Goal: Use online tool/utility: Use online tool/utility

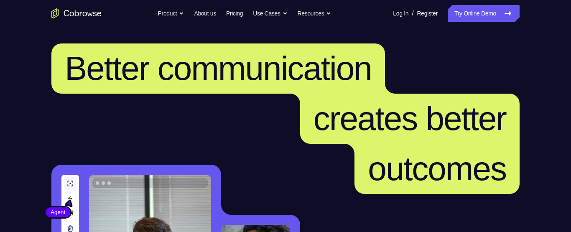
click at [466, 12] on link "Try Online Demo" at bounding box center [483, 13] width 72 height 17
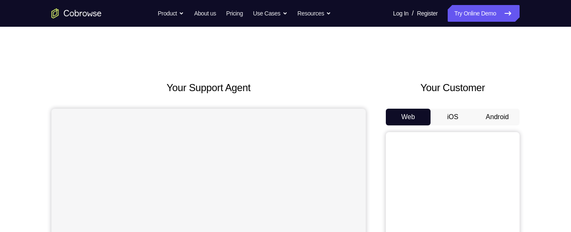
click at [493, 116] on button "Android" at bounding box center [497, 117] width 45 height 17
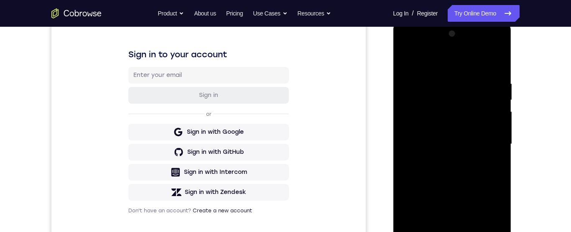
scroll to position [176, 0]
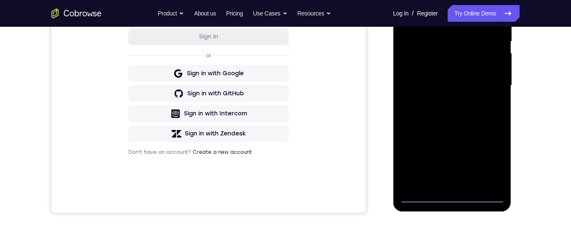
click at [451, 197] on div at bounding box center [451, 86] width 105 height 234
click at [488, 161] on div at bounding box center [451, 86] width 105 height 234
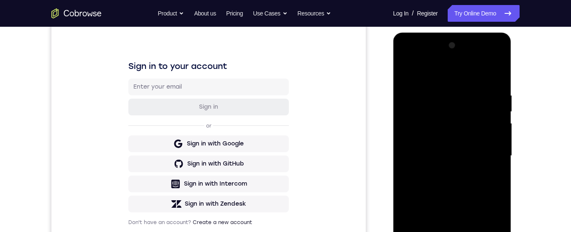
click at [429, 73] on div at bounding box center [451, 156] width 105 height 234
click at [485, 154] on div at bounding box center [451, 156] width 105 height 234
click at [442, 169] on div at bounding box center [451, 156] width 105 height 234
click at [441, 146] on div at bounding box center [451, 156] width 105 height 234
click at [439, 139] on div at bounding box center [451, 156] width 105 height 234
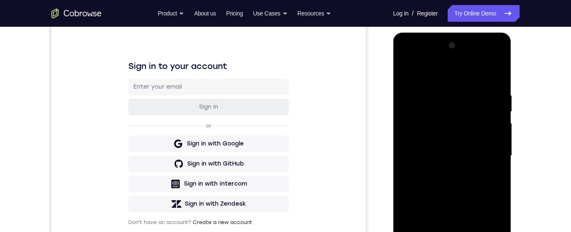
click at [482, 162] on div at bounding box center [451, 156] width 105 height 234
click at [478, 186] on div at bounding box center [451, 156] width 105 height 234
click at [483, 189] on div at bounding box center [451, 156] width 105 height 234
click at [484, 187] on div at bounding box center [451, 156] width 105 height 234
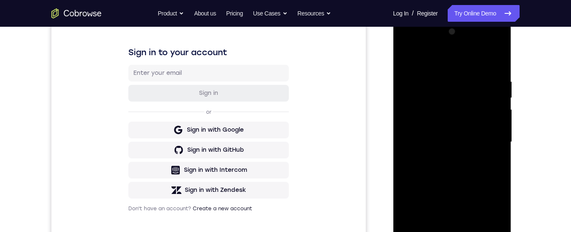
scroll to position [120, 0]
click at [486, 179] on div at bounding box center [451, 141] width 105 height 234
click at [500, 55] on div at bounding box center [451, 141] width 105 height 234
click at [426, 76] on div at bounding box center [451, 141] width 105 height 234
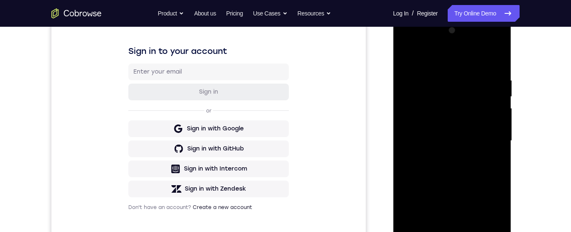
scroll to position [119, 0]
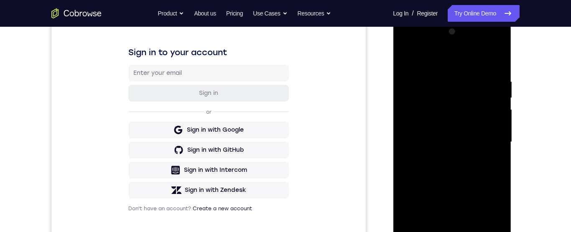
click at [475, 83] on div at bounding box center [451, 142] width 105 height 234
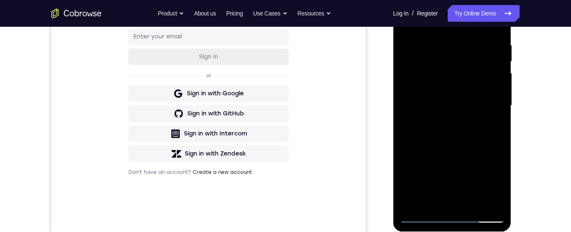
scroll to position [169, 0]
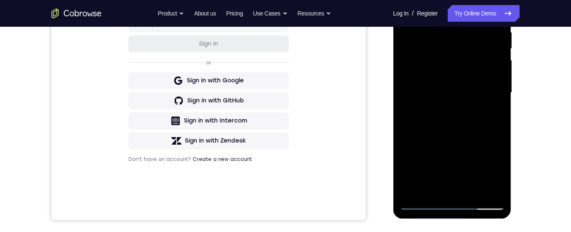
click at [428, 110] on div at bounding box center [451, 93] width 105 height 234
click at [487, 103] on div at bounding box center [451, 93] width 105 height 234
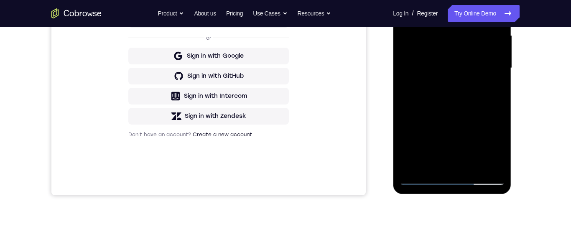
scroll to position [212, 0]
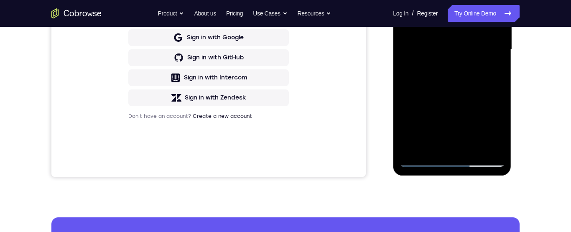
click at [414, 151] on div at bounding box center [451, 50] width 105 height 234
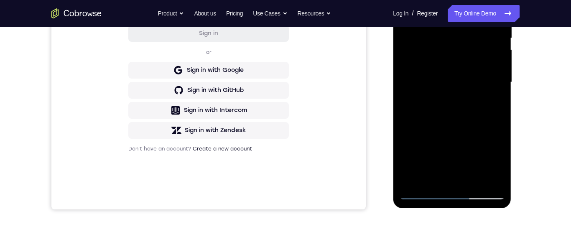
scroll to position [133, 0]
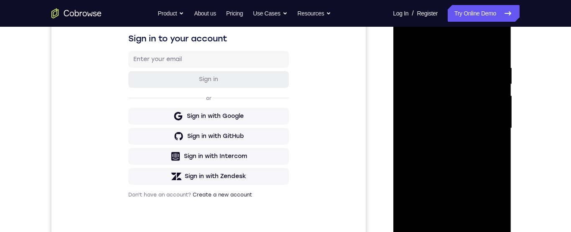
click at [443, 66] on div at bounding box center [451, 128] width 105 height 234
click at [495, 88] on div at bounding box center [451, 129] width 105 height 234
click at [494, 88] on div at bounding box center [451, 129] width 105 height 234
click at [492, 87] on div at bounding box center [451, 129] width 105 height 234
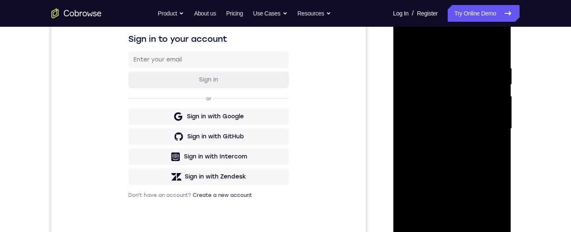
click at [491, 86] on div at bounding box center [451, 129] width 105 height 234
click at [488, 78] on div at bounding box center [451, 129] width 105 height 234
click at [489, 79] on div at bounding box center [451, 129] width 105 height 234
click at [489, 77] on div at bounding box center [451, 129] width 105 height 234
click at [493, 87] on div at bounding box center [451, 129] width 105 height 234
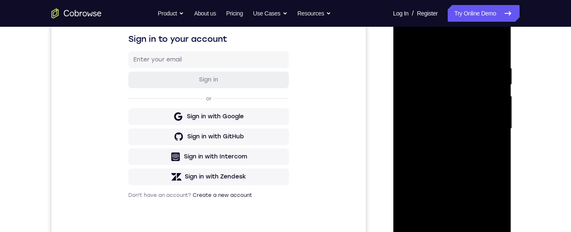
click at [496, 100] on div at bounding box center [451, 129] width 105 height 234
click at [496, 98] on div at bounding box center [451, 129] width 105 height 234
click at [492, 91] on div at bounding box center [451, 129] width 105 height 234
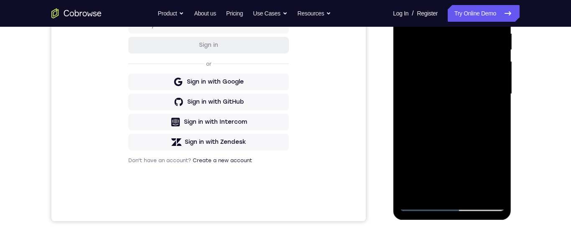
scroll to position [206, 0]
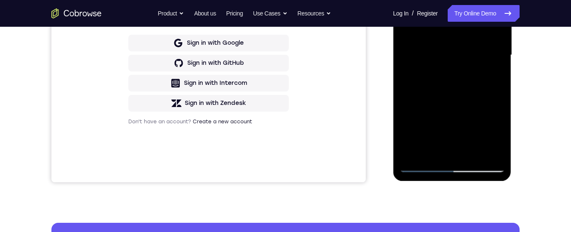
click at [486, 151] on div at bounding box center [451, 55] width 105 height 234
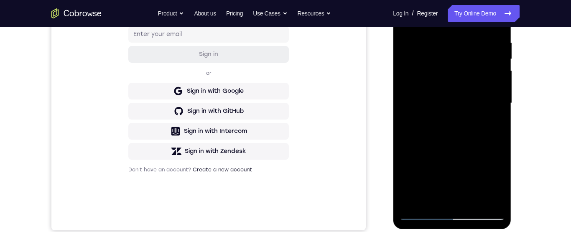
scroll to position [158, 0]
click at [490, 87] on div at bounding box center [451, 104] width 105 height 234
click at [492, 91] on div at bounding box center [451, 104] width 105 height 234
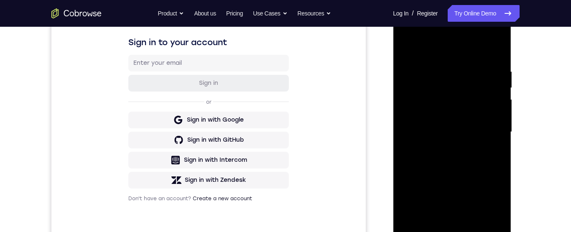
scroll to position [127, 0]
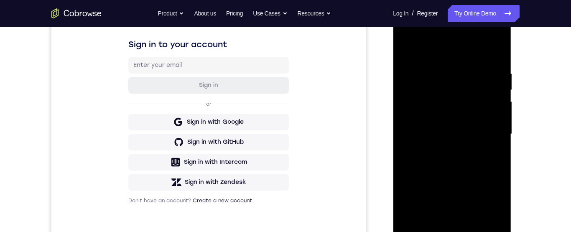
click at [493, 87] on div at bounding box center [451, 134] width 105 height 234
click at [493, 86] on div at bounding box center [451, 134] width 105 height 234
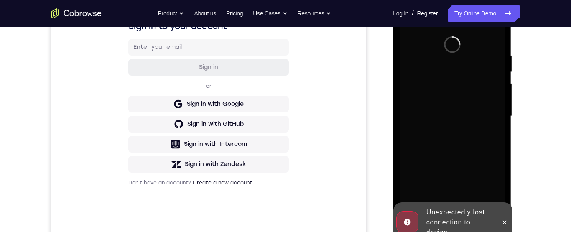
scroll to position [165, 0]
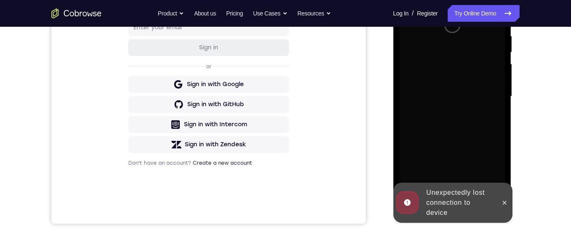
click at [509, 206] on div at bounding box center [503, 203] width 13 height 40
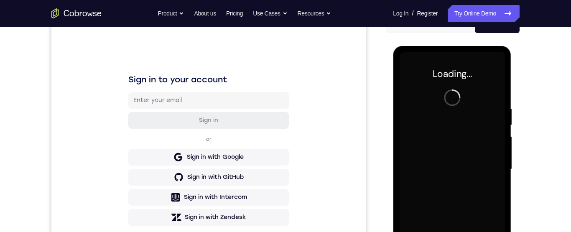
scroll to position [94, 0]
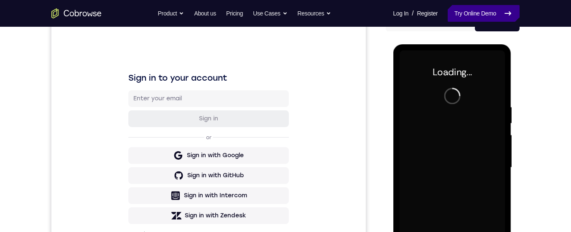
click at [501, 17] on link "Try Online Demo" at bounding box center [483, 13] width 72 height 17
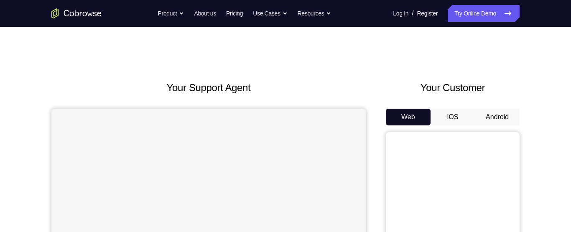
click at [506, 124] on button "Android" at bounding box center [497, 117] width 45 height 17
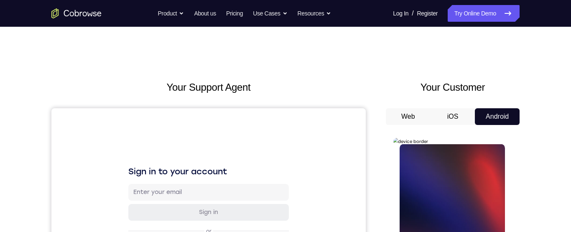
scroll to position [101, 0]
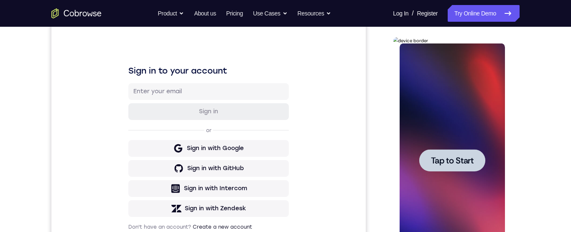
click at [465, 169] on div at bounding box center [452, 160] width 66 height 22
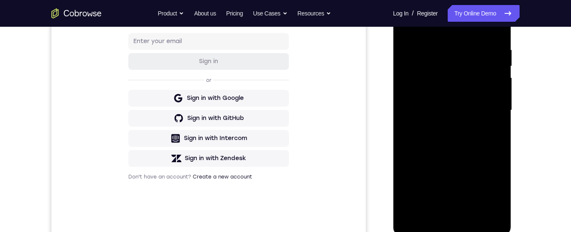
scroll to position [165, 0]
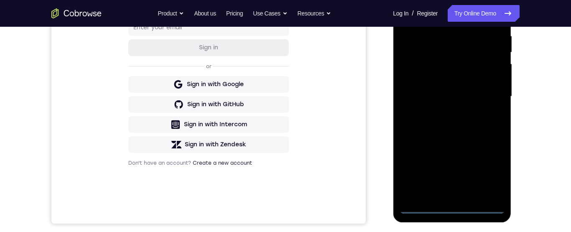
click at [458, 210] on div at bounding box center [451, 97] width 105 height 234
click at [490, 181] on div at bounding box center [451, 97] width 105 height 234
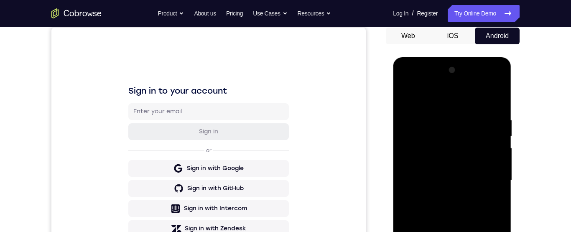
click at [465, 102] on div at bounding box center [451, 181] width 105 height 234
click at [492, 182] on div at bounding box center [451, 181] width 105 height 234
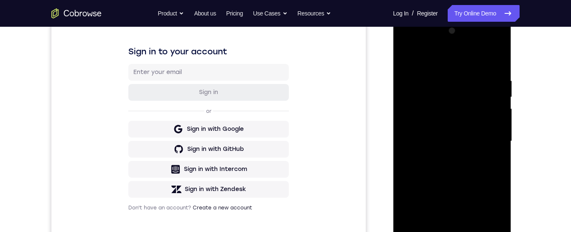
scroll to position [124, 0]
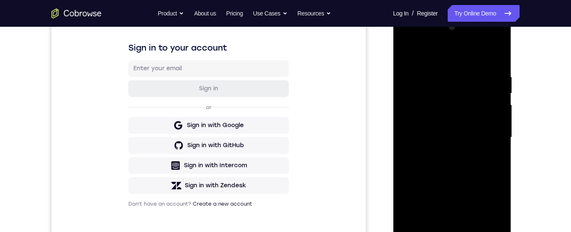
click at [442, 152] on div at bounding box center [451, 137] width 105 height 234
click at [477, 135] on div at bounding box center [451, 137] width 105 height 234
click at [452, 122] on div at bounding box center [451, 137] width 105 height 234
click at [470, 140] on div at bounding box center [451, 137] width 105 height 234
click at [471, 166] on div at bounding box center [451, 137] width 105 height 234
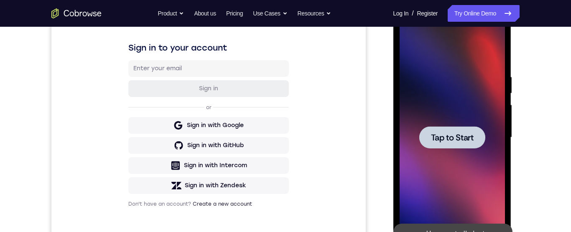
click at [474, 143] on div at bounding box center [452, 137] width 66 height 22
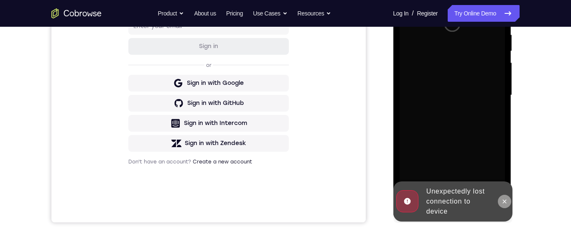
click at [502, 204] on icon at bounding box center [504, 201] width 7 height 7
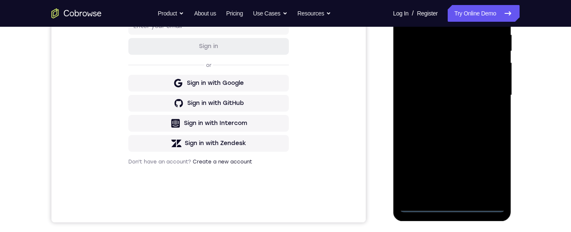
click at [453, 218] on div at bounding box center [452, 96] width 118 height 249
click at [455, 204] on div at bounding box center [451, 95] width 105 height 234
click at [491, 169] on div at bounding box center [451, 95] width 105 height 234
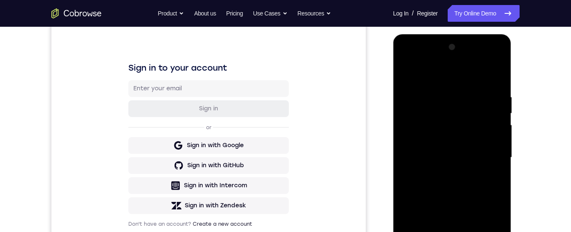
click at [447, 71] on div at bounding box center [451, 158] width 105 height 234
click at [488, 160] on div at bounding box center [451, 158] width 105 height 234
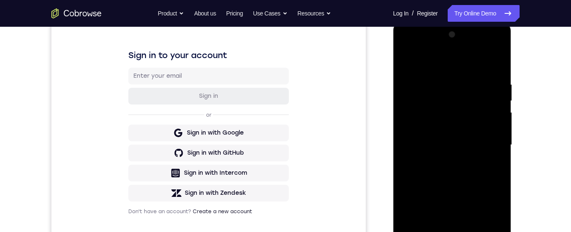
scroll to position [155, 0]
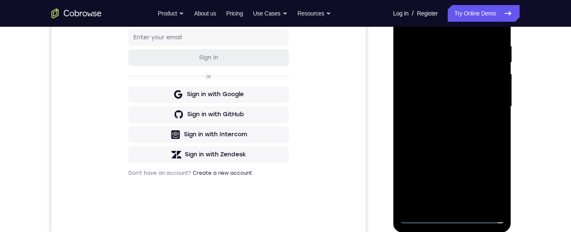
click at [448, 120] on div at bounding box center [451, 107] width 105 height 234
click at [465, 105] on div at bounding box center [451, 107] width 105 height 234
click at [460, 91] on div at bounding box center [451, 107] width 105 height 234
click at [466, 109] on div at bounding box center [451, 107] width 105 height 234
click at [475, 137] on div at bounding box center [451, 107] width 105 height 234
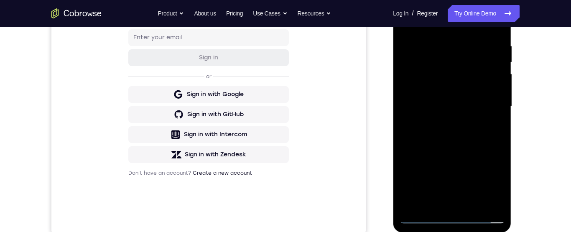
click at [478, 134] on div at bounding box center [451, 107] width 105 height 234
click at [476, 136] on div at bounding box center [451, 107] width 105 height 234
click at [477, 133] on div at bounding box center [451, 107] width 105 height 234
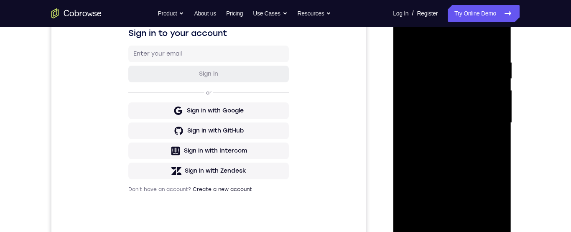
scroll to position [141, 0]
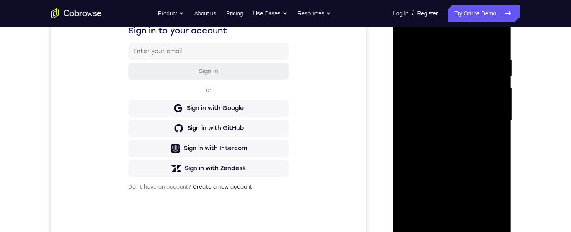
click at [487, 155] on div at bounding box center [451, 120] width 105 height 234
click at [443, 57] on div at bounding box center [451, 120] width 105 height 234
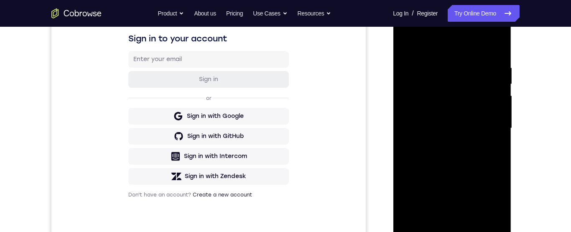
click at [495, 105] on div at bounding box center [451, 128] width 105 height 234
click at [499, 80] on div at bounding box center [451, 128] width 105 height 234
click at [498, 97] on div at bounding box center [451, 128] width 105 height 234
click at [499, 99] on div at bounding box center [451, 128] width 105 height 234
click at [496, 102] on div at bounding box center [451, 128] width 105 height 234
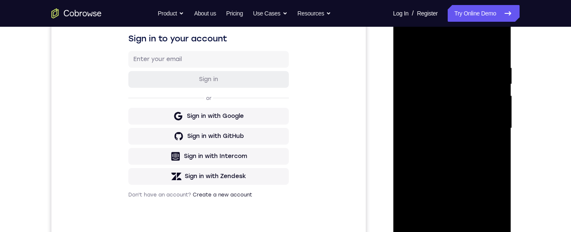
click at [499, 94] on div at bounding box center [451, 128] width 105 height 234
click at [499, 91] on div at bounding box center [451, 128] width 105 height 234
click at [493, 105] on div at bounding box center [451, 128] width 105 height 234
click at [497, 104] on div at bounding box center [451, 128] width 105 height 234
click at [495, 108] on div at bounding box center [451, 128] width 105 height 234
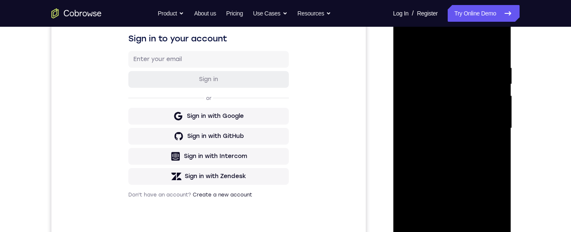
click at [497, 98] on div at bounding box center [451, 128] width 105 height 234
click at [494, 104] on div at bounding box center [451, 128] width 105 height 234
click at [497, 48] on div at bounding box center [451, 128] width 105 height 234
click at [467, 61] on div at bounding box center [451, 128] width 105 height 234
click at [498, 69] on div at bounding box center [451, 128] width 105 height 234
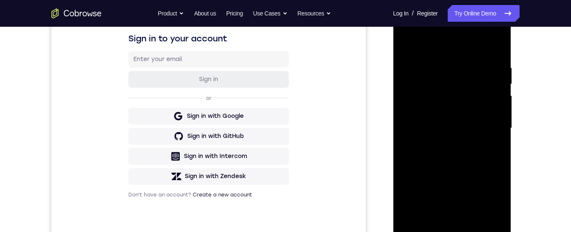
click at [501, 62] on div at bounding box center [451, 128] width 105 height 234
click at [497, 48] on div at bounding box center [451, 128] width 105 height 234
click at [493, 62] on div at bounding box center [451, 128] width 105 height 234
click at [495, 50] on div at bounding box center [451, 128] width 105 height 234
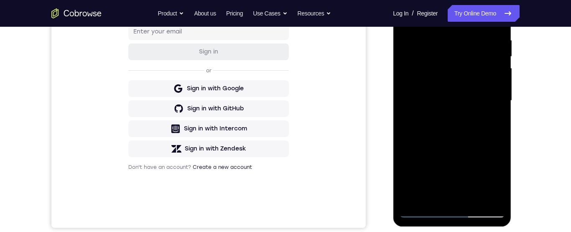
click at [472, 200] on div at bounding box center [451, 101] width 105 height 234
click at [470, 132] on div at bounding box center [451, 101] width 105 height 234
click at [489, 118] on div at bounding box center [451, 101] width 105 height 234
click at [460, 86] on div at bounding box center [451, 101] width 105 height 234
click at [498, 119] on div at bounding box center [451, 101] width 105 height 234
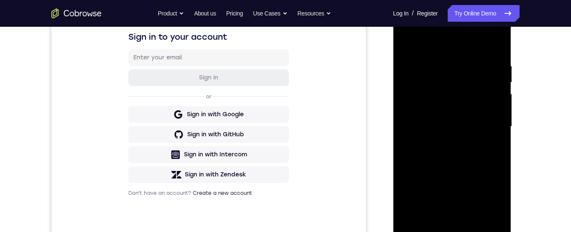
scroll to position [102, 0]
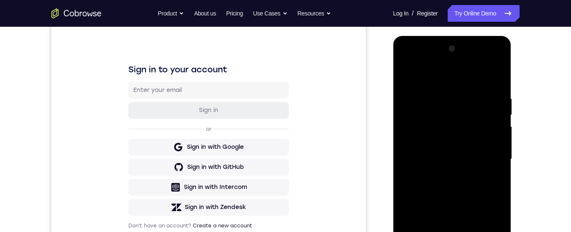
click at [404, 74] on div at bounding box center [451, 159] width 105 height 234
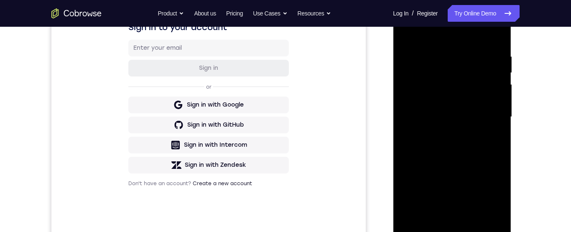
click at [448, 124] on div at bounding box center [451, 117] width 105 height 234
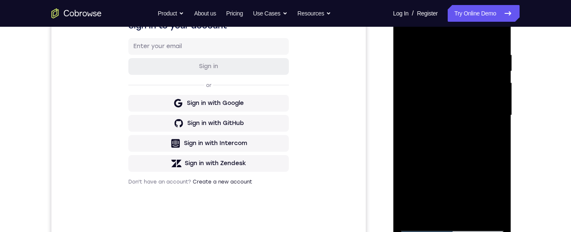
click at [499, 137] on div at bounding box center [451, 115] width 105 height 234
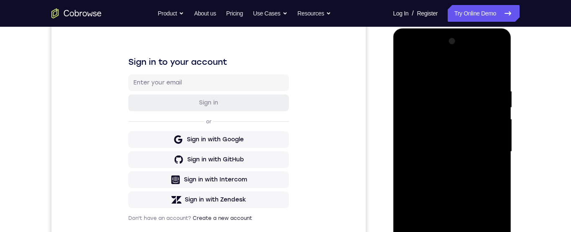
click at [408, 71] on div at bounding box center [451, 152] width 105 height 234
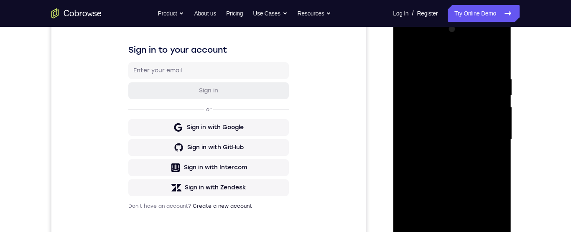
click at [442, 164] on div at bounding box center [451, 140] width 105 height 234
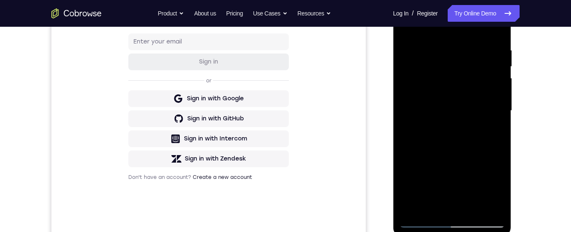
scroll to position [119, 0]
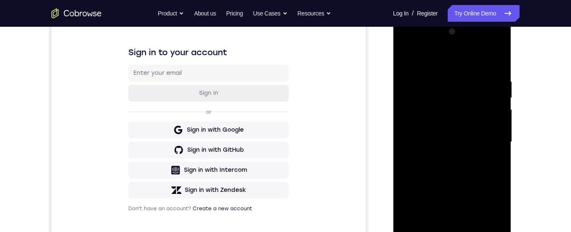
click at [410, 59] on div at bounding box center [451, 142] width 105 height 234
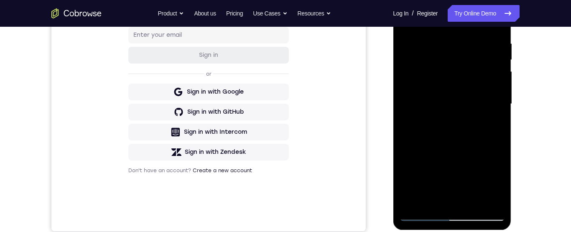
click at [445, 166] on div at bounding box center [451, 104] width 105 height 234
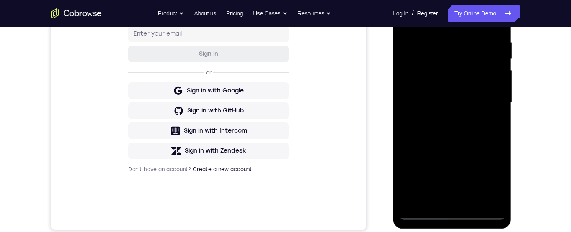
click at [494, 124] on div at bounding box center [451, 103] width 105 height 234
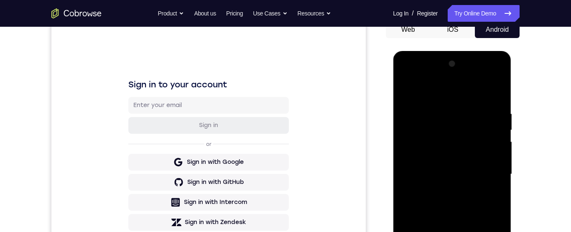
scroll to position [71, 0]
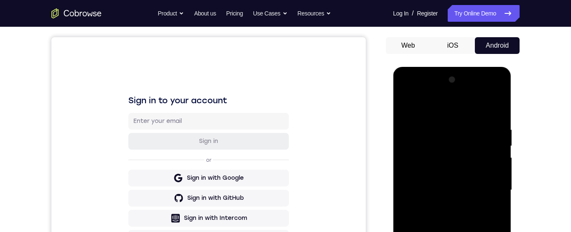
click at [408, 105] on div at bounding box center [451, 190] width 105 height 234
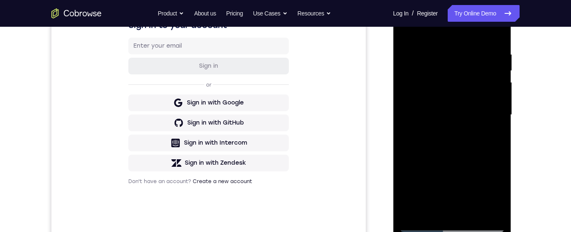
scroll to position [146, 0]
click at [498, 69] on div at bounding box center [451, 115] width 105 height 234
click at [500, 70] on div at bounding box center [451, 115] width 105 height 234
click at [499, 71] on div at bounding box center [451, 115] width 105 height 234
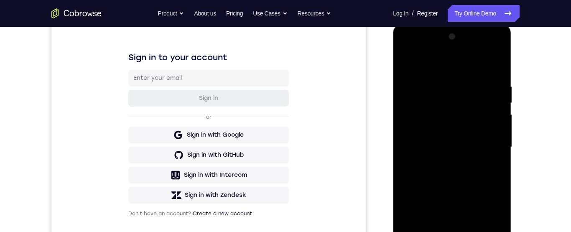
click at [406, 62] on div at bounding box center [451, 147] width 105 height 234
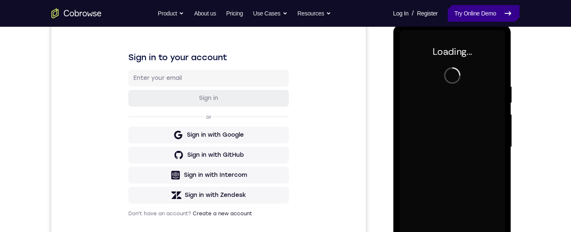
click at [501, 12] on link "Try Online Demo" at bounding box center [483, 13] width 72 height 17
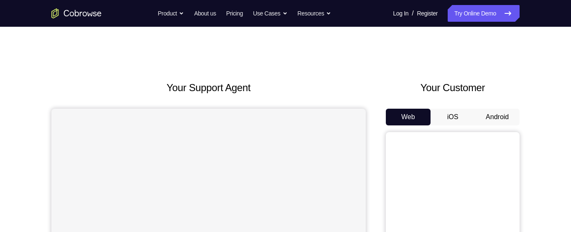
click at [501, 124] on button "Android" at bounding box center [497, 117] width 45 height 17
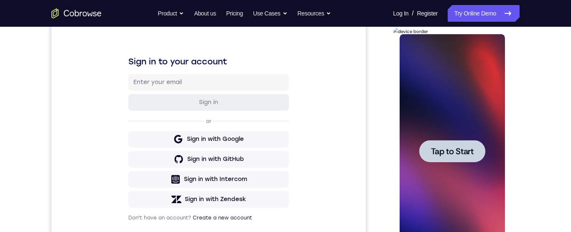
click at [460, 155] on span "Tap to Start" at bounding box center [451, 151] width 43 height 8
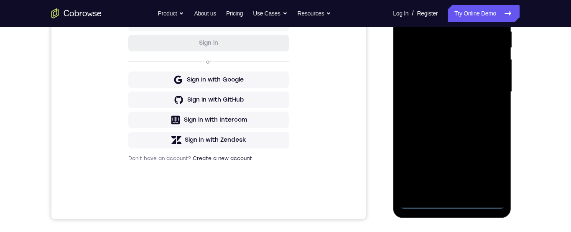
scroll to position [176, 0]
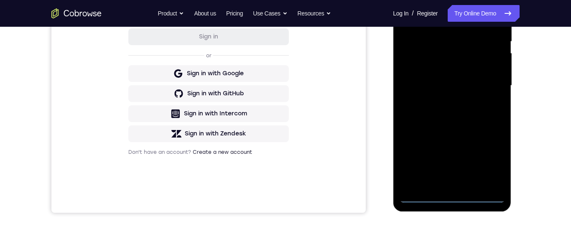
click at [455, 196] on div at bounding box center [451, 86] width 105 height 234
click at [487, 161] on div at bounding box center [451, 85] width 105 height 234
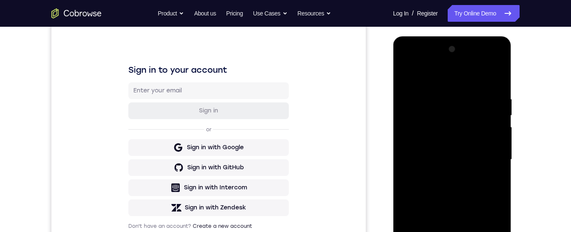
scroll to position [97, 0]
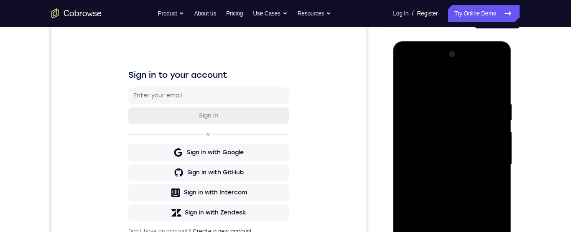
click at [468, 79] on div at bounding box center [451, 165] width 105 height 234
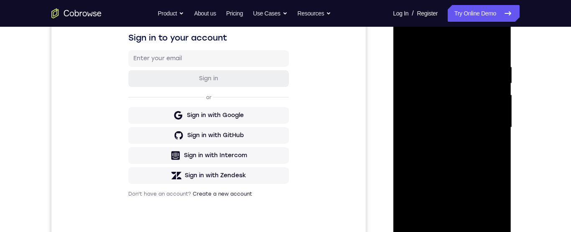
click at [486, 128] on div at bounding box center [451, 127] width 105 height 234
click at [442, 143] on div at bounding box center [451, 127] width 105 height 234
click at [479, 121] on div at bounding box center [451, 127] width 105 height 234
click at [457, 115] on div at bounding box center [451, 127] width 105 height 234
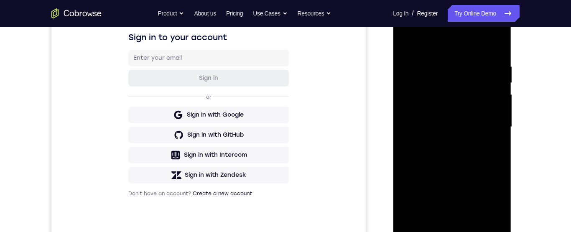
click at [470, 129] on div at bounding box center [451, 127] width 105 height 234
click at [470, 154] on div at bounding box center [451, 127] width 105 height 234
click at [475, 154] on div at bounding box center [451, 127] width 105 height 234
click at [475, 158] on div at bounding box center [451, 127] width 105 height 234
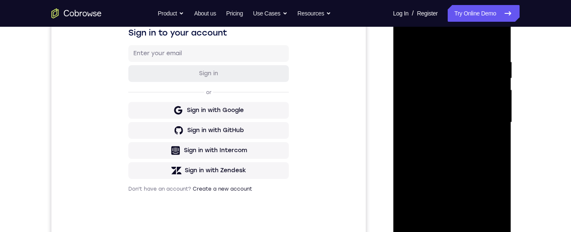
scroll to position [141, 0]
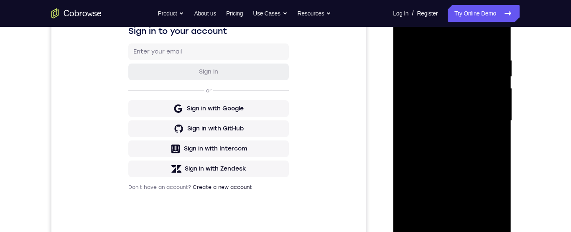
click at [478, 157] on div at bounding box center [451, 121] width 105 height 234
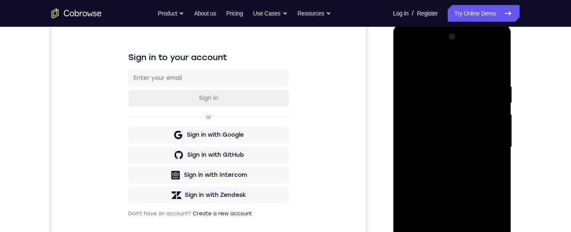
scroll to position [114, 0]
click at [470, 79] on div at bounding box center [451, 148] width 105 height 234
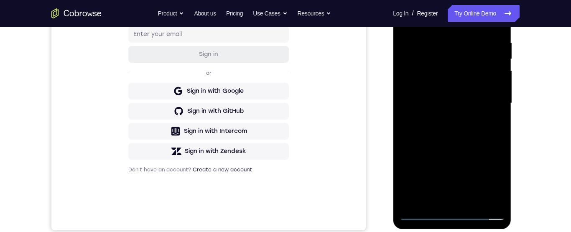
scroll to position [160, 0]
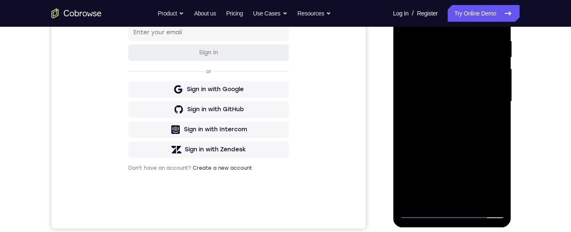
click at [497, 202] on div at bounding box center [451, 102] width 105 height 234
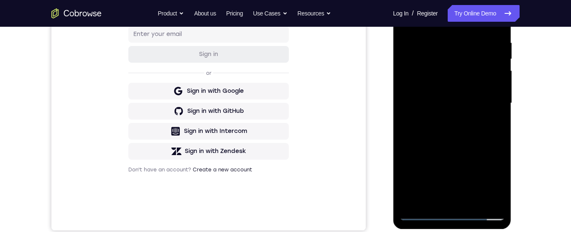
scroll to position [178, 0]
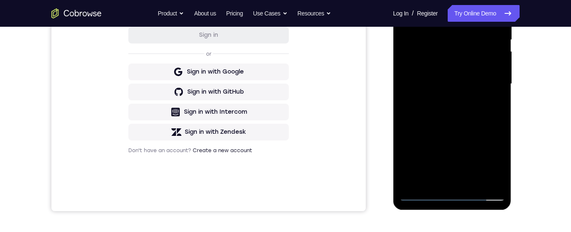
click at [496, 182] on div at bounding box center [451, 84] width 105 height 234
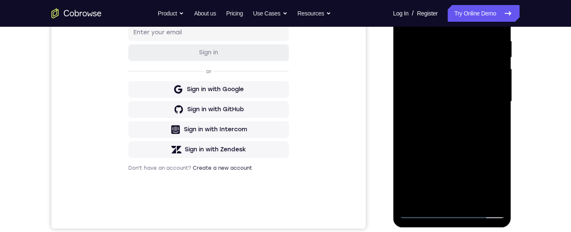
scroll to position [150, 0]
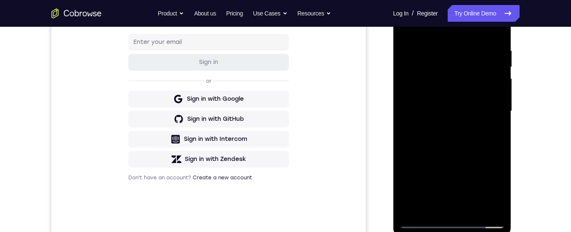
click at [494, 90] on div at bounding box center [451, 111] width 105 height 234
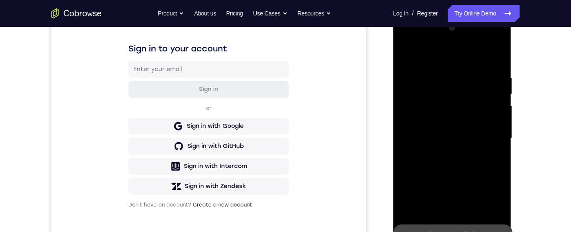
scroll to position [193, 0]
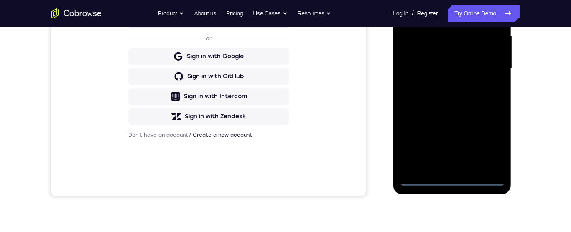
click at [451, 182] on div at bounding box center [451, 69] width 105 height 234
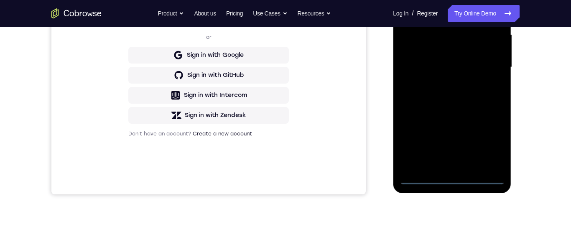
click at [487, 145] on div at bounding box center [451, 67] width 105 height 234
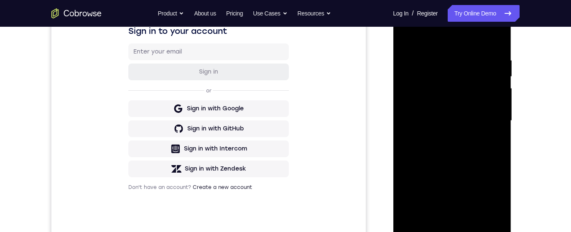
scroll to position [111, 0]
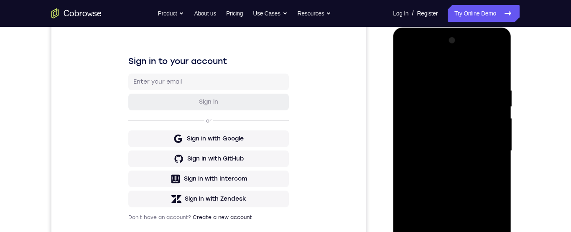
click at [455, 72] on div at bounding box center [451, 151] width 105 height 234
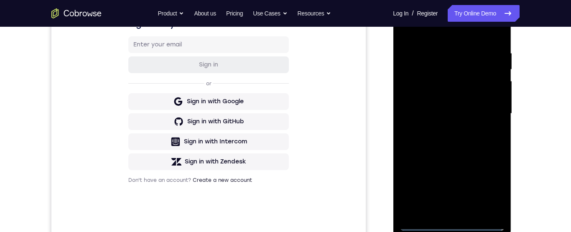
click at [486, 118] on div at bounding box center [451, 114] width 105 height 234
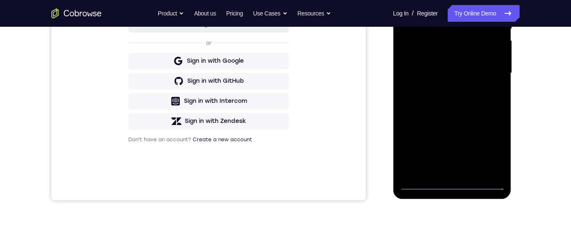
scroll to position [203, 0]
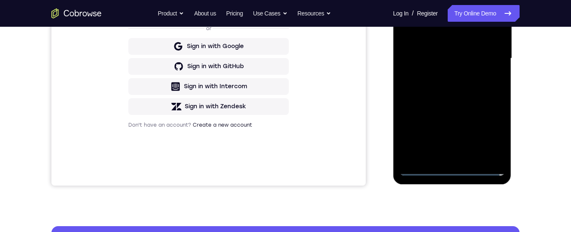
click at [444, 159] on div at bounding box center [451, 59] width 105 height 234
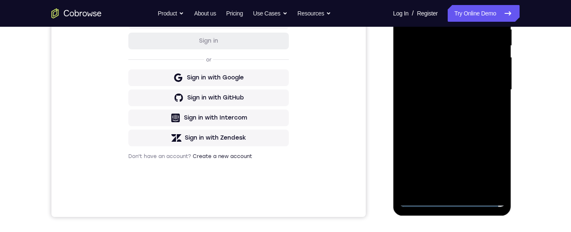
click at [473, 83] on div at bounding box center [451, 90] width 105 height 234
click at [452, 72] on div at bounding box center [451, 90] width 105 height 234
click at [479, 93] on div at bounding box center [451, 90] width 105 height 234
click at [476, 122] on div at bounding box center [451, 90] width 105 height 234
click at [478, 114] on div at bounding box center [451, 90] width 105 height 234
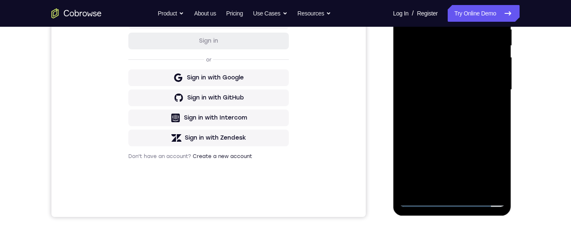
click at [480, 119] on div at bounding box center [451, 90] width 105 height 234
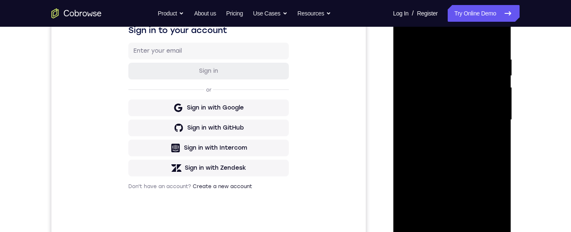
scroll to position [185, 0]
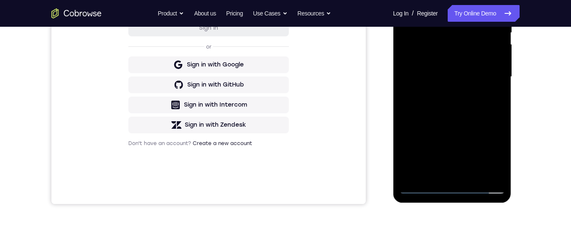
click at [496, 178] on div at bounding box center [451, 77] width 105 height 234
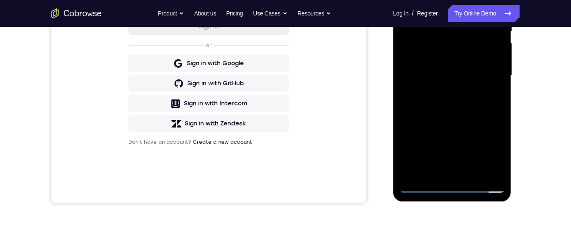
click at [485, 111] on div at bounding box center [451, 76] width 105 height 234
click at [464, 113] on div at bounding box center [451, 76] width 105 height 234
click at [494, 175] on div at bounding box center [451, 76] width 105 height 234
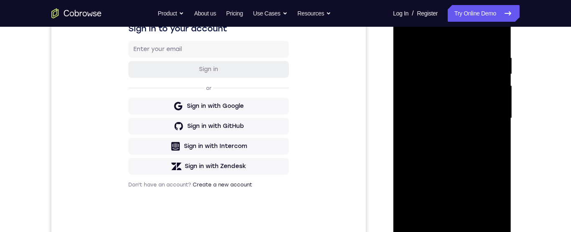
scroll to position [197, 0]
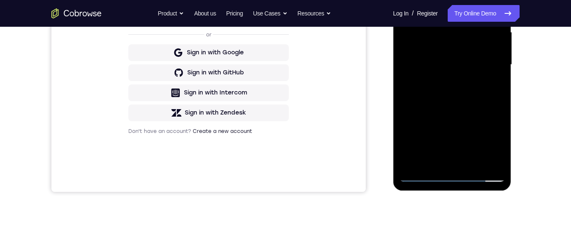
click at [416, 164] on div at bounding box center [451, 65] width 105 height 234
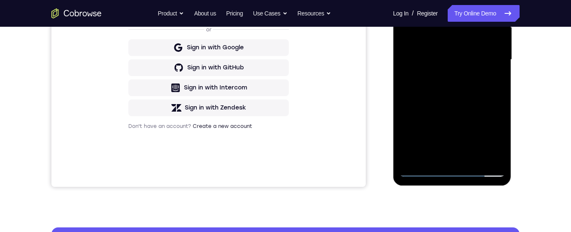
scroll to position [125, 0]
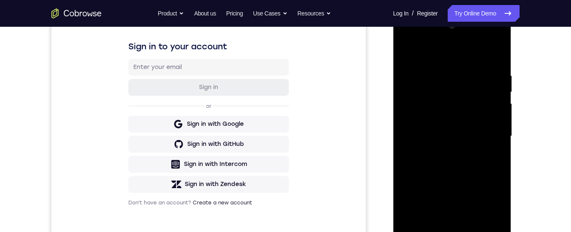
click at [443, 68] on div at bounding box center [451, 136] width 105 height 234
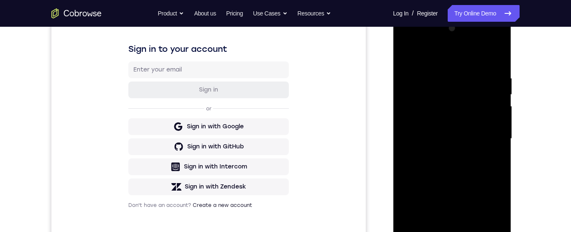
click at [502, 114] on div at bounding box center [451, 139] width 105 height 234
click at [497, 103] on div at bounding box center [451, 139] width 105 height 234
click at [493, 77] on div at bounding box center [451, 139] width 105 height 234
click at [493, 96] on div at bounding box center [451, 139] width 105 height 234
click at [496, 96] on div at bounding box center [451, 139] width 105 height 234
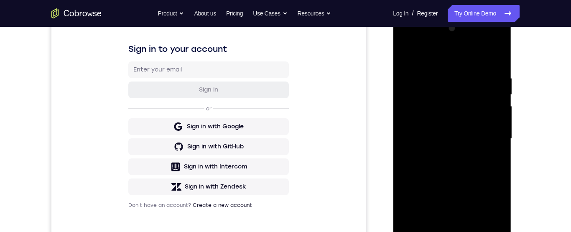
click at [501, 59] on div at bounding box center [451, 139] width 105 height 234
click at [450, 78] on div at bounding box center [451, 139] width 105 height 234
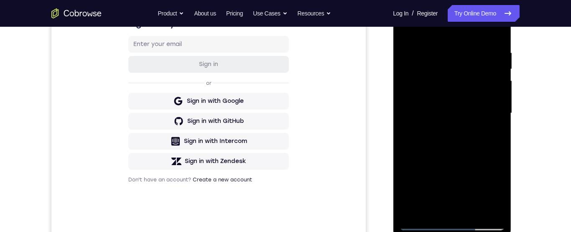
scroll to position [130, 0]
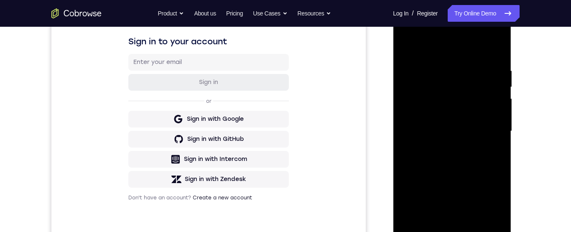
click at [493, 109] on div at bounding box center [451, 131] width 105 height 234
click at [409, 111] on div at bounding box center [451, 131] width 105 height 234
click at [495, 52] on div at bounding box center [451, 131] width 105 height 234
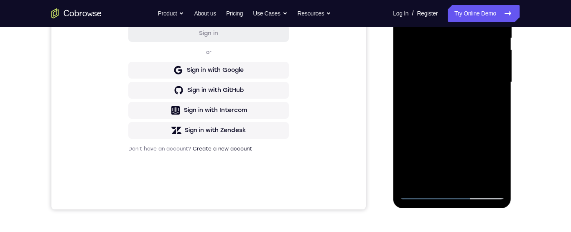
click at [473, 184] on div at bounding box center [451, 82] width 105 height 234
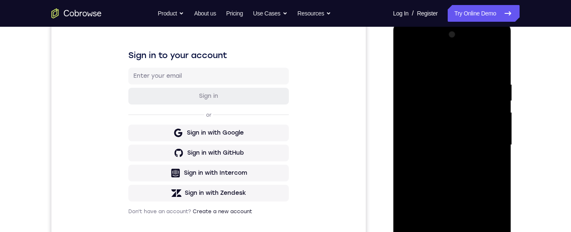
click at [460, 179] on div at bounding box center [451, 145] width 105 height 234
click at [496, 158] on div at bounding box center [451, 145] width 105 height 234
click at [475, 135] on div at bounding box center [451, 145] width 105 height 234
click at [493, 165] on div at bounding box center [451, 145] width 105 height 234
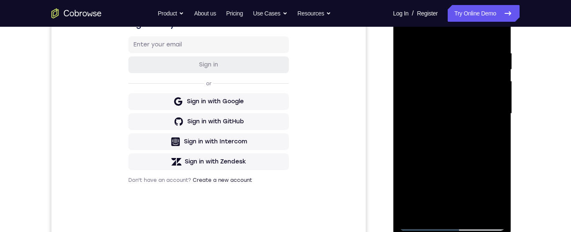
click at [493, 136] on div at bounding box center [451, 114] width 105 height 234
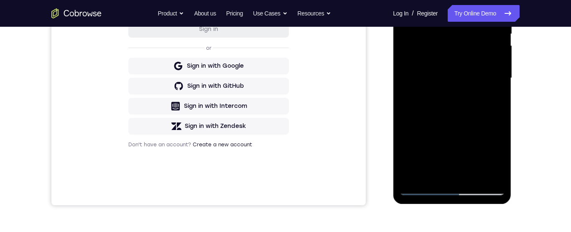
scroll to position [184, 0]
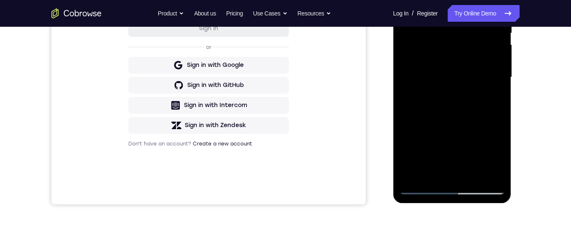
click at [434, 171] on div at bounding box center [451, 77] width 105 height 234
click at [444, 124] on div at bounding box center [451, 77] width 105 height 234
click at [443, 123] on div at bounding box center [451, 77] width 105 height 234
click at [443, 122] on div at bounding box center [451, 77] width 105 height 234
click at [442, 122] on div at bounding box center [451, 77] width 105 height 234
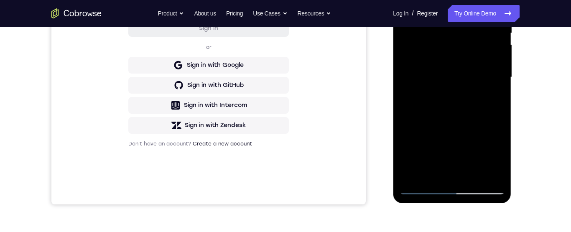
click at [493, 90] on div at bounding box center [451, 77] width 105 height 234
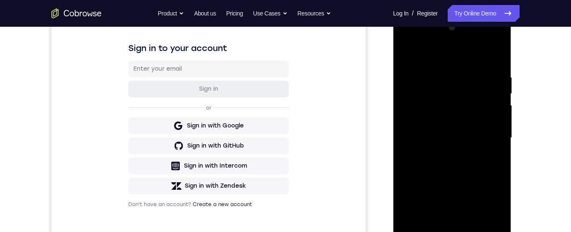
scroll to position [103, 0]
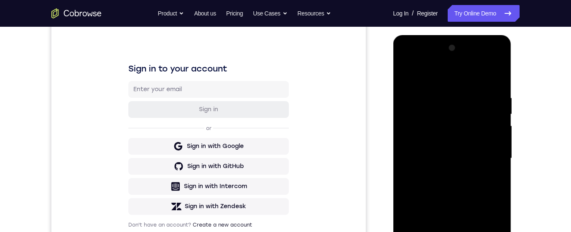
click at [402, 77] on div at bounding box center [451, 158] width 105 height 234
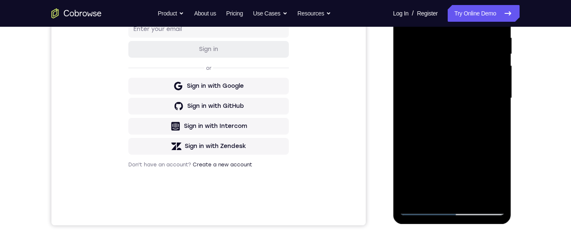
scroll to position [172, 0]
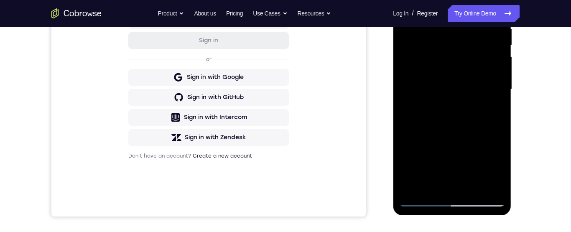
click at [451, 86] on div at bounding box center [451, 89] width 105 height 234
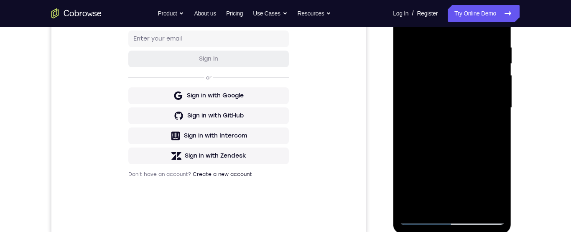
scroll to position [170, 0]
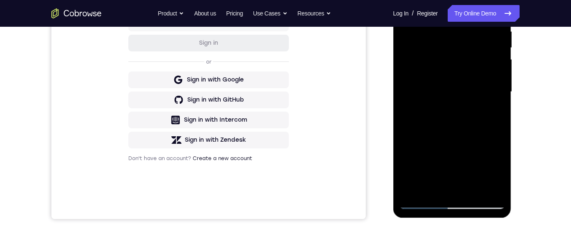
click at [493, 114] on div at bounding box center [451, 92] width 105 height 234
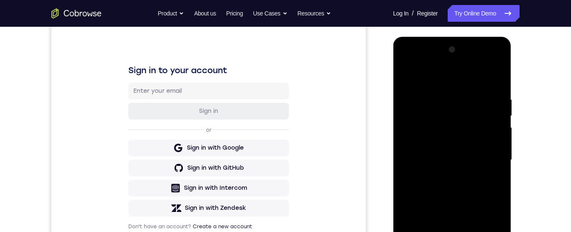
click at [409, 78] on div at bounding box center [451, 160] width 105 height 234
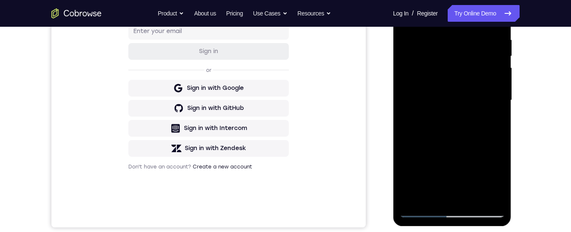
scroll to position [165, 0]
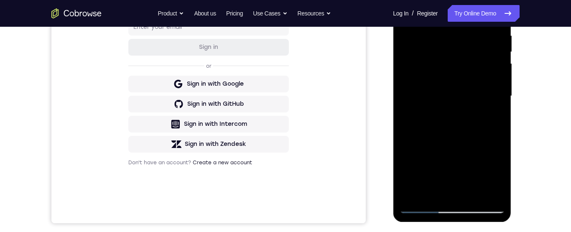
click at [445, 112] on div at bounding box center [451, 96] width 105 height 234
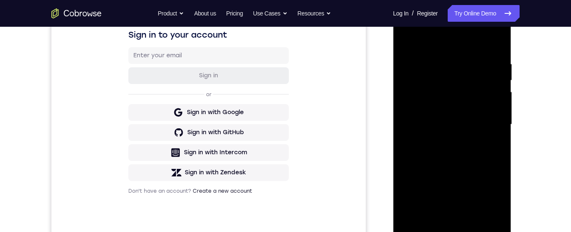
scroll to position [114, 0]
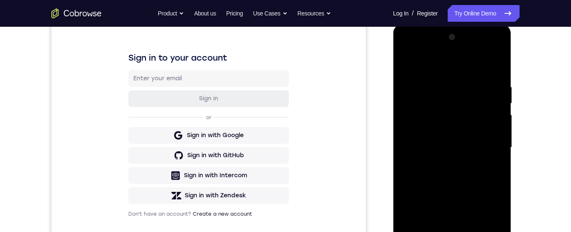
click at [408, 61] on div at bounding box center [451, 148] width 105 height 234
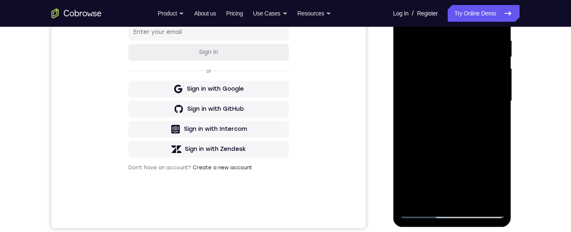
scroll to position [161, 0]
click at [443, 58] on div at bounding box center [451, 101] width 105 height 234
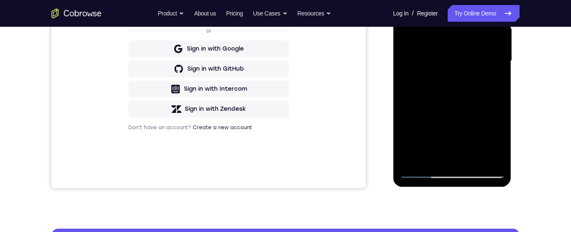
click at [410, 137] on div at bounding box center [451, 61] width 105 height 234
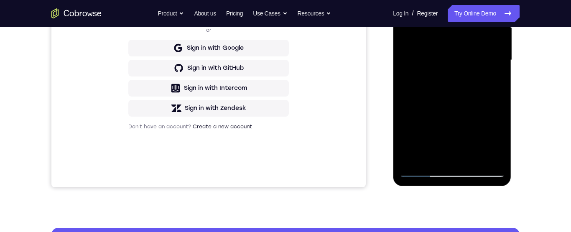
click at [434, 126] on div at bounding box center [451, 60] width 105 height 234
click at [432, 125] on div at bounding box center [451, 60] width 105 height 234
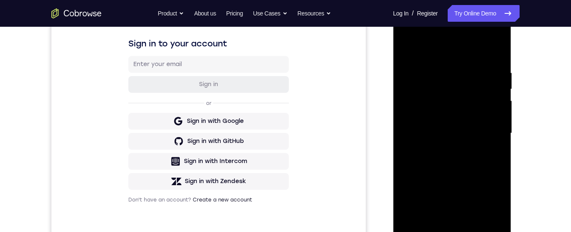
click at [471, 107] on div at bounding box center [451, 133] width 105 height 234
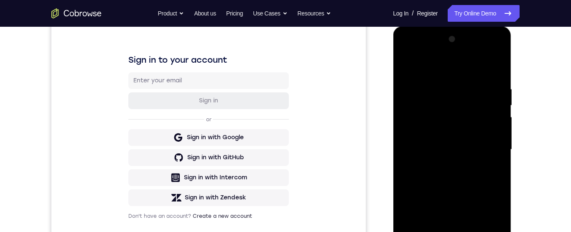
click at [410, 63] on div at bounding box center [451, 150] width 105 height 234
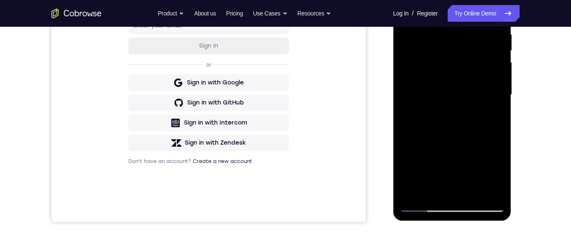
click at [436, 194] on div at bounding box center [451, 95] width 105 height 234
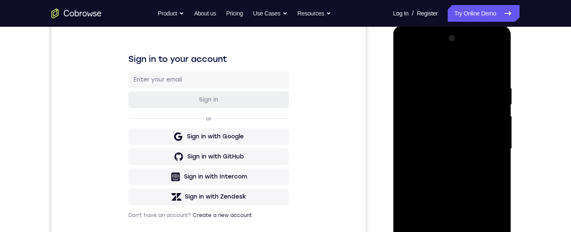
click at [480, 65] on div at bounding box center [451, 149] width 105 height 234
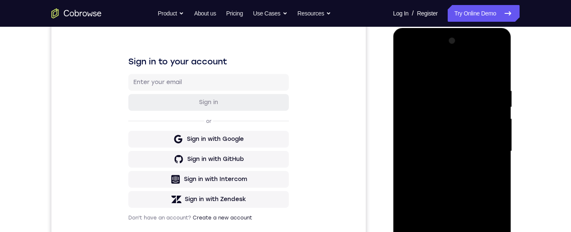
click at [410, 105] on div at bounding box center [451, 151] width 105 height 234
click at [412, 122] on div at bounding box center [451, 151] width 105 height 234
click at [409, 180] on div at bounding box center [451, 151] width 105 height 234
click at [422, 63] on div at bounding box center [451, 151] width 105 height 234
click at [410, 128] on div at bounding box center [451, 151] width 105 height 234
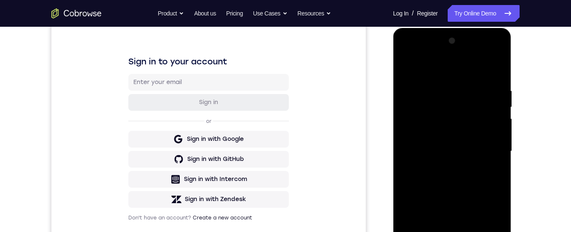
click at [497, 104] on div at bounding box center [451, 151] width 105 height 234
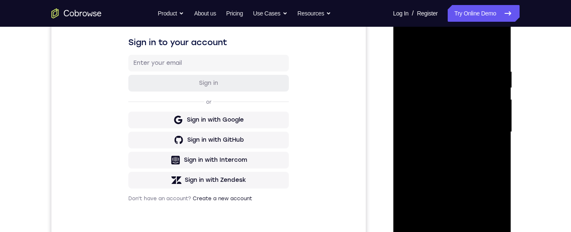
scroll to position [119, 0]
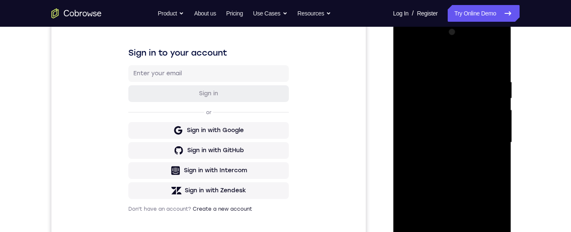
click at [499, 60] on div at bounding box center [451, 142] width 105 height 234
click at [470, 231] on div at bounding box center [451, 142] width 105 height 234
click at [473, 231] on div at bounding box center [451, 142] width 105 height 234
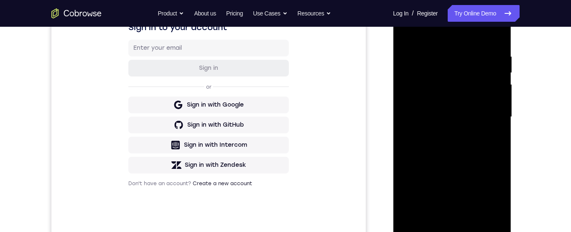
click at [407, 33] on div at bounding box center [451, 117] width 105 height 234
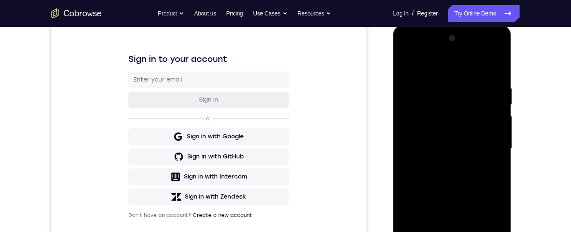
click at [409, 64] on div at bounding box center [451, 149] width 105 height 234
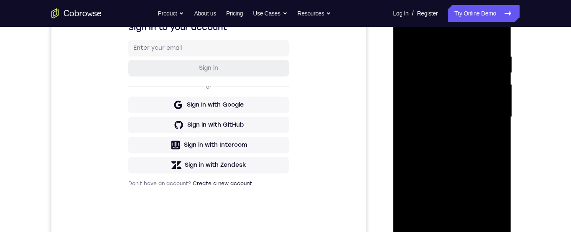
scroll to position [167, 0]
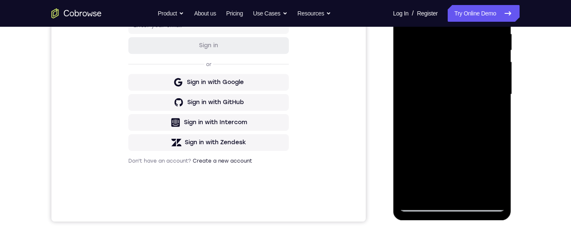
click at [436, 195] on div at bounding box center [451, 94] width 105 height 234
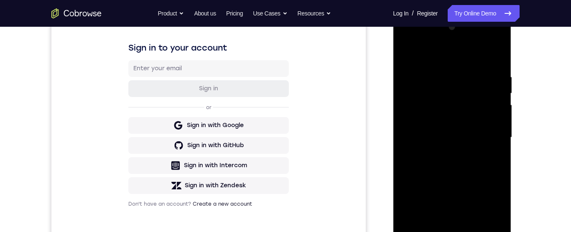
click at [462, 53] on div at bounding box center [451, 137] width 105 height 234
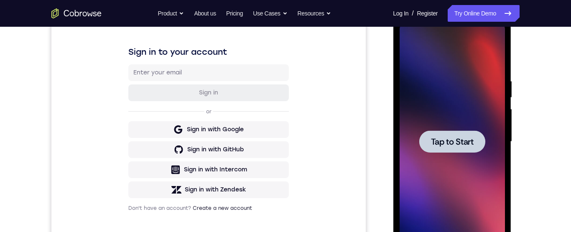
click at [465, 160] on div at bounding box center [451, 142] width 105 height 234
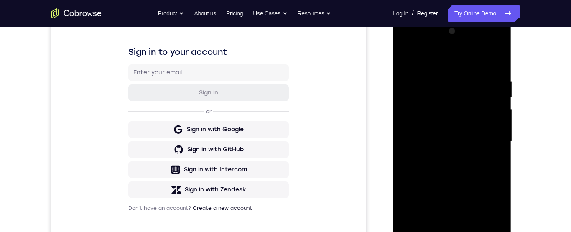
scroll to position [190, 0]
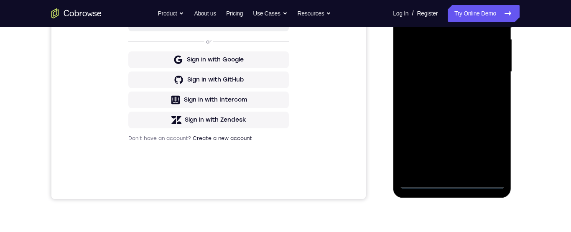
click at [451, 180] on div at bounding box center [451, 72] width 105 height 234
click at [494, 142] on div at bounding box center [451, 72] width 105 height 234
click at [432, 0] on div at bounding box center [451, 72] width 105 height 234
click at [488, 70] on div at bounding box center [451, 72] width 105 height 234
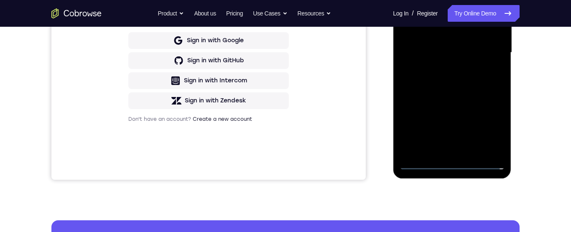
click at [442, 151] on div at bounding box center [451, 53] width 105 height 234
click at [453, 41] on div at bounding box center [451, 53] width 105 height 234
click at [435, 33] on div at bounding box center [451, 53] width 105 height 234
click at [476, 59] on div at bounding box center [451, 53] width 105 height 234
click at [476, 58] on div at bounding box center [451, 53] width 105 height 234
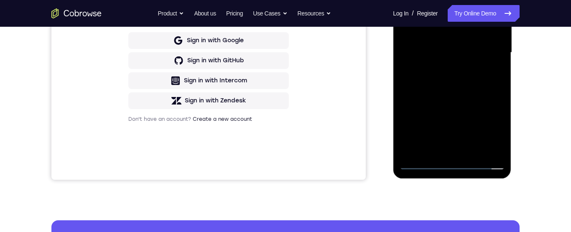
click at [478, 78] on div at bounding box center [451, 53] width 105 height 234
click at [479, 77] on div at bounding box center [451, 53] width 105 height 234
click at [478, 82] on div at bounding box center [451, 53] width 105 height 234
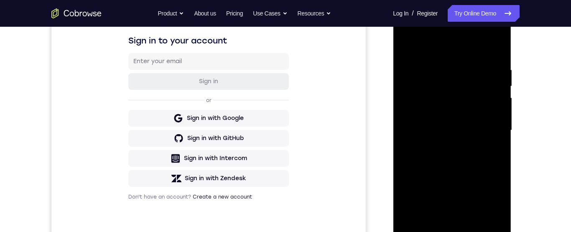
scroll to position [131, 0]
click at [478, 165] on div at bounding box center [451, 131] width 105 height 234
click at [468, 69] on div at bounding box center [451, 131] width 105 height 234
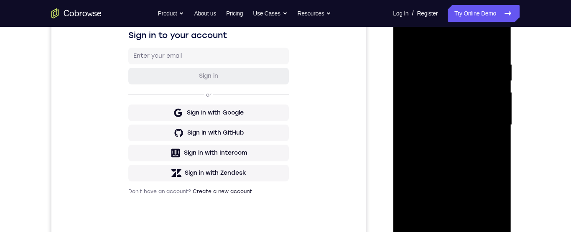
scroll to position [140, 0]
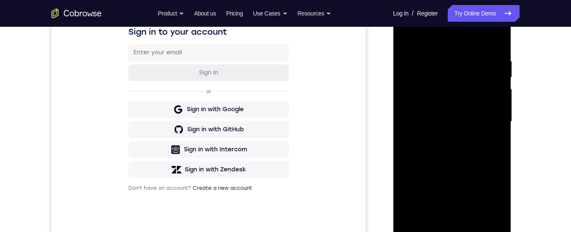
click at [484, 191] on div at bounding box center [451, 122] width 105 height 234
click at [503, 196] on div at bounding box center [451, 122] width 105 height 234
click at [493, 196] on div at bounding box center [451, 122] width 105 height 234
click at [498, 119] on div at bounding box center [451, 122] width 105 height 234
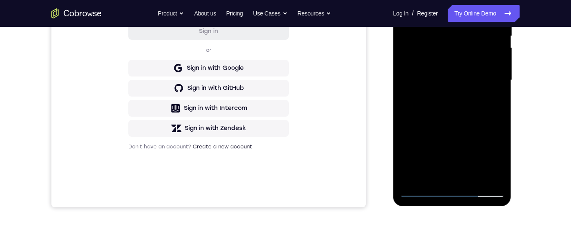
click at [488, 109] on div at bounding box center [451, 80] width 105 height 234
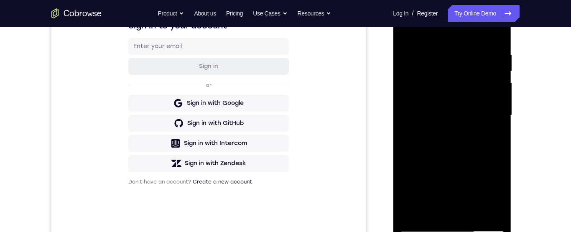
click at [497, 81] on div at bounding box center [451, 115] width 105 height 234
click at [501, 81] on div at bounding box center [451, 115] width 105 height 234
click at [501, 43] on div at bounding box center [451, 115] width 105 height 234
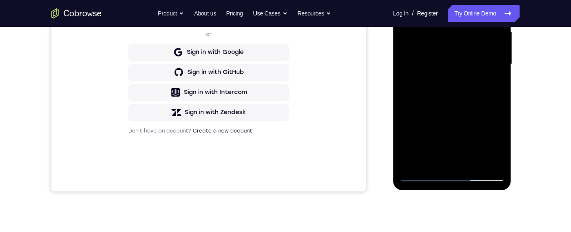
click at [500, 164] on div at bounding box center [451, 64] width 105 height 234
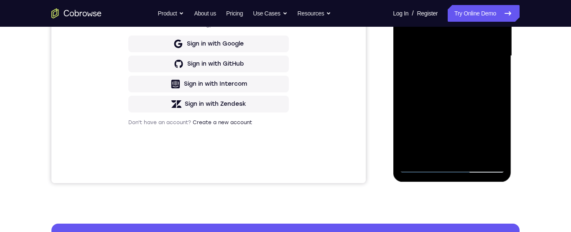
click at [474, 154] on div at bounding box center [451, 56] width 105 height 234
click at [475, 155] on div at bounding box center [451, 56] width 105 height 234
click at [477, 87] on div at bounding box center [451, 56] width 105 height 234
click at [493, 74] on div at bounding box center [451, 56] width 105 height 234
click at [455, 47] on div at bounding box center [451, 56] width 105 height 234
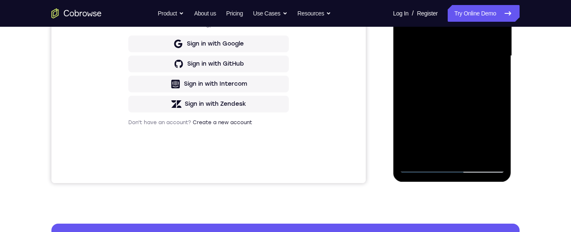
click at [496, 82] on div at bounding box center [451, 56] width 105 height 234
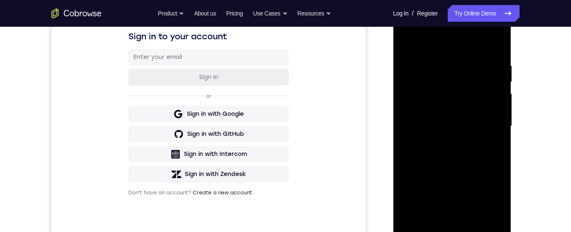
scroll to position [132, 0]
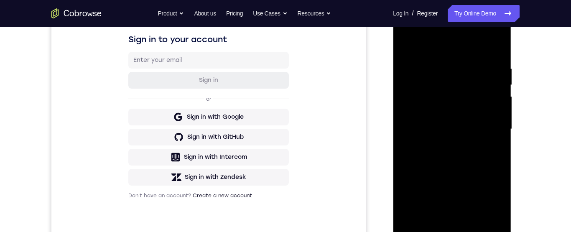
click at [407, 50] on div at bounding box center [451, 129] width 105 height 234
click at [412, 46] on div at bounding box center [451, 129] width 105 height 234
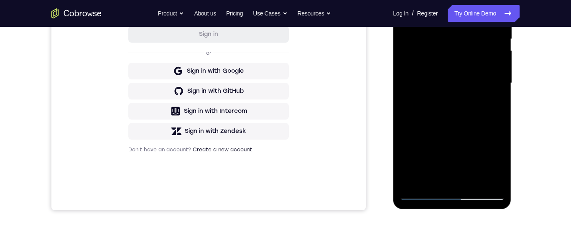
click at [435, 181] on div at bounding box center [451, 83] width 105 height 234
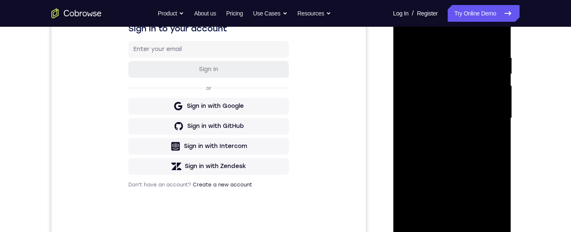
click at [468, 37] on div at bounding box center [451, 118] width 105 height 234
click at [462, 48] on div at bounding box center [451, 118] width 105 height 234
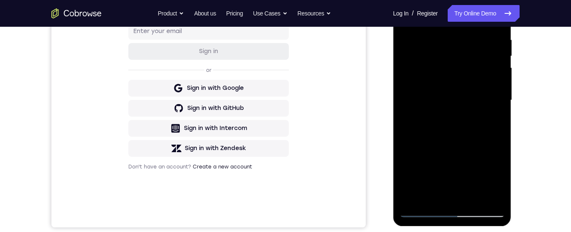
scroll to position [162, 0]
click at [490, 156] on div at bounding box center [451, 100] width 105 height 234
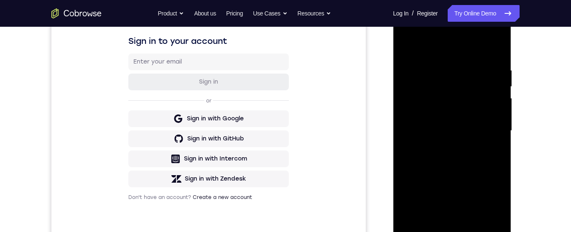
click at [503, 114] on div at bounding box center [451, 131] width 105 height 234
click at [504, 112] on div at bounding box center [452, 132] width 118 height 249
click at [504, 114] on div at bounding box center [452, 132] width 118 height 249
click at [504, 113] on div at bounding box center [452, 132] width 118 height 249
click at [504, 116] on div at bounding box center [452, 132] width 118 height 249
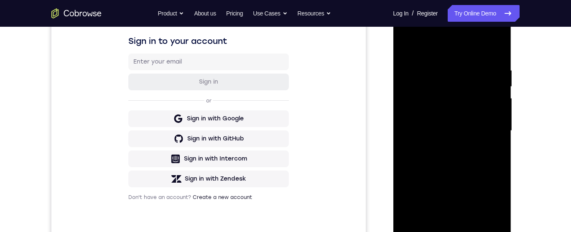
click at [503, 114] on div at bounding box center [451, 131] width 105 height 234
click at [503, 116] on div at bounding box center [451, 131] width 105 height 234
click at [503, 111] on div at bounding box center [451, 131] width 105 height 234
click at [503, 112] on div at bounding box center [451, 131] width 105 height 234
click at [409, 168] on div at bounding box center [451, 131] width 105 height 234
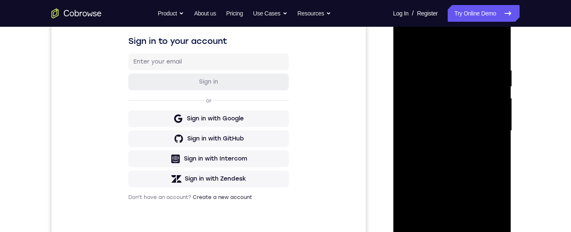
click at [430, 194] on div at bounding box center [451, 131] width 105 height 234
click at [410, 45] on div at bounding box center [451, 131] width 105 height 234
click at [412, 43] on div at bounding box center [451, 131] width 105 height 234
click at [412, 45] on div at bounding box center [451, 131] width 105 height 234
click at [409, 46] on div at bounding box center [451, 131] width 105 height 234
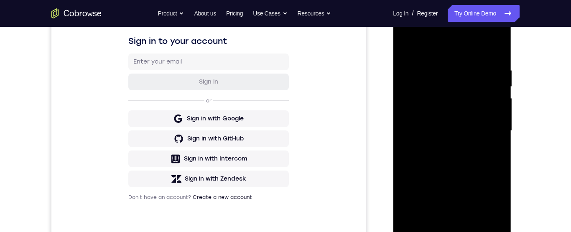
click at [467, 176] on div at bounding box center [451, 131] width 105 height 234
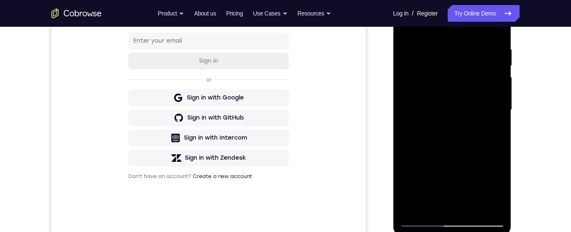
scroll to position [153, 0]
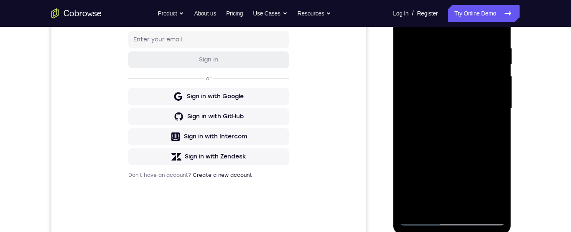
click at [499, 89] on div at bounding box center [451, 109] width 105 height 234
click at [500, 88] on div at bounding box center [451, 109] width 105 height 234
click at [499, 88] on div at bounding box center [451, 109] width 105 height 234
click at [500, 90] on div at bounding box center [451, 109] width 105 height 234
click at [500, 89] on div at bounding box center [451, 109] width 105 height 234
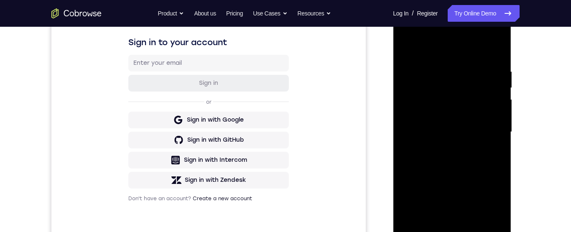
scroll to position [129, 0]
click at [407, 46] on div at bounding box center [451, 132] width 105 height 234
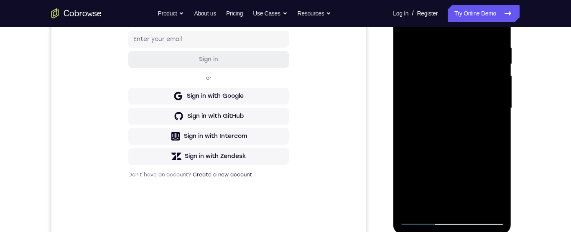
click at [452, 145] on div at bounding box center [451, 108] width 105 height 234
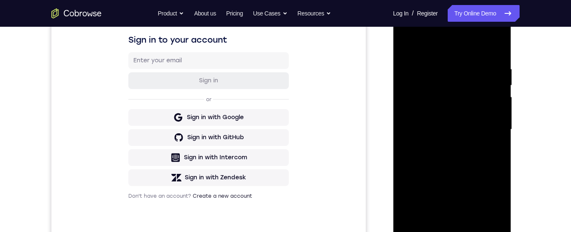
click at [407, 46] on div at bounding box center [451, 130] width 105 height 234
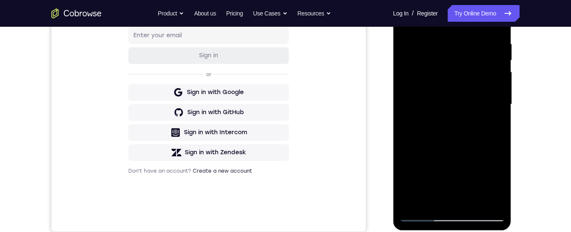
scroll to position [162, 0]
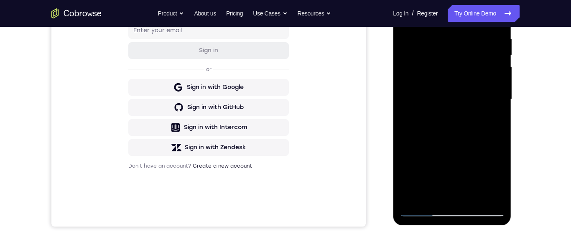
click at [418, 153] on div at bounding box center [451, 99] width 105 height 234
click at [408, 149] on div at bounding box center [451, 99] width 105 height 234
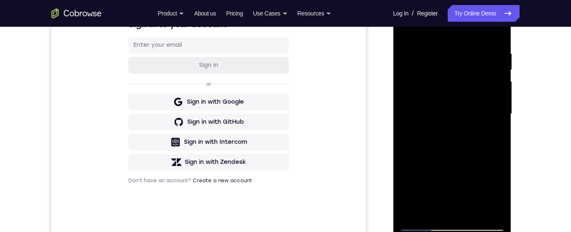
scroll to position [120, 0]
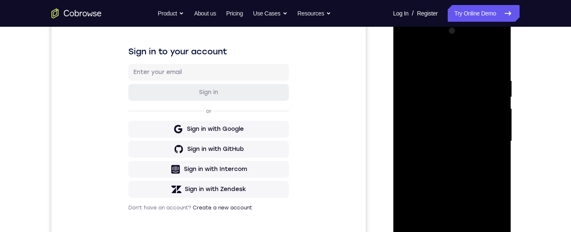
click at [407, 59] on div at bounding box center [451, 141] width 105 height 234
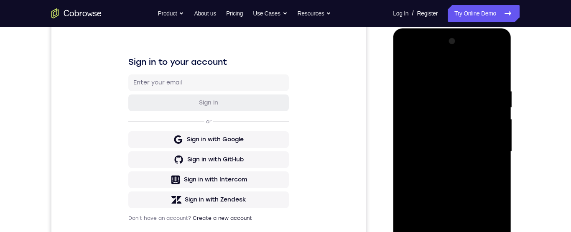
scroll to position [129, 0]
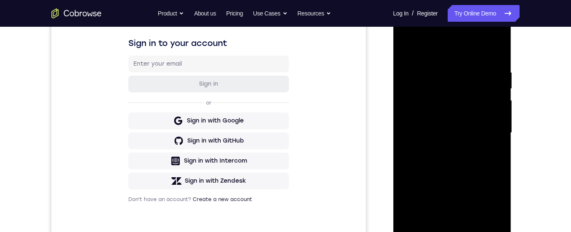
click at [411, 114] on div at bounding box center [451, 133] width 105 height 234
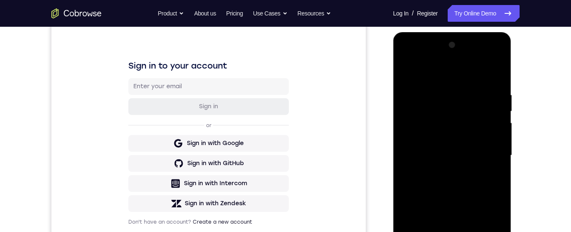
scroll to position [103, 0]
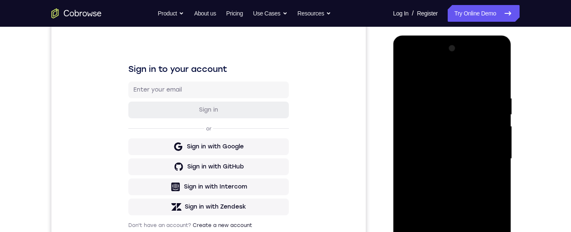
click at [493, 88] on div at bounding box center [451, 159] width 105 height 234
click at [501, 95] on div at bounding box center [451, 159] width 105 height 234
click at [493, 102] on div at bounding box center [451, 159] width 105 height 234
click at [494, 100] on div at bounding box center [451, 159] width 105 height 234
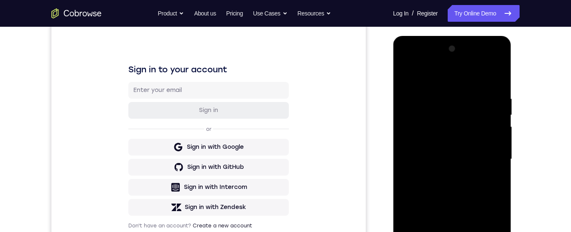
click at [492, 108] on div at bounding box center [451, 159] width 105 height 234
click at [497, 104] on div at bounding box center [451, 159] width 105 height 234
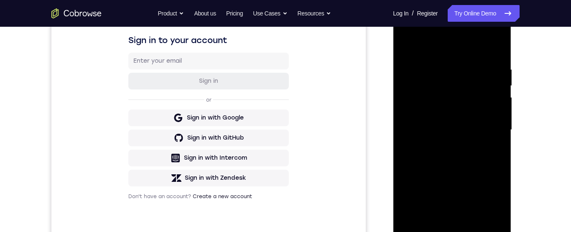
click at [496, 94] on div at bounding box center [451, 130] width 105 height 234
click at [494, 96] on div at bounding box center [451, 130] width 105 height 234
click at [494, 91] on div at bounding box center [451, 130] width 105 height 234
click at [496, 92] on div at bounding box center [451, 130] width 105 height 234
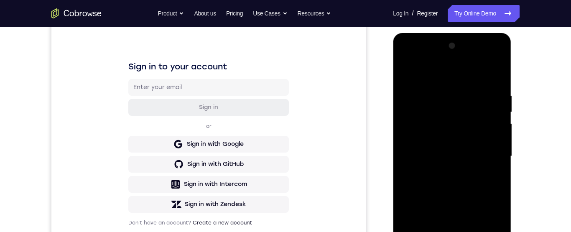
scroll to position [105, 0]
click at [409, 93] on div at bounding box center [451, 157] width 105 height 234
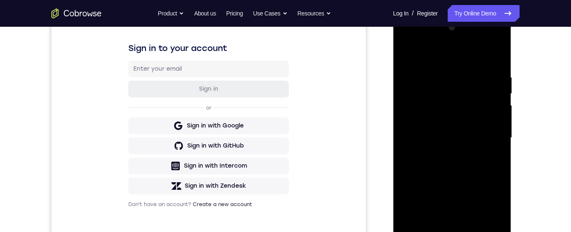
scroll to position [140, 0]
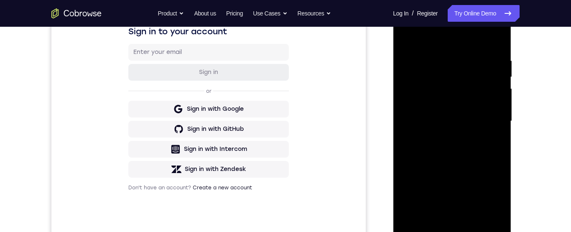
click at [502, 89] on div at bounding box center [451, 121] width 105 height 234
click at [498, 92] on div at bounding box center [451, 121] width 105 height 234
click at [497, 93] on div at bounding box center [451, 121] width 105 height 234
click at [501, 62] on div at bounding box center [451, 121] width 105 height 234
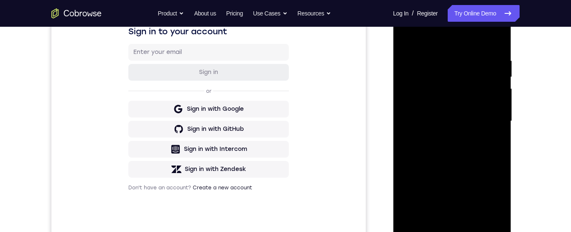
click at [494, 56] on div at bounding box center [451, 121] width 105 height 234
click at [495, 44] on div at bounding box center [451, 121] width 105 height 234
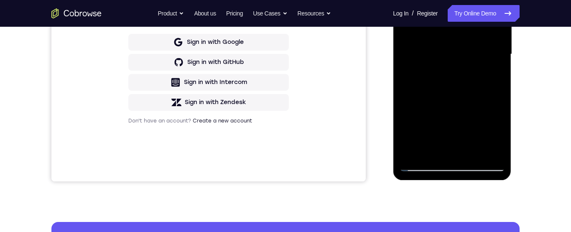
click at [475, 152] on div at bounding box center [451, 54] width 105 height 234
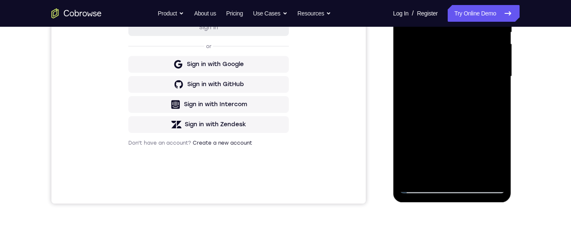
click at [463, 66] on div at bounding box center [451, 76] width 105 height 234
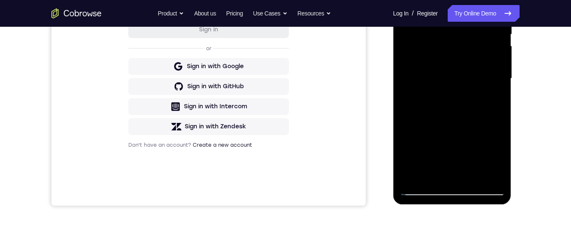
click at [417, 157] on div at bounding box center [451, 79] width 105 height 234
click at [419, 155] on div at bounding box center [451, 79] width 105 height 234
click at [438, 173] on div at bounding box center [451, 79] width 105 height 234
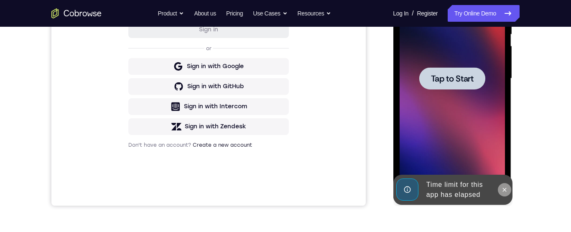
click at [501, 184] on button at bounding box center [503, 189] width 13 height 13
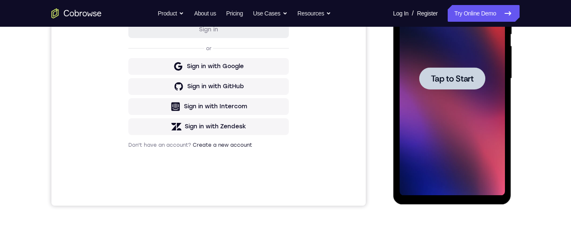
click at [469, 82] on span "Tap to Start" at bounding box center [451, 78] width 43 height 8
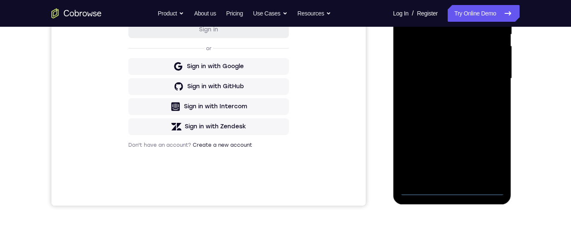
scroll to position [216, 0]
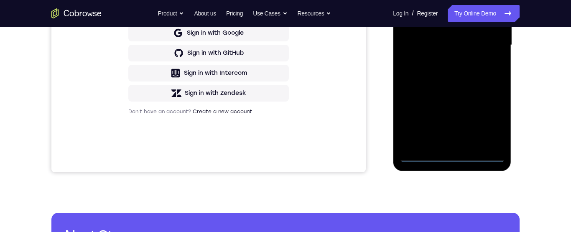
click at [453, 155] on div at bounding box center [451, 45] width 105 height 234
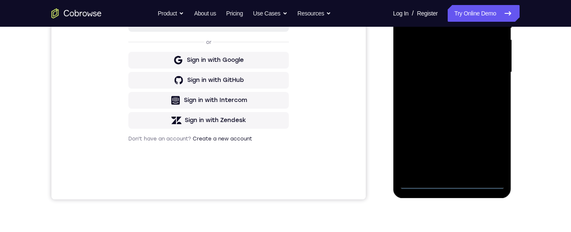
click at [490, 147] on div at bounding box center [451, 72] width 105 height 234
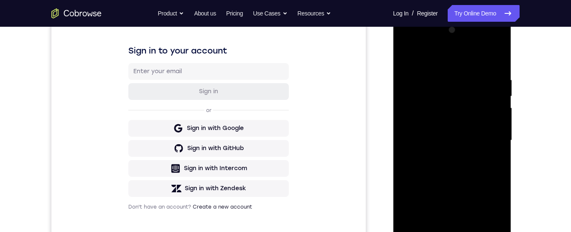
scroll to position [85, 0]
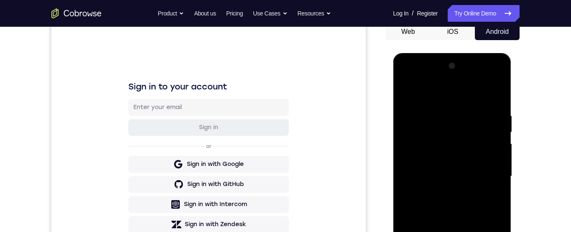
click at [474, 95] on div at bounding box center [451, 176] width 105 height 234
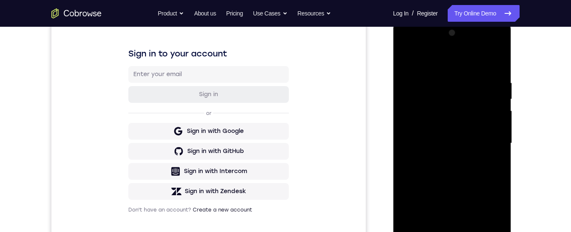
click at [484, 147] on div at bounding box center [451, 143] width 105 height 234
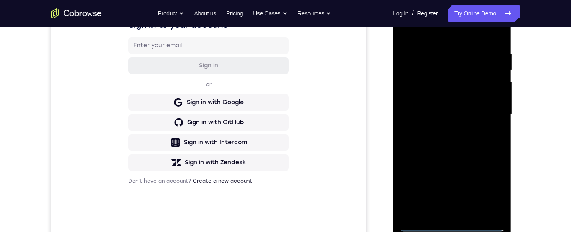
scroll to position [195, 0]
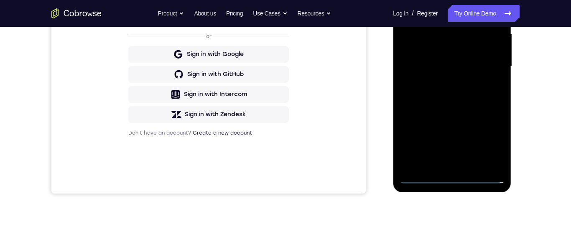
click at [442, 166] on div at bounding box center [451, 66] width 105 height 234
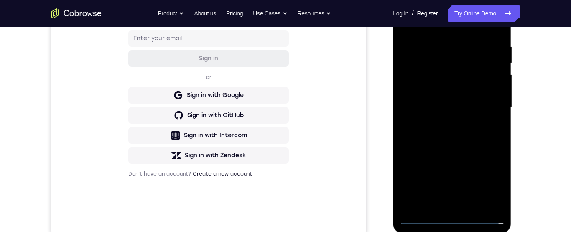
click at [480, 99] on div at bounding box center [451, 107] width 105 height 234
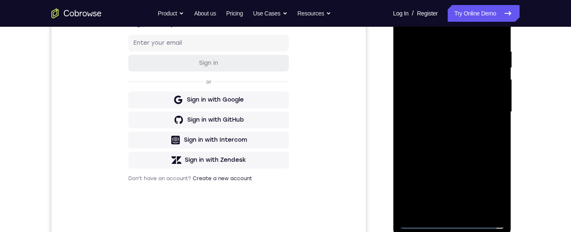
click at [467, 97] on div at bounding box center [451, 112] width 105 height 234
click at [486, 113] on div at bounding box center [451, 112] width 105 height 234
click at [479, 140] on div at bounding box center [451, 112] width 105 height 234
click at [478, 135] on div at bounding box center [451, 112] width 105 height 234
click at [478, 142] on div at bounding box center [451, 112] width 105 height 234
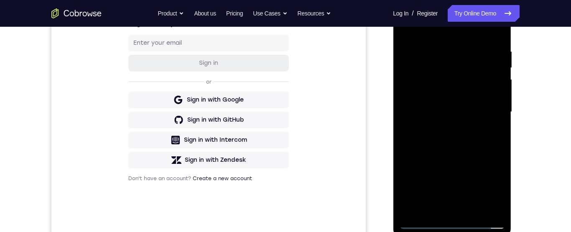
click at [481, 140] on div at bounding box center [451, 112] width 105 height 234
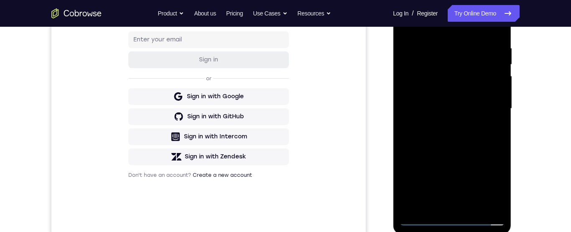
scroll to position [152, 0]
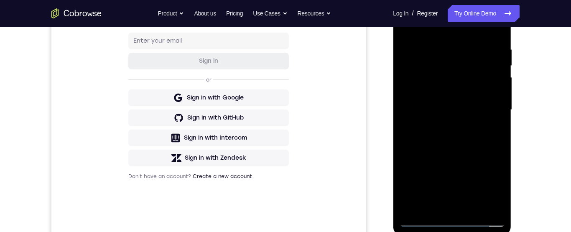
click at [479, 145] on div at bounding box center [451, 110] width 105 height 234
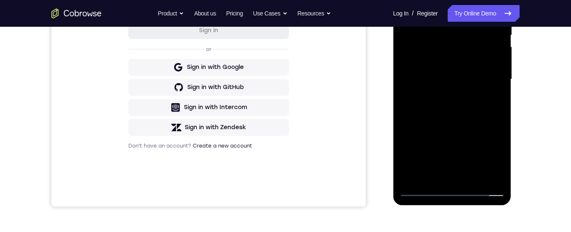
scroll to position [194, 0]
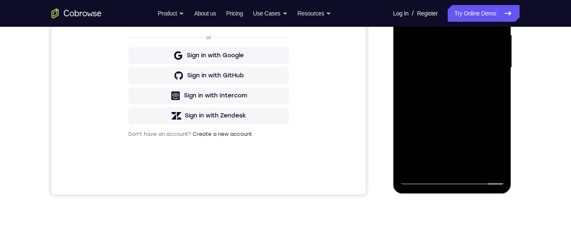
click at [472, 168] on div at bounding box center [451, 68] width 105 height 234
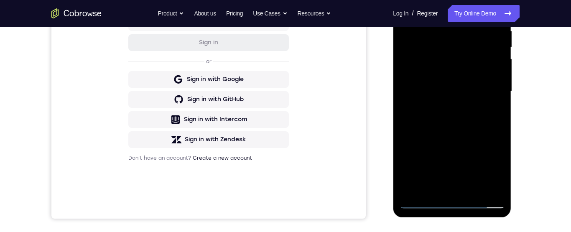
click at [470, 124] on div at bounding box center [451, 92] width 105 height 234
click at [494, 106] on div at bounding box center [451, 92] width 105 height 234
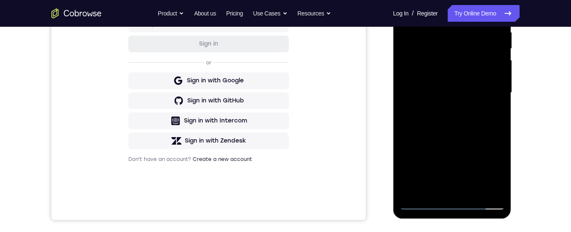
click at [483, 77] on div at bounding box center [451, 93] width 105 height 234
click at [455, 127] on div at bounding box center [451, 93] width 105 height 234
click at [496, 111] on div at bounding box center [451, 93] width 105 height 234
click at [495, 111] on div at bounding box center [451, 93] width 105 height 234
click at [417, 73] on div at bounding box center [451, 93] width 105 height 234
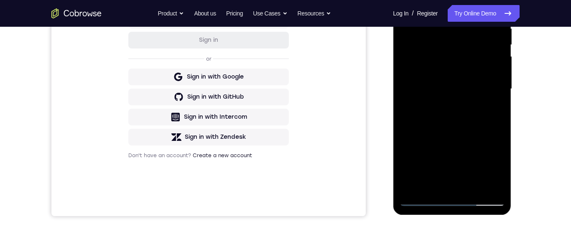
scroll to position [117, 0]
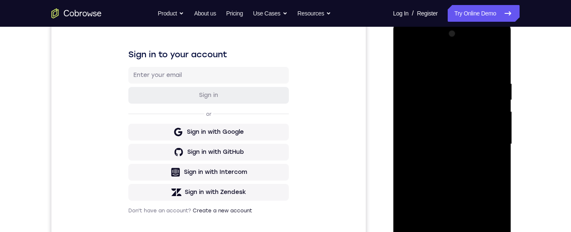
click at [408, 60] on div at bounding box center [451, 144] width 105 height 234
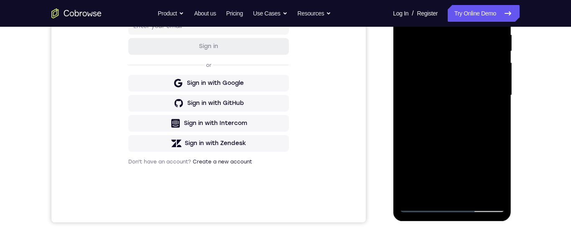
scroll to position [141, 0]
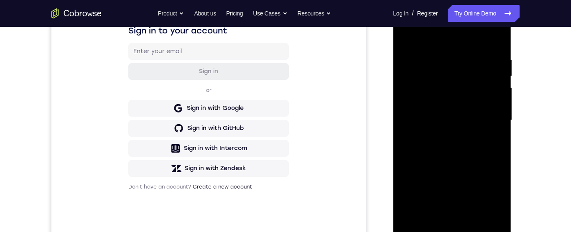
click at [477, 65] on div at bounding box center [451, 120] width 105 height 234
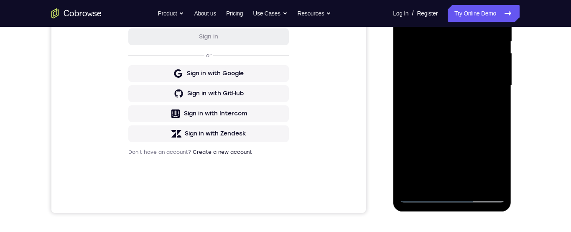
scroll to position [171, 0]
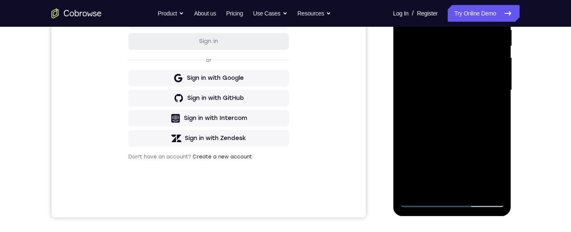
click at [482, 89] on div at bounding box center [451, 90] width 105 height 234
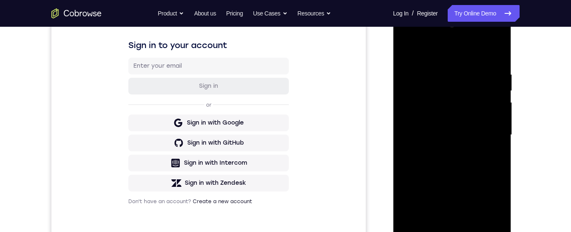
scroll to position [99, 0]
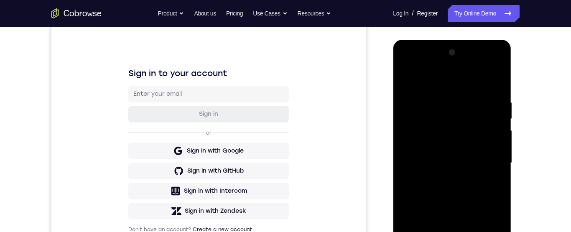
click at [445, 119] on div at bounding box center [451, 163] width 105 height 234
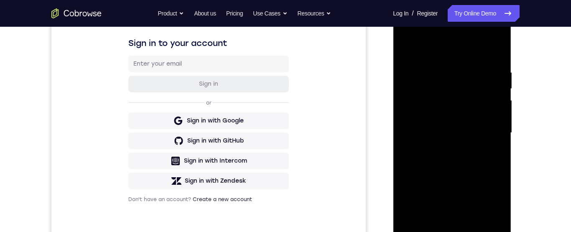
click at [411, 134] on div at bounding box center [451, 133] width 105 height 234
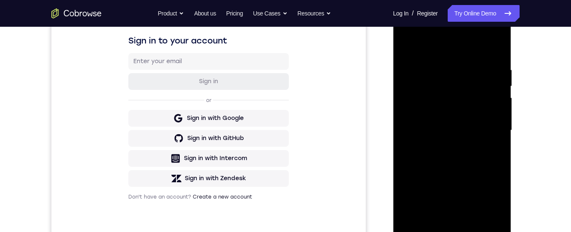
scroll to position [191, 0]
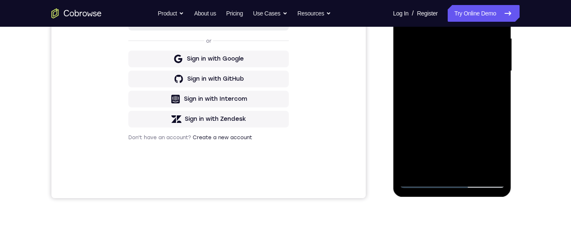
click at [430, 138] on div at bounding box center [451, 71] width 105 height 234
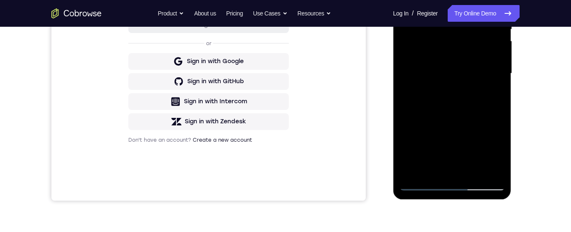
click at [468, 89] on div at bounding box center [451, 74] width 105 height 234
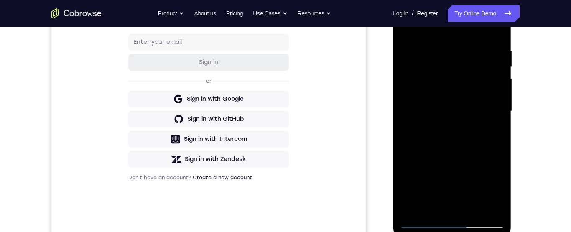
scroll to position [117, 0]
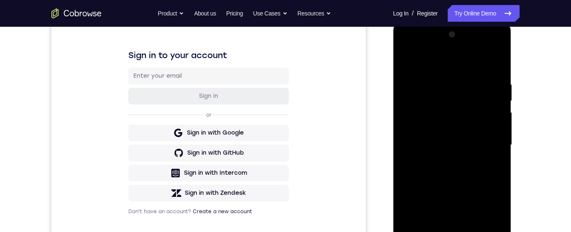
click at [410, 59] on div at bounding box center [451, 145] width 105 height 234
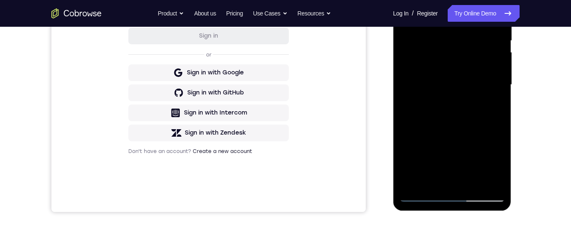
scroll to position [185, 0]
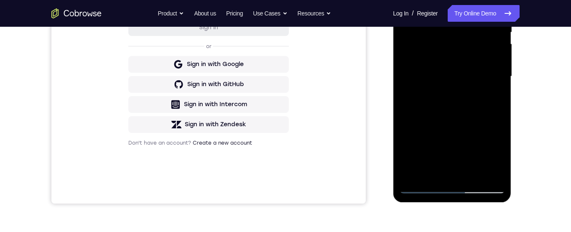
click at [435, 177] on div at bounding box center [451, 76] width 105 height 234
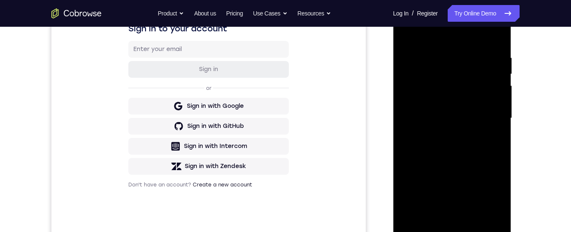
scroll to position [135, 0]
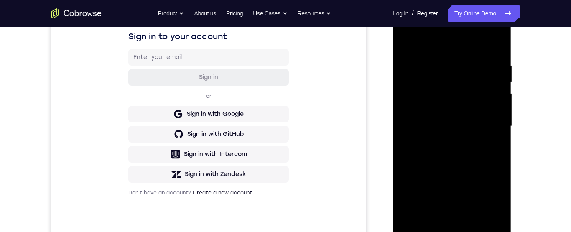
click at [481, 41] on div at bounding box center [451, 126] width 105 height 234
click at [454, 57] on div at bounding box center [451, 126] width 105 height 234
click at [448, 92] on div at bounding box center [451, 126] width 105 height 234
click at [466, 92] on div at bounding box center [451, 126] width 105 height 234
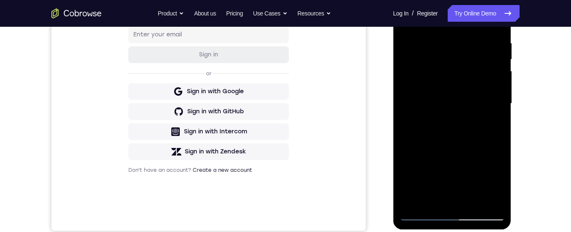
scroll to position [160, 0]
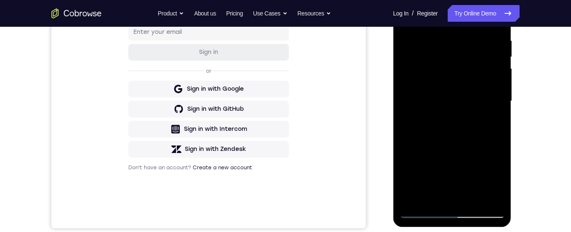
click at [419, 166] on div at bounding box center [451, 101] width 105 height 234
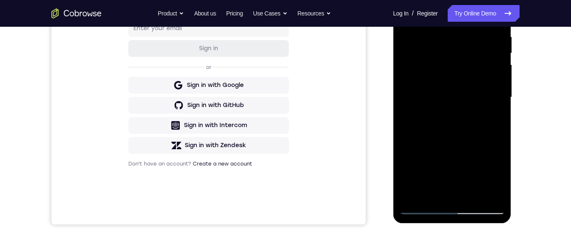
scroll to position [148, 0]
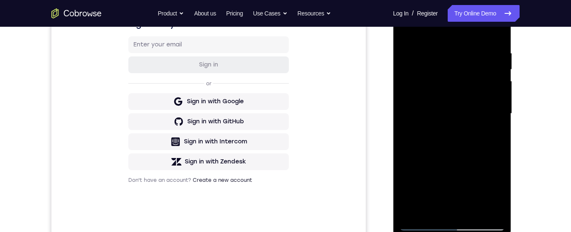
click at [501, 123] on div at bounding box center [451, 114] width 105 height 234
click at [502, 122] on div at bounding box center [451, 114] width 105 height 234
click at [503, 120] on div at bounding box center [451, 114] width 105 height 234
click at [502, 119] on div at bounding box center [451, 114] width 105 height 234
click at [503, 121] on div at bounding box center [451, 114] width 105 height 234
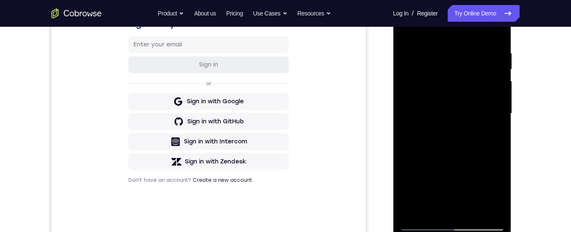
click at [501, 119] on div at bounding box center [451, 114] width 105 height 234
click at [409, 117] on div at bounding box center [451, 114] width 105 height 234
click at [409, 119] on div at bounding box center [451, 114] width 105 height 234
click at [405, 119] on div at bounding box center [451, 113] width 105 height 234
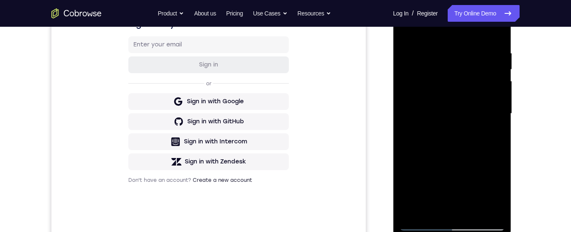
scroll to position [123, 0]
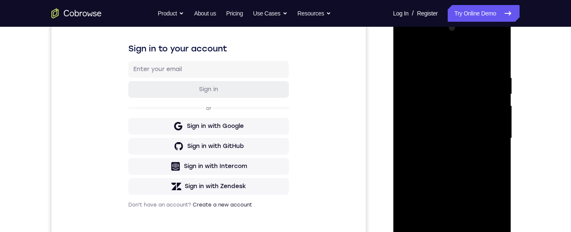
click at [407, 53] on div at bounding box center [451, 138] width 105 height 234
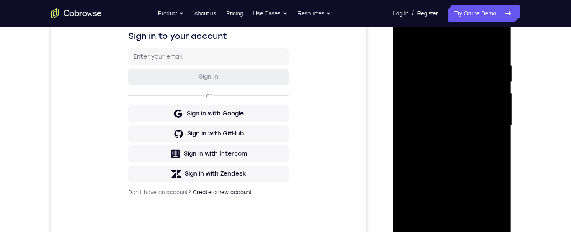
scroll to position [139, 0]
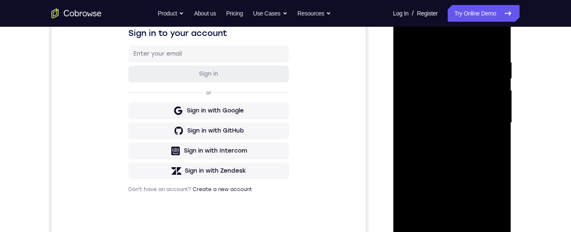
click at [455, 183] on div at bounding box center [451, 123] width 105 height 234
click at [503, 124] on div at bounding box center [451, 123] width 105 height 234
click at [501, 128] on div at bounding box center [451, 123] width 105 height 234
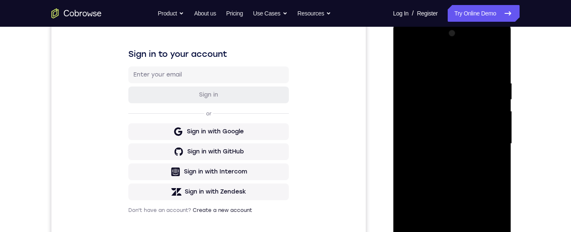
click at [405, 56] on div at bounding box center [451, 144] width 105 height 234
click at [408, 136] on div at bounding box center [451, 144] width 105 height 234
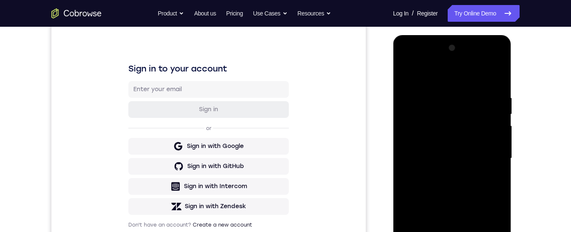
scroll to position [104, 0]
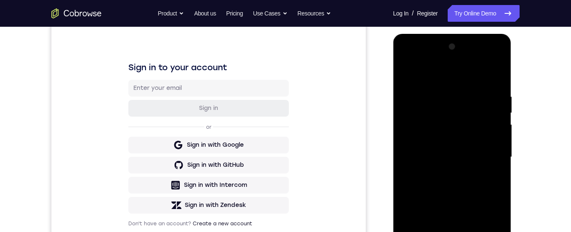
click at [498, 94] on div at bounding box center [451, 157] width 105 height 234
click at [495, 89] on div at bounding box center [451, 157] width 105 height 234
click at [497, 87] on div at bounding box center [451, 157] width 105 height 234
click at [498, 83] on div at bounding box center [451, 157] width 105 height 234
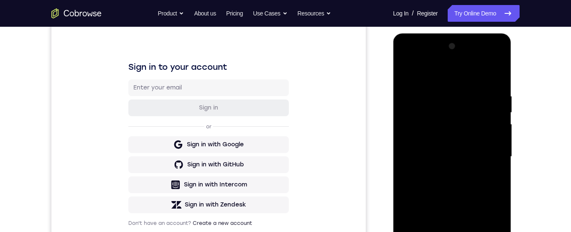
click at [494, 65] on div at bounding box center [451, 157] width 105 height 234
click at [494, 108] on div at bounding box center [451, 157] width 105 height 234
click at [498, 114] on div at bounding box center [451, 157] width 105 height 234
click at [497, 108] on div at bounding box center [451, 157] width 105 height 234
click at [494, 104] on div at bounding box center [451, 157] width 105 height 234
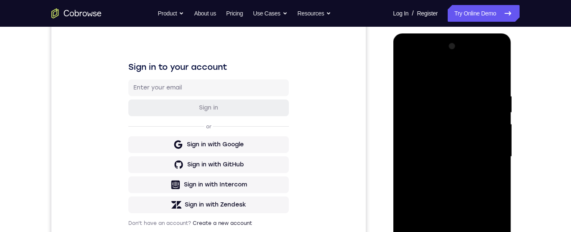
click at [495, 109] on div at bounding box center [451, 157] width 105 height 234
click at [496, 107] on div at bounding box center [451, 157] width 105 height 234
click at [496, 103] on div at bounding box center [451, 157] width 105 height 234
click at [498, 108] on div at bounding box center [451, 157] width 105 height 234
click at [496, 106] on div at bounding box center [451, 157] width 105 height 234
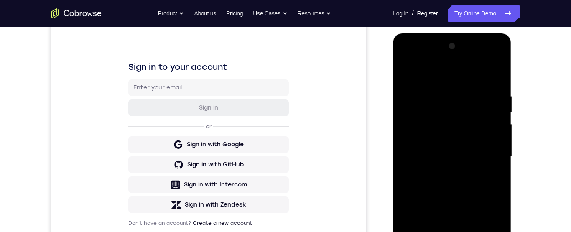
click at [495, 107] on div at bounding box center [451, 157] width 105 height 234
click at [491, 132] on div at bounding box center [451, 157] width 105 height 234
click at [497, 52] on div at bounding box center [451, 157] width 105 height 234
click at [497, 49] on div at bounding box center [451, 157] width 105 height 234
click at [451, 177] on div at bounding box center [451, 157] width 105 height 234
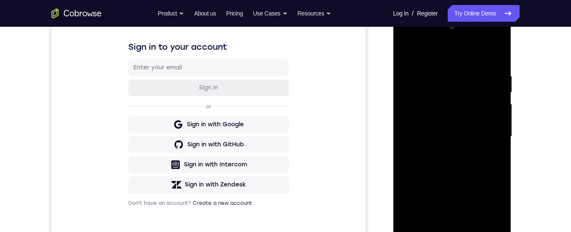
scroll to position [129, 0]
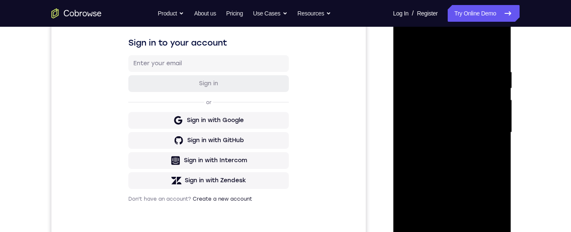
click at [422, 61] on div at bounding box center [451, 132] width 105 height 234
click at [408, 127] on div at bounding box center [451, 132] width 105 height 234
click at [493, 104] on div at bounding box center [451, 132] width 105 height 234
click at [496, 97] on div at bounding box center [451, 132] width 105 height 234
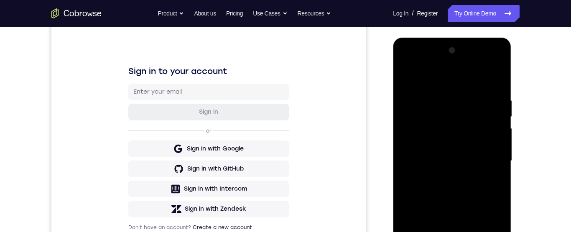
click at [497, 99] on div at bounding box center [451, 161] width 105 height 234
click at [496, 107] on div at bounding box center [451, 161] width 105 height 234
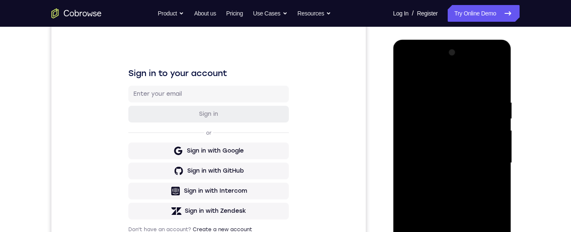
click at [496, 107] on div at bounding box center [451, 163] width 105 height 234
click at [501, 117] on div at bounding box center [451, 163] width 105 height 234
click at [496, 107] on div at bounding box center [451, 163] width 105 height 234
click at [496, 112] on div at bounding box center [451, 163] width 105 height 234
click at [495, 103] on div at bounding box center [451, 163] width 105 height 234
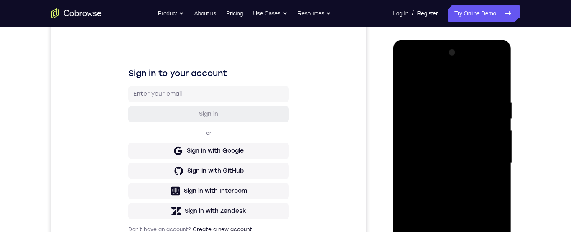
click at [499, 58] on div at bounding box center [451, 163] width 105 height 234
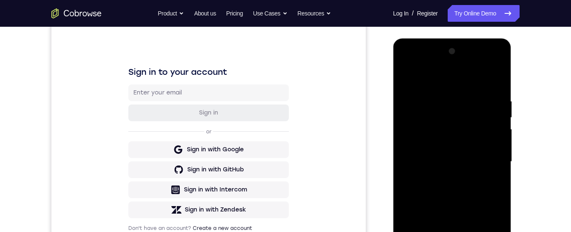
click at [448, 106] on div at bounding box center [451, 162] width 105 height 234
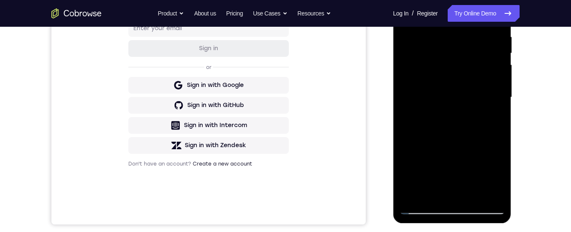
scroll to position [169, 0]
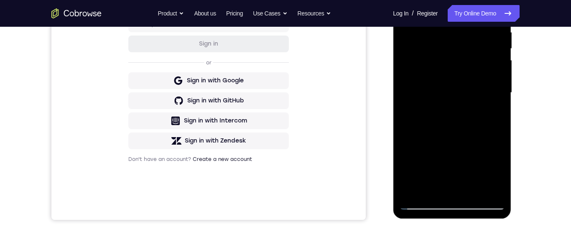
click at [476, 188] on div at bounding box center [451, 93] width 105 height 234
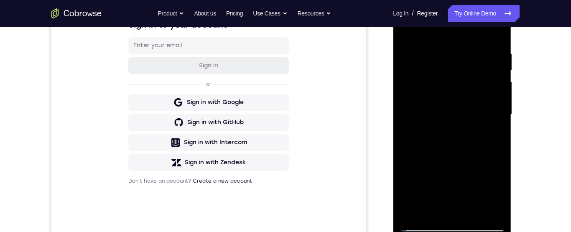
click at [475, 101] on div at bounding box center [451, 114] width 105 height 234
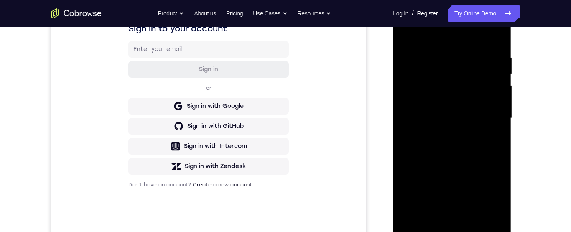
click at [490, 141] on div at bounding box center [451, 118] width 105 height 234
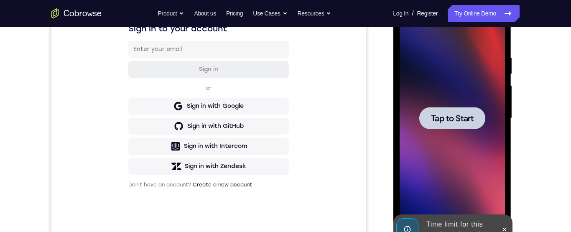
click at [460, 117] on span "Tap to Start" at bounding box center [451, 118] width 43 height 8
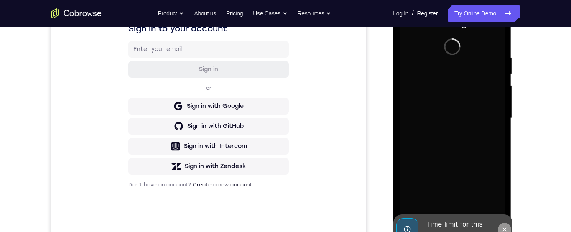
click at [503, 228] on icon at bounding box center [504, 229] width 4 height 4
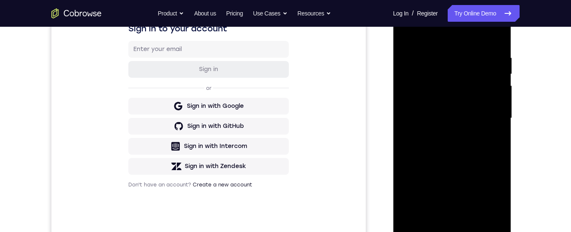
scroll to position [181, 0]
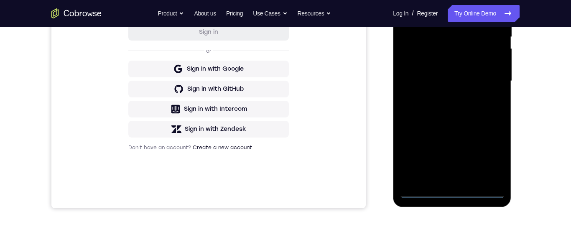
click at [450, 193] on div at bounding box center [451, 81] width 105 height 234
click at [486, 157] on div at bounding box center [451, 81] width 105 height 234
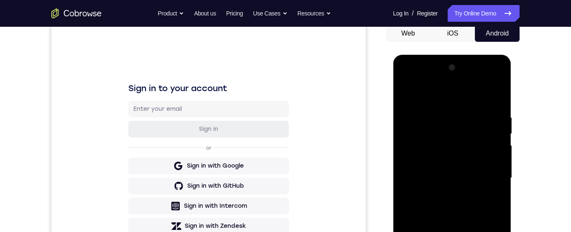
scroll to position [61, 0]
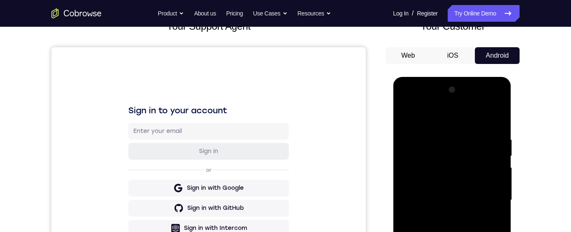
click at [475, 121] on div at bounding box center [451, 200] width 105 height 234
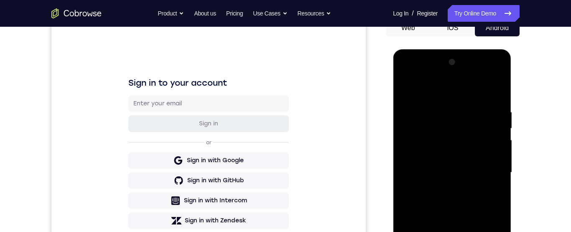
click at [486, 171] on div at bounding box center [451, 173] width 105 height 234
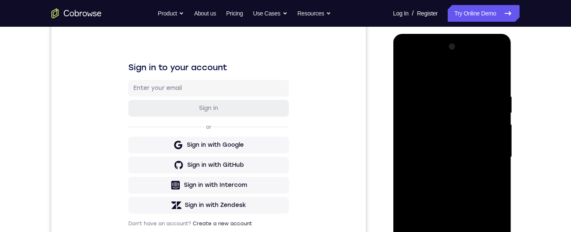
click at [442, 171] on div at bounding box center [451, 157] width 105 height 234
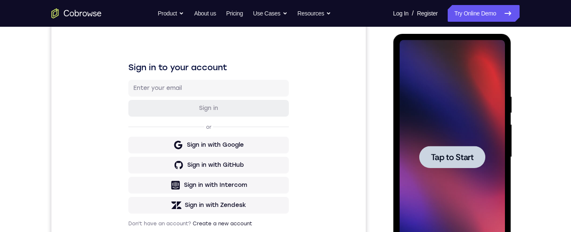
click at [465, 160] on span "Tap to Start" at bounding box center [451, 157] width 43 height 8
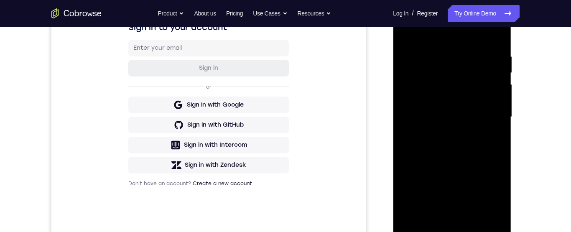
scroll to position [178, 0]
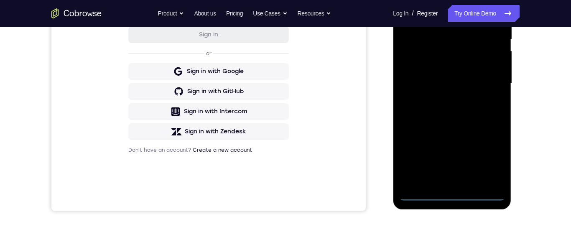
click at [453, 194] on div at bounding box center [451, 84] width 105 height 234
click at [486, 159] on div at bounding box center [451, 84] width 105 height 234
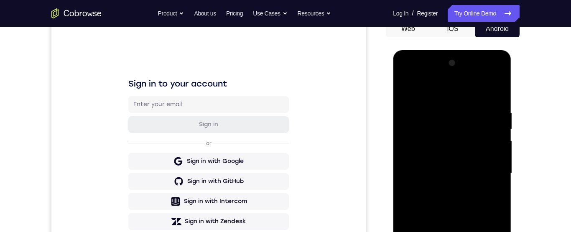
scroll to position [68, 0]
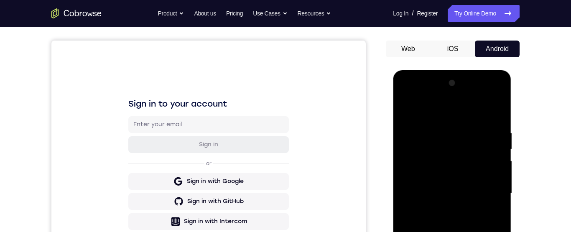
click at [483, 197] on div at bounding box center [451, 193] width 105 height 234
click at [485, 195] on div at bounding box center [451, 193] width 105 height 234
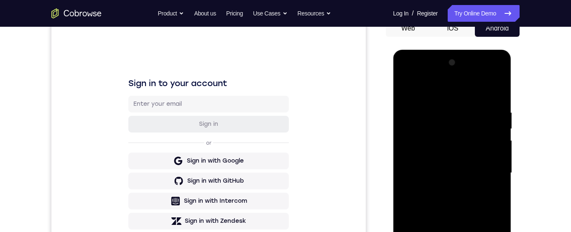
scroll to position [78, 0]
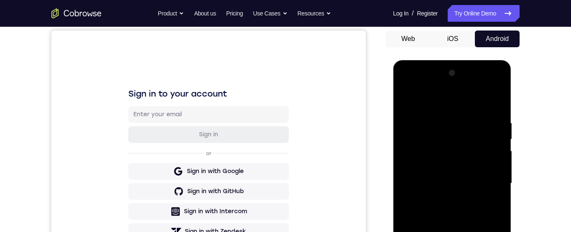
click at [434, 101] on div at bounding box center [451, 183] width 105 height 234
click at [485, 184] on div at bounding box center [451, 183] width 105 height 234
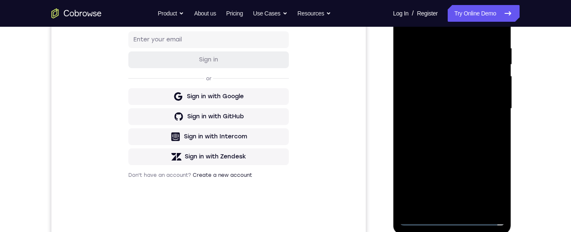
scroll to position [144, 0]
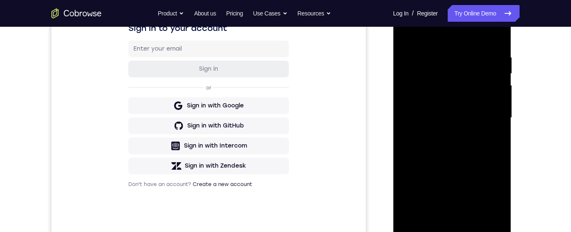
click at [442, 133] on div at bounding box center [451, 118] width 105 height 234
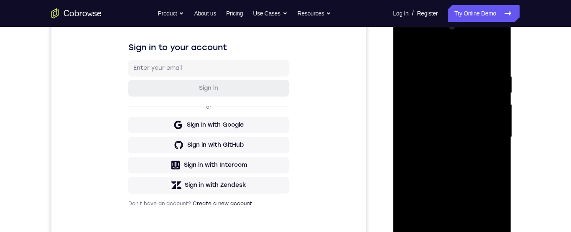
click at [480, 131] on div at bounding box center [451, 137] width 105 height 234
click at [483, 127] on div at bounding box center [451, 137] width 105 height 234
click at [473, 103] on div at bounding box center [451, 137] width 105 height 234
click at [485, 137] on div at bounding box center [451, 137] width 105 height 234
click at [470, 166] on div at bounding box center [451, 137] width 105 height 234
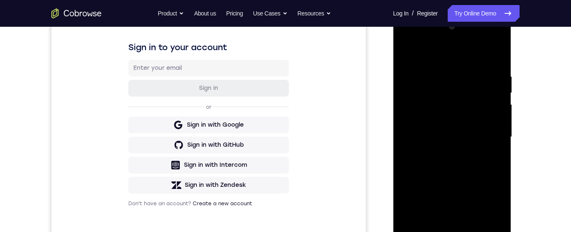
click at [473, 163] on div at bounding box center [451, 137] width 105 height 234
click at [480, 167] on div at bounding box center [451, 137] width 105 height 234
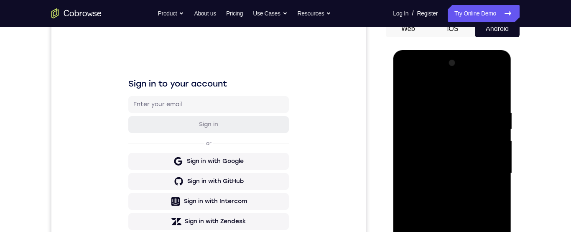
scroll to position [123, 0]
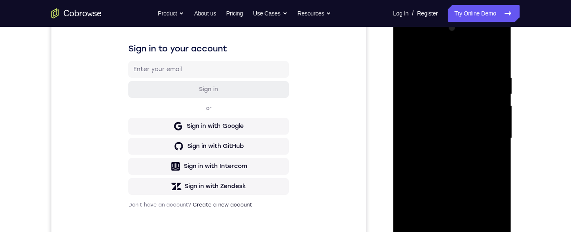
click at [471, 174] on div at bounding box center [451, 138] width 105 height 234
click at [443, 79] on div at bounding box center [451, 137] width 105 height 234
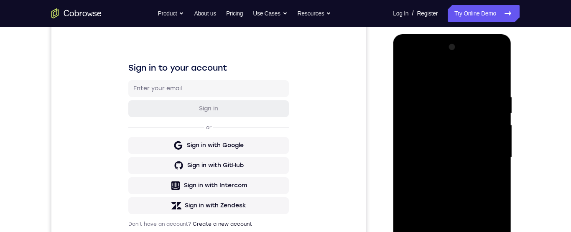
scroll to position [105, 0]
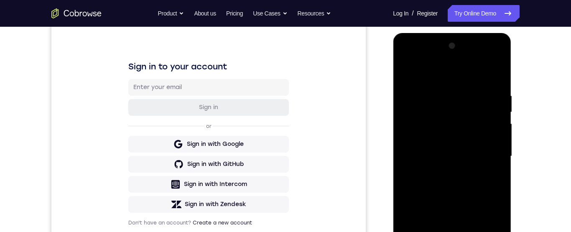
click at [494, 112] on div at bounding box center [451, 156] width 105 height 234
click at [496, 74] on div at bounding box center [451, 156] width 105 height 234
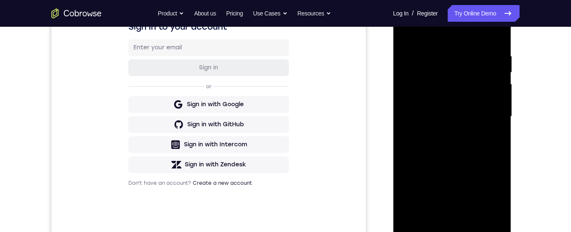
scroll to position [151, 0]
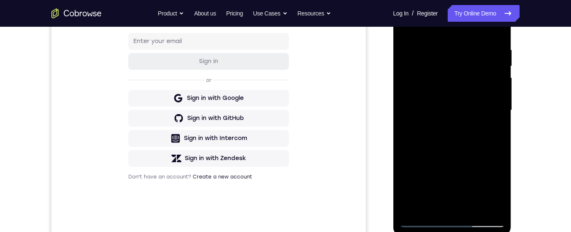
click at [475, 208] on div at bounding box center [451, 110] width 105 height 234
click at [472, 210] on div at bounding box center [451, 110] width 105 height 234
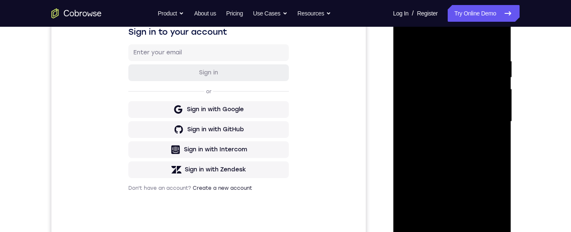
click at [465, 154] on div at bounding box center [451, 122] width 105 height 234
click at [489, 136] on div at bounding box center [451, 122] width 105 height 234
click at [484, 103] on div at bounding box center [451, 122] width 105 height 234
click at [494, 142] on div at bounding box center [451, 122] width 105 height 234
click at [496, 140] on div at bounding box center [451, 122] width 105 height 234
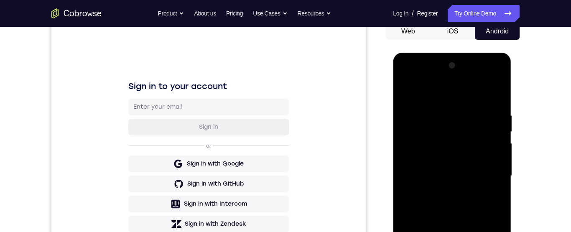
scroll to position [76, 0]
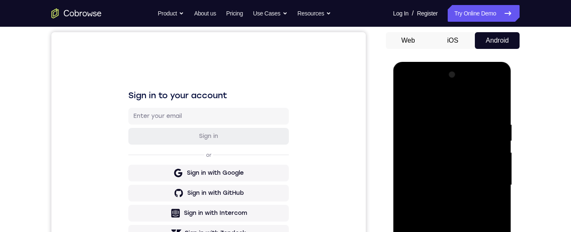
click at [404, 104] on div at bounding box center [451, 185] width 105 height 234
click at [407, 99] on div at bounding box center [451, 185] width 105 height 234
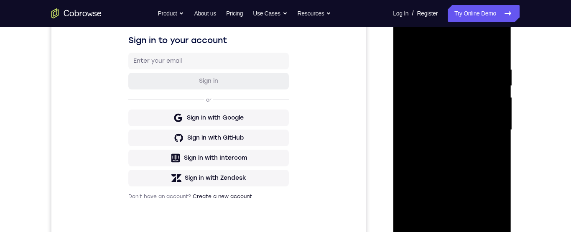
scroll to position [150, 0]
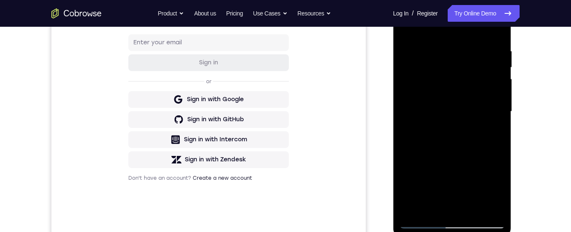
click at [433, 211] on div at bounding box center [451, 112] width 105 height 234
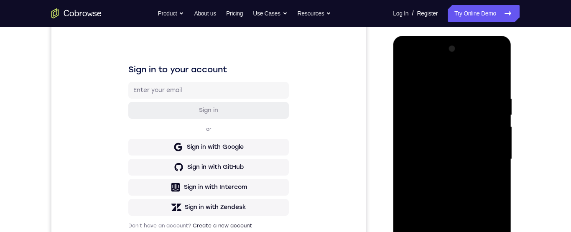
scroll to position [95, 0]
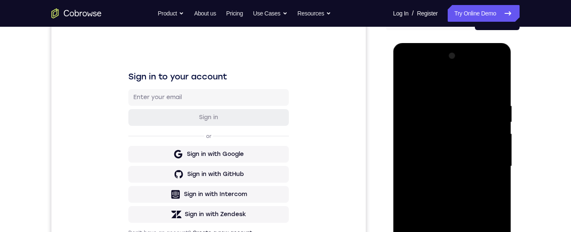
click at [489, 81] on div at bounding box center [451, 166] width 105 height 234
click at [494, 83] on div at bounding box center [451, 166] width 105 height 234
click at [449, 144] on div at bounding box center [451, 166] width 105 height 234
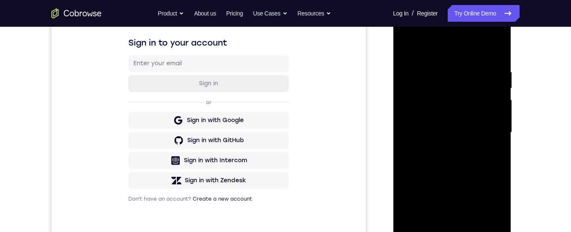
scroll to position [109, 0]
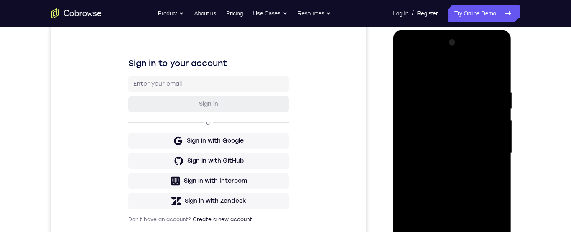
click at [432, 78] on div at bounding box center [451, 153] width 105 height 234
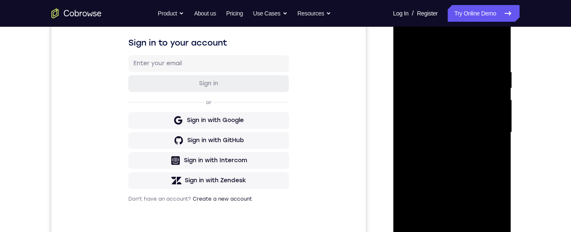
scroll to position [141, 0]
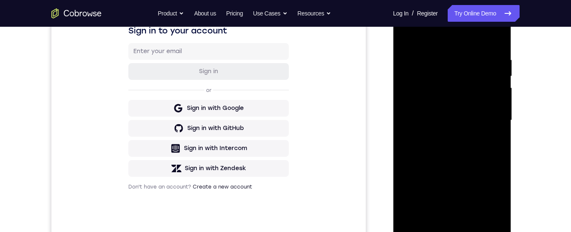
click at [488, 107] on div at bounding box center [451, 120] width 105 height 234
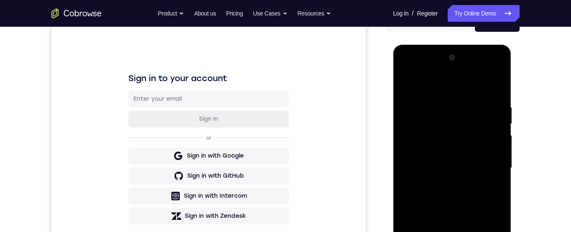
scroll to position [71, 0]
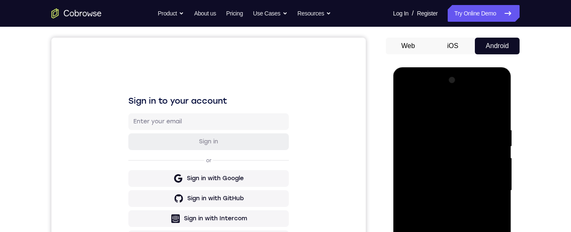
click at [406, 105] on div at bounding box center [451, 191] width 105 height 234
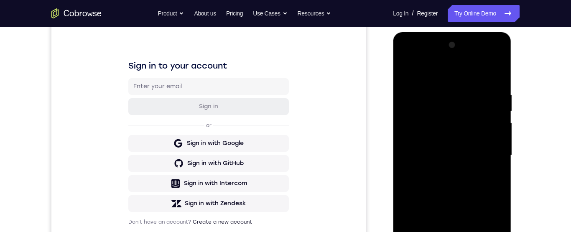
scroll to position [127, 0]
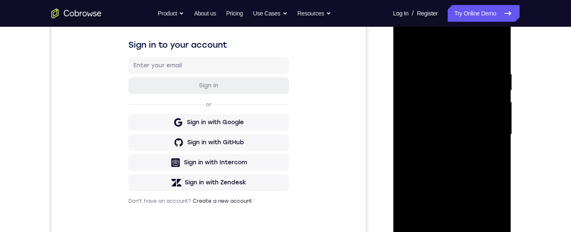
click at [454, 177] on div at bounding box center [451, 135] width 105 height 234
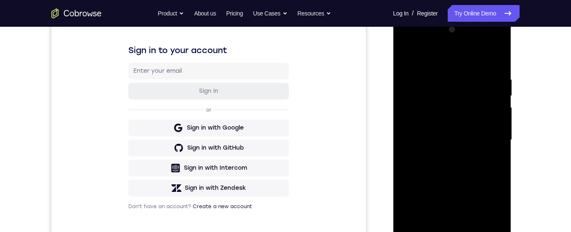
scroll to position [122, 0]
click at [482, 186] on div at bounding box center [451, 140] width 105 height 234
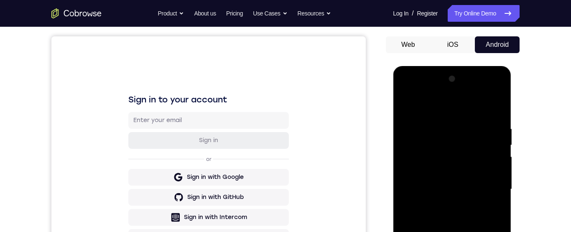
scroll to position [71, 0]
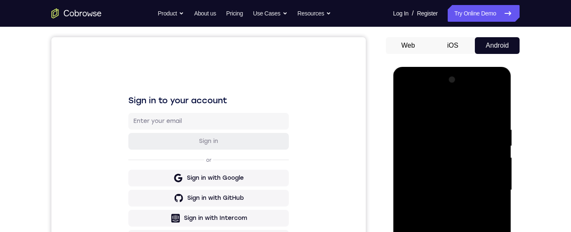
click at [406, 103] on div at bounding box center [451, 190] width 105 height 234
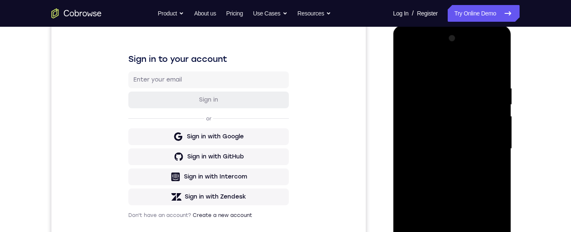
scroll to position [78, 0]
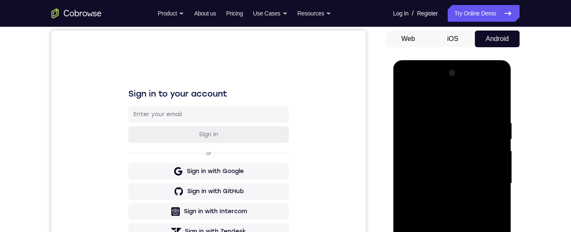
click at [408, 98] on div at bounding box center [451, 183] width 105 height 234
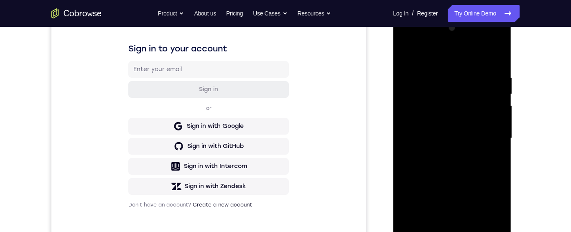
scroll to position [141, 0]
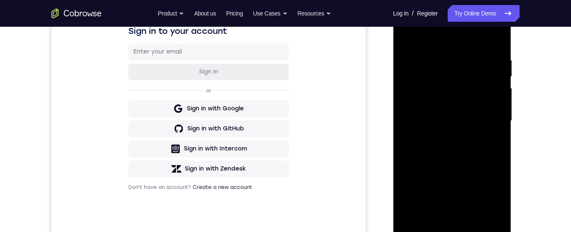
click at [473, 222] on div at bounding box center [451, 121] width 105 height 234
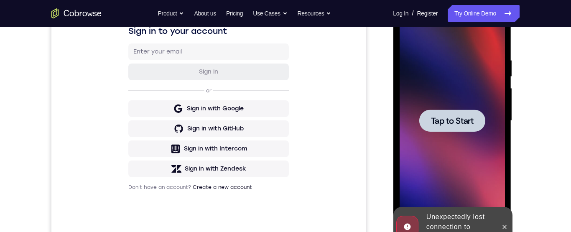
click at [476, 220] on div at bounding box center [451, 121] width 105 height 234
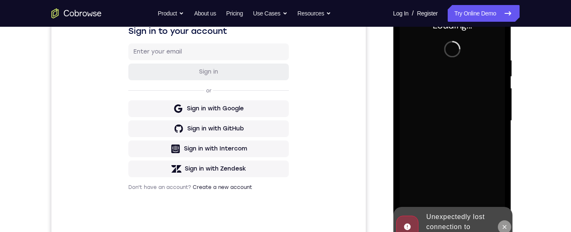
click at [501, 229] on icon at bounding box center [504, 227] width 7 height 7
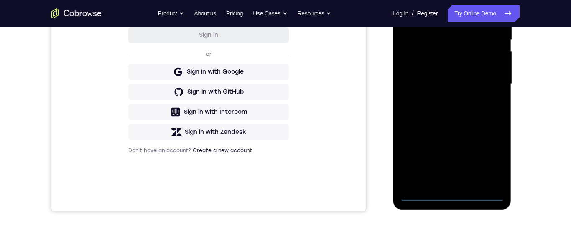
scroll to position [192, 0]
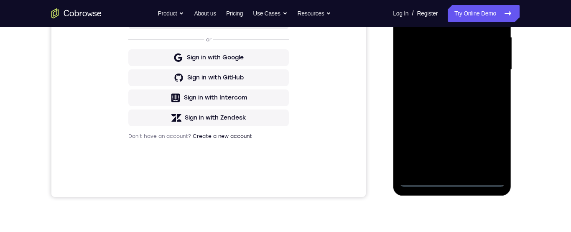
click at [451, 182] on div at bounding box center [451, 70] width 105 height 234
click at [486, 149] on div at bounding box center [451, 70] width 105 height 234
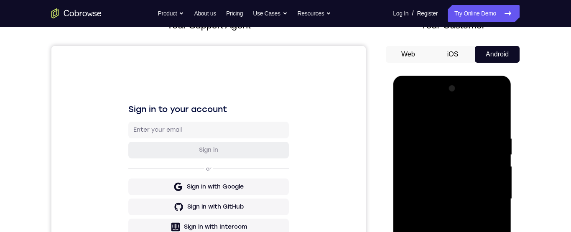
click at [448, 118] on div at bounding box center [451, 199] width 105 height 234
click at [486, 196] on div at bounding box center [451, 199] width 105 height 234
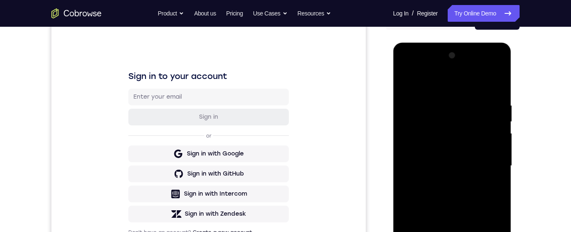
scroll to position [113, 0]
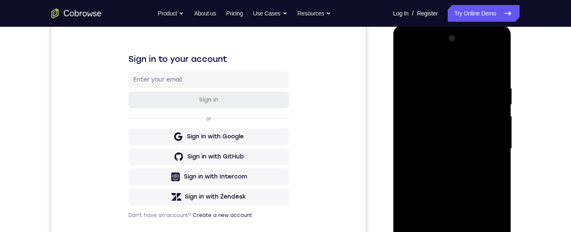
click at [442, 163] on div at bounding box center [451, 149] width 105 height 234
click at [472, 145] on div at bounding box center [451, 148] width 105 height 234
click at [470, 136] on div at bounding box center [451, 148] width 105 height 234
click at [480, 154] on div at bounding box center [451, 148] width 105 height 234
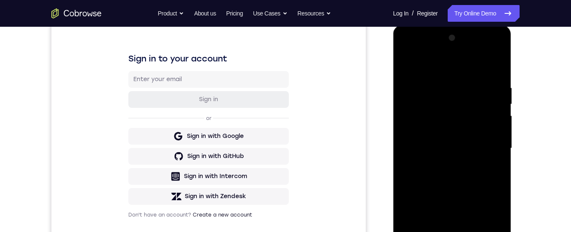
click at [476, 176] on div at bounding box center [451, 148] width 105 height 234
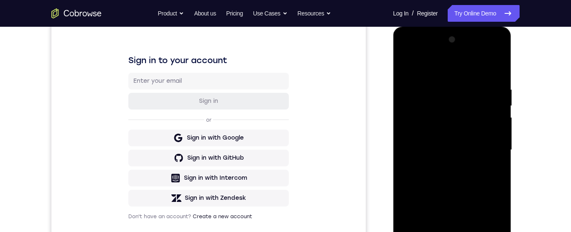
scroll to position [121, 0]
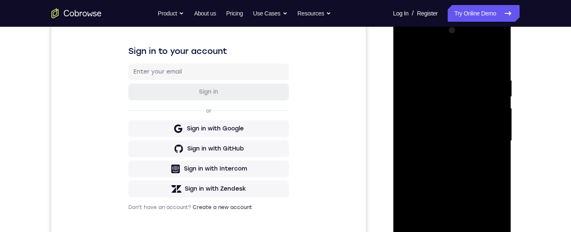
click at [469, 175] on div at bounding box center [451, 141] width 105 height 234
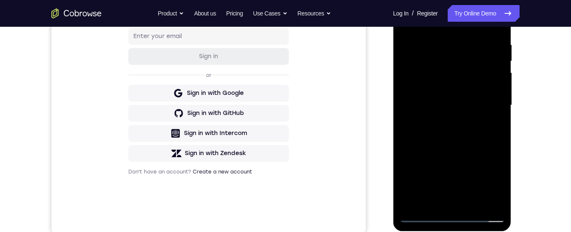
scroll to position [161, 0]
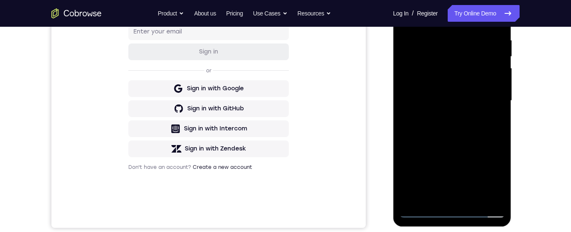
click at [473, 201] on div at bounding box center [451, 101] width 105 height 234
click at [475, 132] on div at bounding box center [451, 100] width 105 height 234
click at [491, 117] on div at bounding box center [451, 100] width 105 height 234
click at [484, 88] on div at bounding box center [451, 100] width 105 height 234
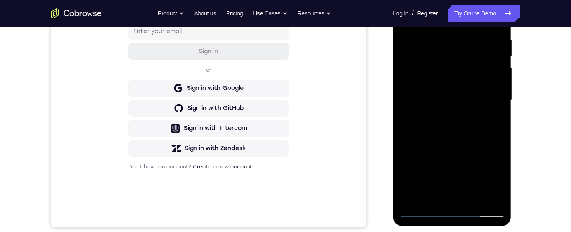
click at [493, 121] on div at bounding box center [451, 100] width 105 height 234
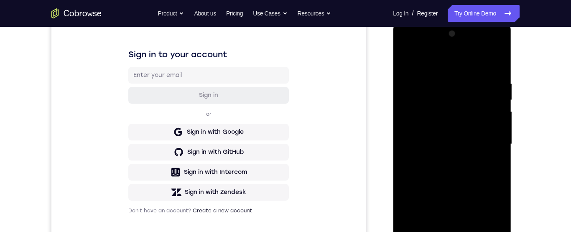
scroll to position [122, 0]
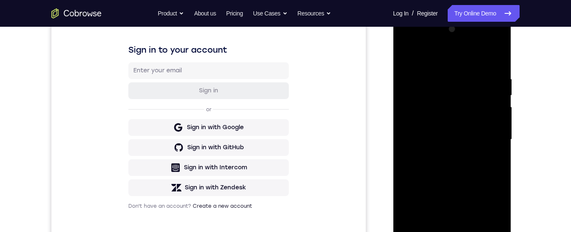
click at [493, 161] on div at bounding box center [451, 140] width 105 height 234
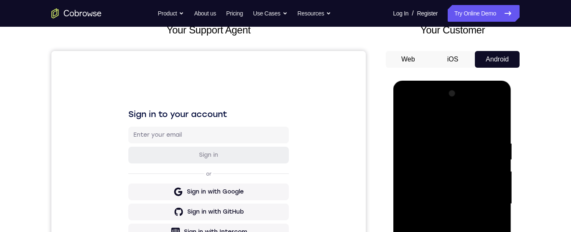
scroll to position [57, 0]
click at [406, 119] on div at bounding box center [451, 204] width 105 height 234
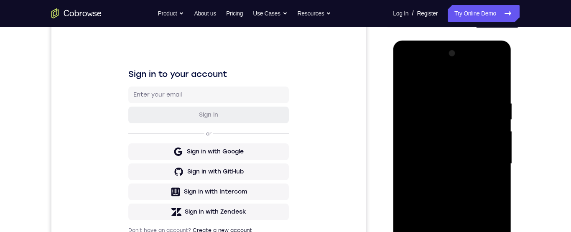
scroll to position [88, 0]
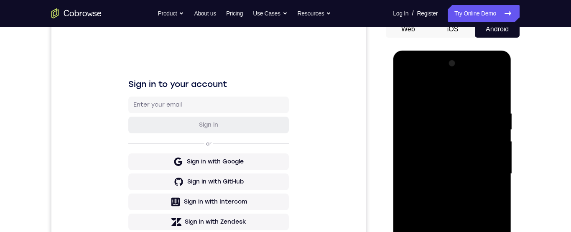
click at [444, 119] on div at bounding box center [451, 174] width 105 height 234
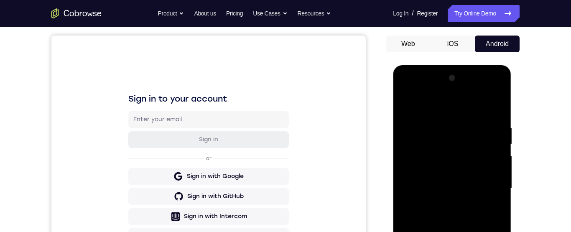
scroll to position [54, 0]
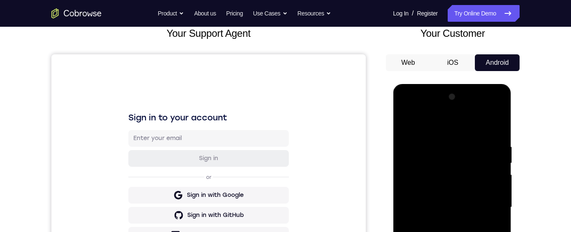
click at [407, 120] on div at bounding box center [451, 207] width 105 height 234
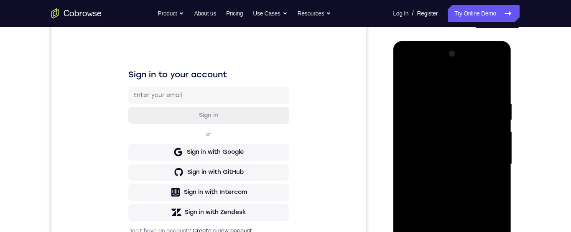
scroll to position [76, 0]
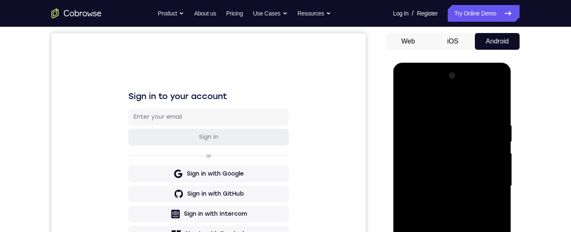
click at [408, 99] on div at bounding box center [451, 186] width 105 height 234
click at [442, 128] on div at bounding box center [451, 186] width 105 height 234
click at [498, 153] on div at bounding box center [451, 186] width 105 height 234
click at [497, 147] on div at bounding box center [451, 186] width 105 height 234
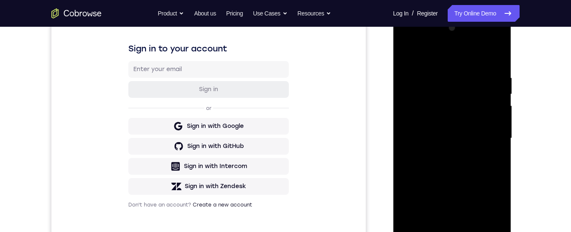
scroll to position [133, 0]
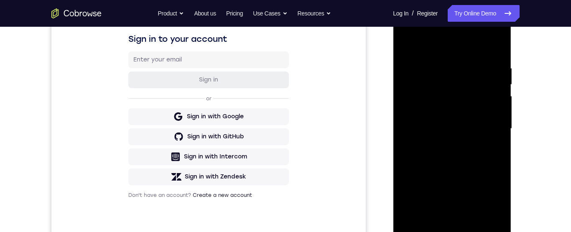
click at [485, 225] on div at bounding box center [451, 129] width 105 height 234
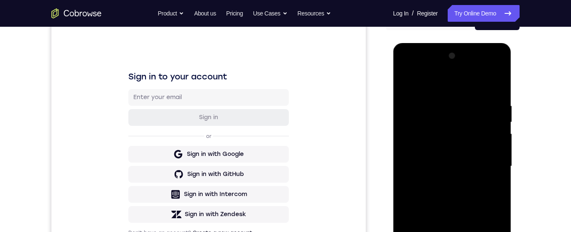
scroll to position [65, 0]
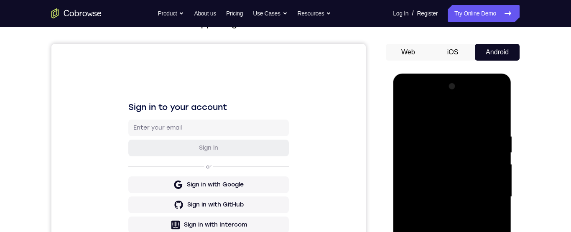
click at [459, 169] on div at bounding box center [451, 197] width 105 height 234
click at [450, 187] on div at bounding box center [451, 197] width 105 height 234
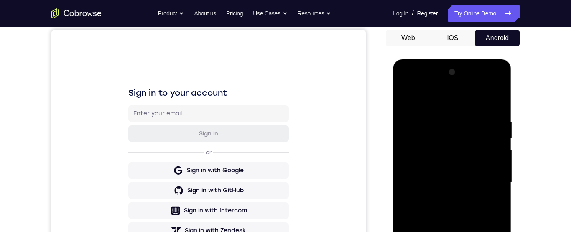
scroll to position [73, 0]
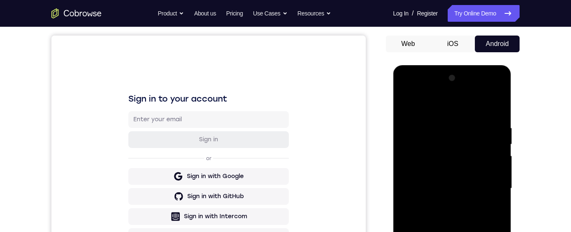
click at [405, 100] on div at bounding box center [451, 188] width 105 height 234
click at [407, 106] on div at bounding box center [451, 188] width 105 height 234
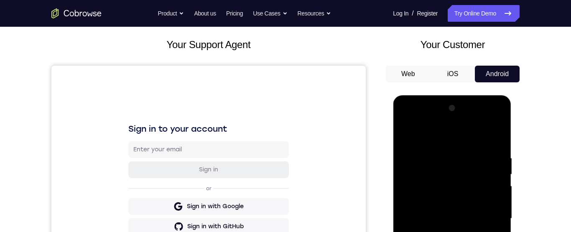
click at [493, 136] on div at bounding box center [451, 219] width 105 height 234
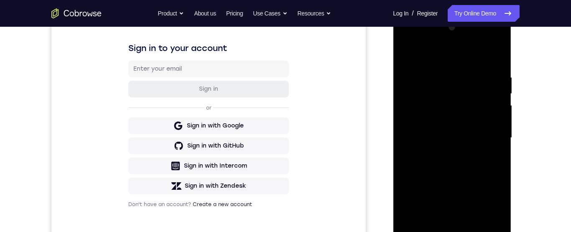
scroll to position [158, 0]
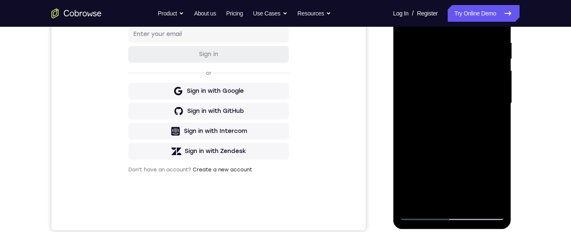
click at [473, 202] on div at bounding box center [451, 103] width 105 height 234
click at [475, 201] on div at bounding box center [451, 103] width 105 height 234
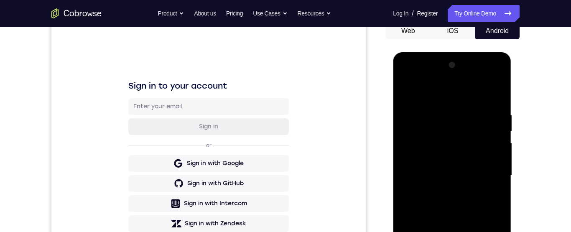
scroll to position [65, 0]
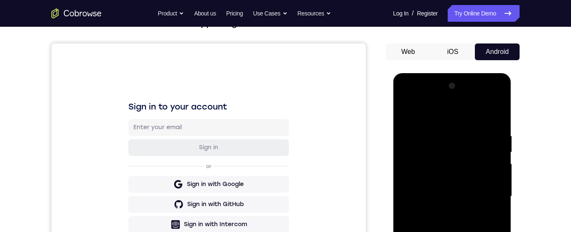
click at [407, 109] on div at bounding box center [451, 196] width 105 height 234
click at [404, 114] on div at bounding box center [451, 196] width 105 height 234
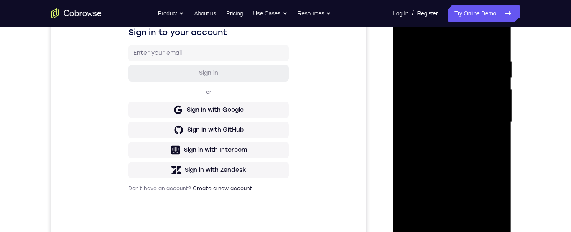
click at [473, 221] on div at bounding box center [451, 122] width 105 height 234
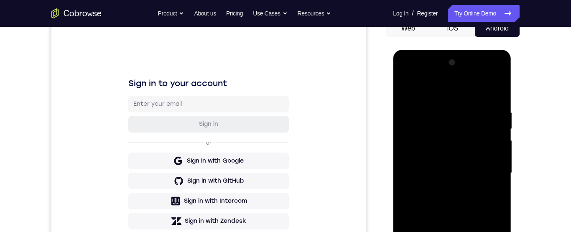
scroll to position [86, 0]
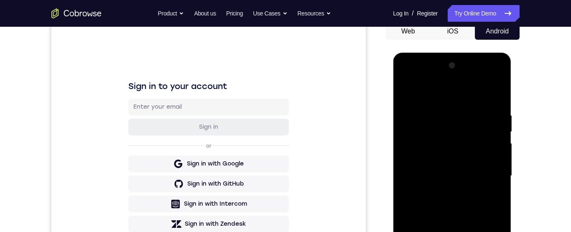
click at [473, 166] on div at bounding box center [451, 176] width 105 height 234
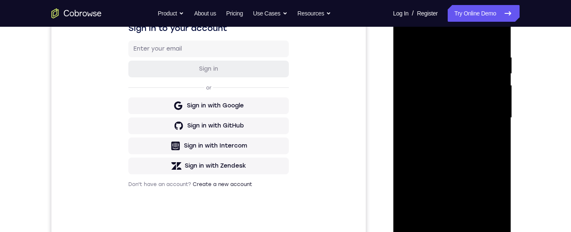
click at [491, 139] on div at bounding box center [451, 118] width 105 height 234
click at [493, 139] on div at bounding box center [451, 118] width 105 height 234
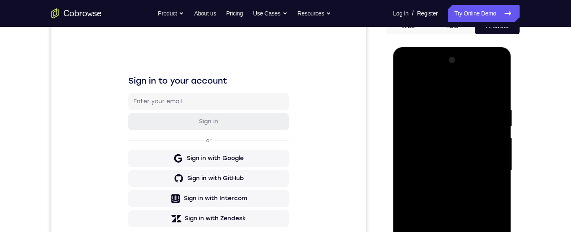
scroll to position [58, 0]
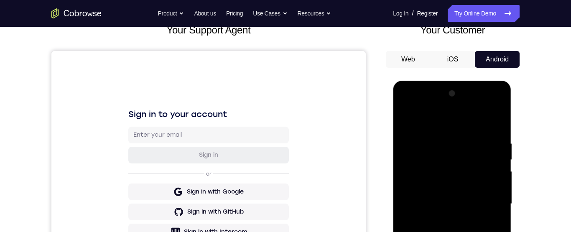
click at [407, 122] on div at bounding box center [451, 204] width 105 height 234
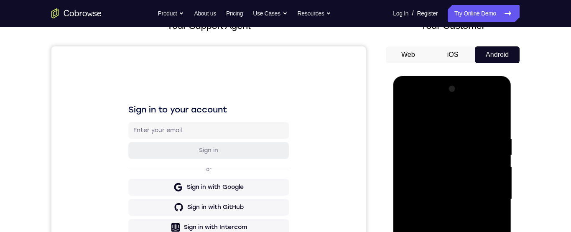
scroll to position [63, 0]
click at [407, 114] on div at bounding box center [451, 199] width 105 height 234
click at [495, 134] on div at bounding box center [451, 199] width 105 height 234
click at [498, 149] on div at bounding box center [451, 199] width 105 height 234
click at [492, 133] on div at bounding box center [451, 199] width 105 height 234
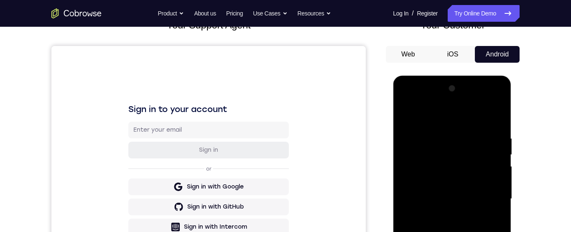
click at [497, 116] on div at bounding box center [451, 199] width 105 height 234
click at [484, 133] on div at bounding box center [451, 199] width 105 height 234
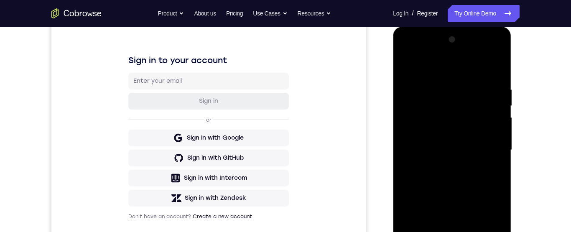
scroll to position [131, 0]
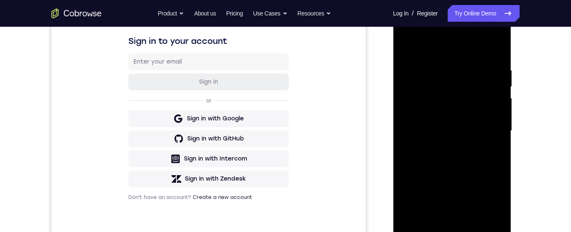
click at [498, 127] on div at bounding box center [451, 131] width 105 height 234
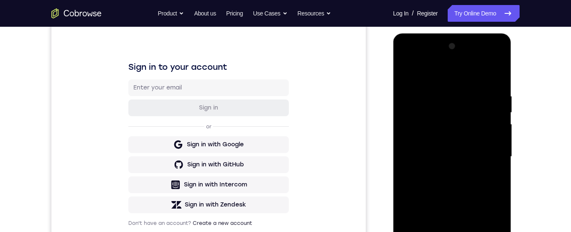
click at [490, 131] on div at bounding box center [451, 157] width 105 height 234
click at [496, 125] on div at bounding box center [451, 157] width 105 height 234
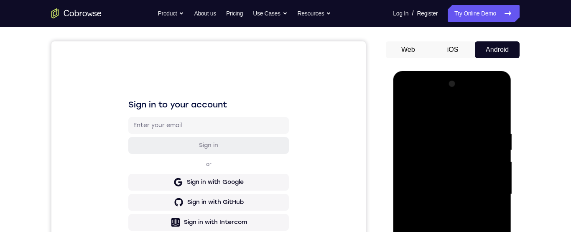
scroll to position [66, 0]
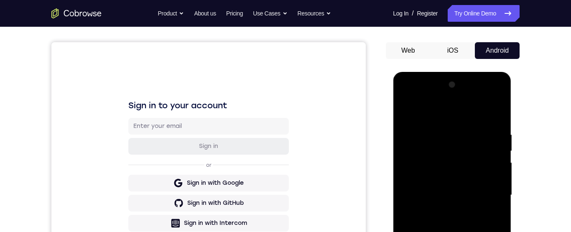
click at [496, 115] on div at bounding box center [451, 195] width 105 height 234
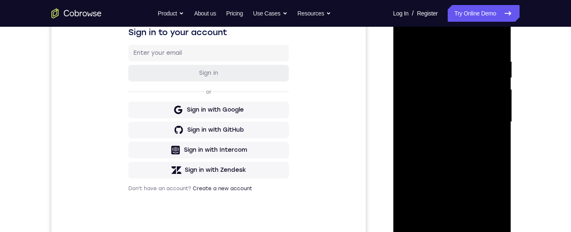
scroll to position [157, 0]
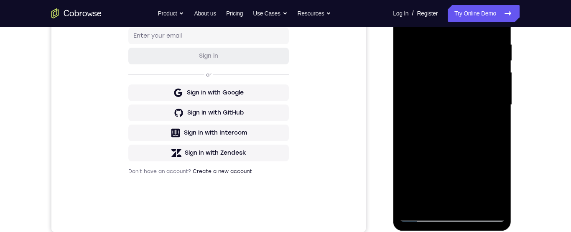
click at [432, 203] on div at bounding box center [451, 105] width 105 height 234
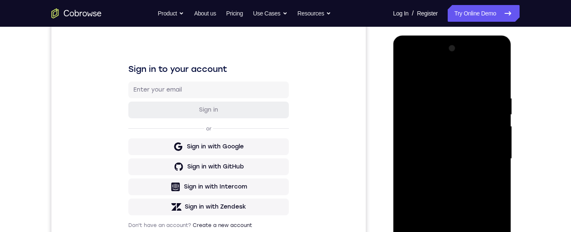
scroll to position [66, 0]
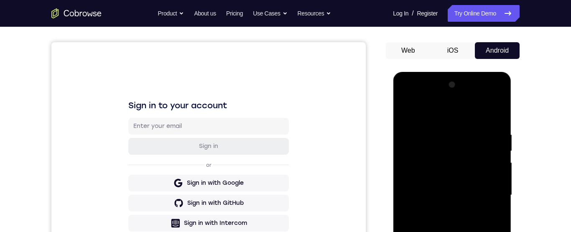
click at [482, 110] on div at bounding box center [451, 195] width 105 height 234
click at [460, 158] on div at bounding box center [451, 195] width 105 height 234
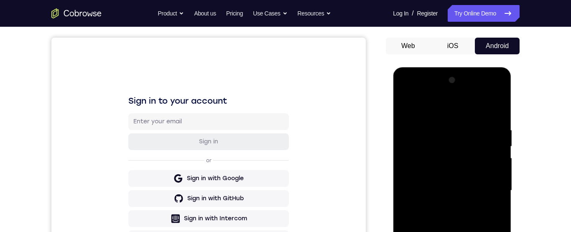
scroll to position [44, 0]
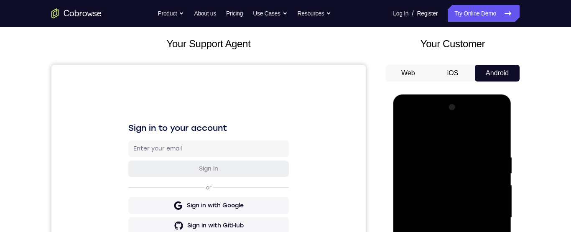
click at [402, 133] on div at bounding box center [451, 218] width 105 height 234
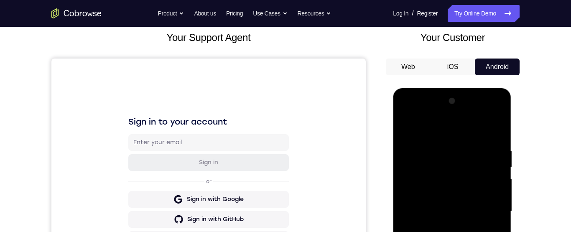
scroll to position [51, 0]
click at [407, 127] on div at bounding box center [451, 211] width 105 height 234
click at [437, 155] on div at bounding box center [451, 211] width 105 height 234
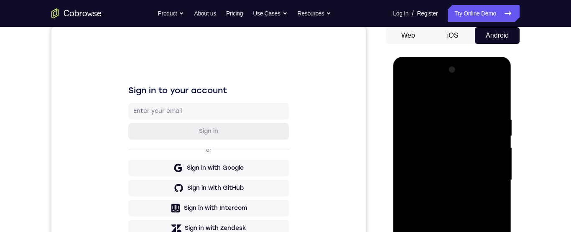
scroll to position [102, 0]
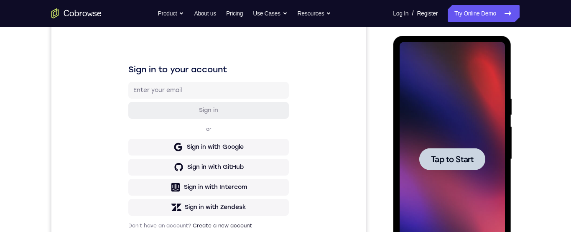
click at [470, 160] on span "Tap to Start" at bounding box center [451, 159] width 43 height 8
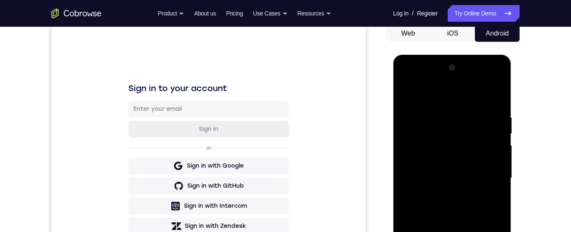
scroll to position [81, 0]
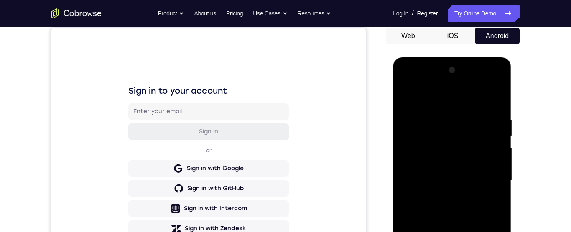
click at [404, 83] on div at bounding box center [451, 181] width 105 height 234
click at [483, 178] on div at bounding box center [451, 181] width 105 height 234
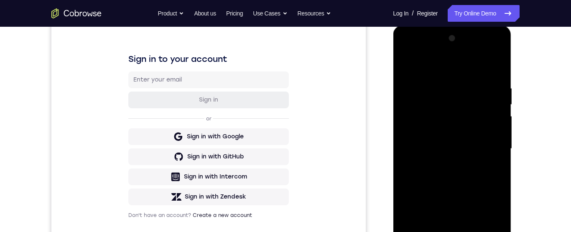
scroll to position [115, 0]
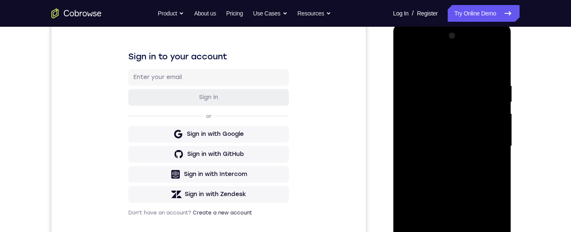
click at [443, 162] on div at bounding box center [451, 146] width 105 height 234
click at [475, 140] on div at bounding box center [451, 146] width 105 height 234
click at [449, 130] on div at bounding box center [451, 146] width 105 height 234
click at [480, 148] on div at bounding box center [451, 146] width 105 height 234
click at [485, 175] on div at bounding box center [451, 146] width 105 height 234
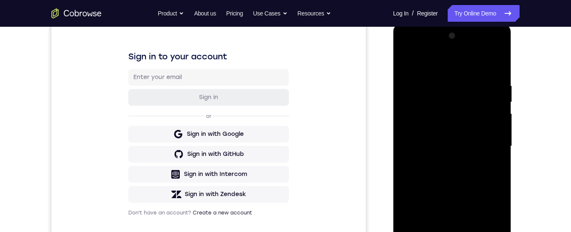
click at [482, 163] on div at bounding box center [451, 146] width 105 height 234
click at [480, 174] on div at bounding box center [451, 146] width 105 height 234
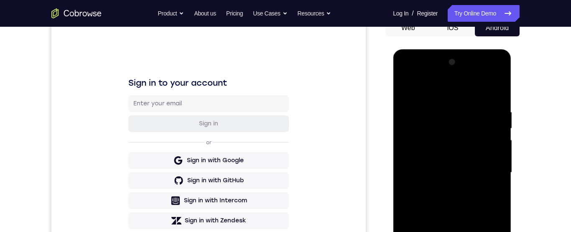
click at [475, 209] on div at bounding box center [451, 173] width 105 height 234
click at [438, 110] on div at bounding box center [451, 173] width 105 height 234
click at [492, 108] on div at bounding box center [451, 173] width 105 height 234
click at [487, 132] on div at bounding box center [451, 173] width 105 height 234
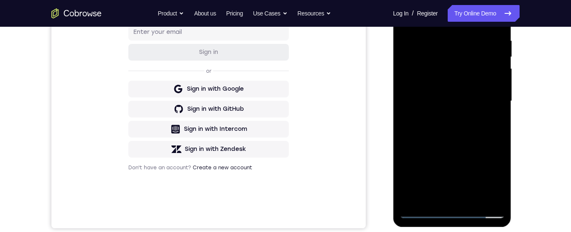
scroll to position [170, 0]
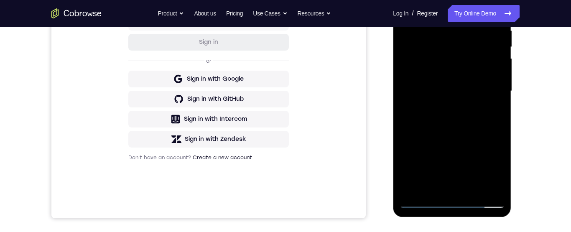
click at [483, 186] on div at bounding box center [451, 91] width 105 height 234
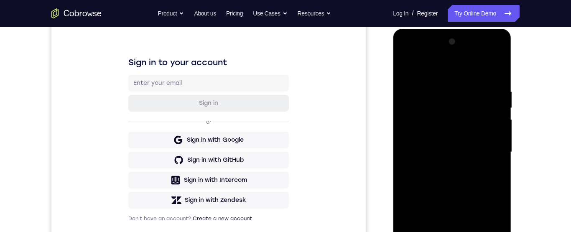
scroll to position [82, 0]
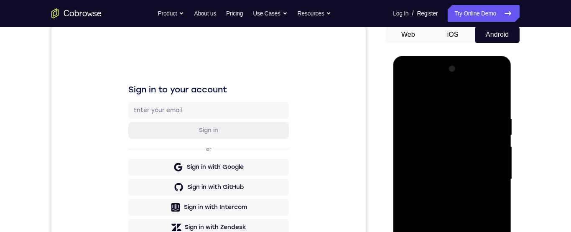
click at [493, 148] on div at bounding box center [451, 179] width 105 height 234
click at [496, 100] on div at bounding box center [451, 179] width 105 height 234
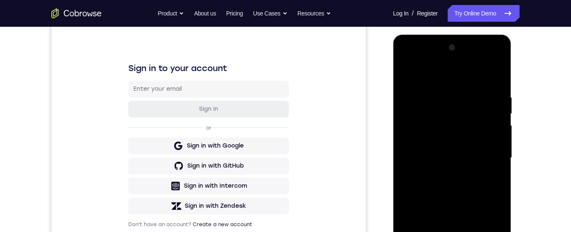
scroll to position [161, 0]
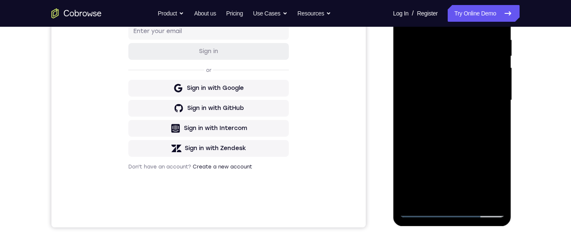
click at [434, 200] on div at bounding box center [451, 100] width 105 height 234
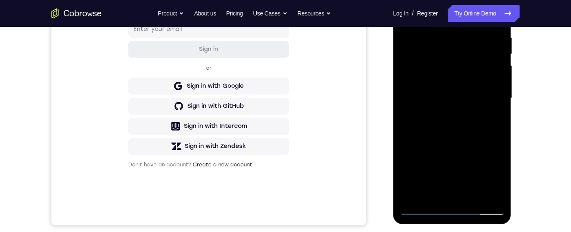
scroll to position [108, 0]
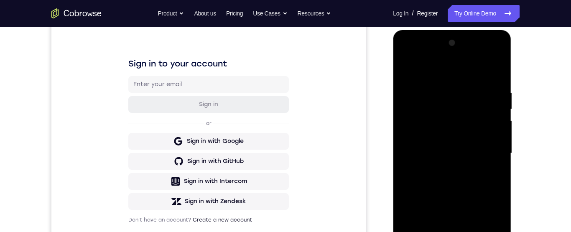
click at [453, 123] on div at bounding box center [451, 153] width 105 height 234
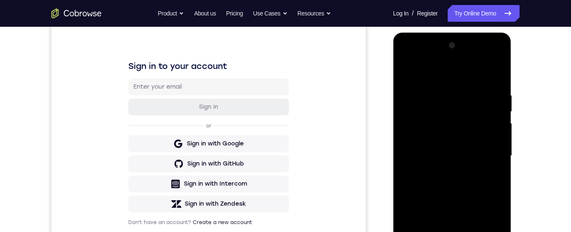
scroll to position [97, 0]
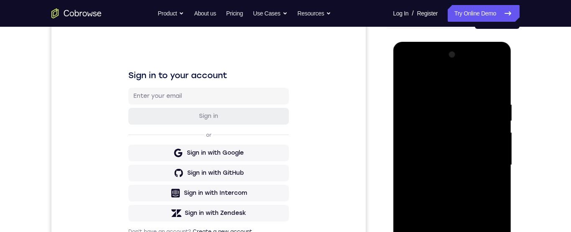
click at [406, 79] on div at bounding box center [451, 165] width 105 height 234
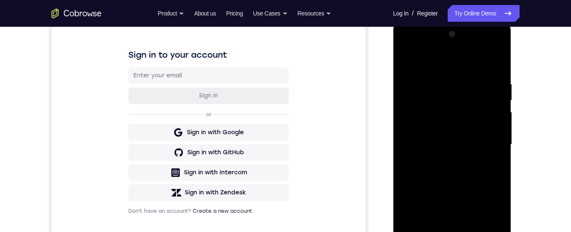
scroll to position [117, 0]
click at [455, 165] on div at bounding box center [451, 144] width 105 height 234
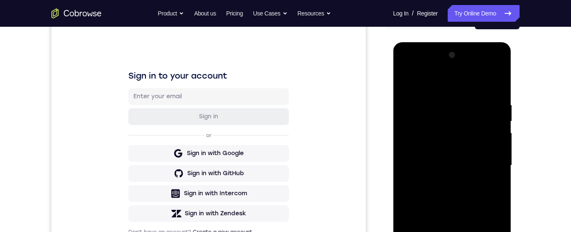
scroll to position [82, 0]
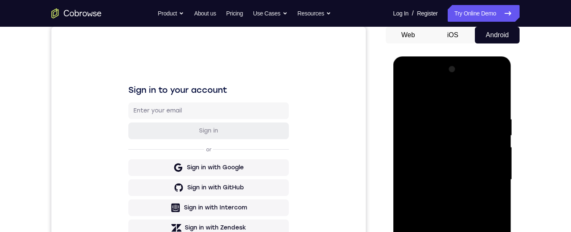
click at [406, 94] on div at bounding box center [451, 180] width 105 height 234
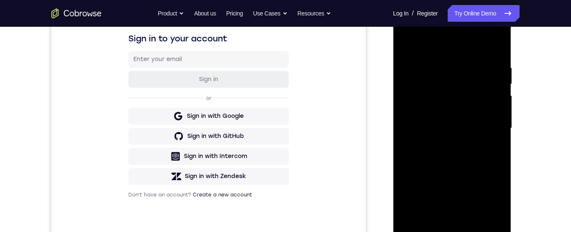
scroll to position [136, 0]
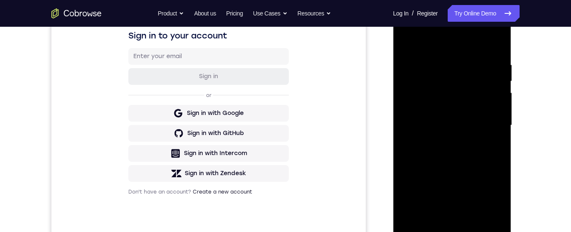
click at [457, 188] on div at bounding box center [451, 125] width 105 height 234
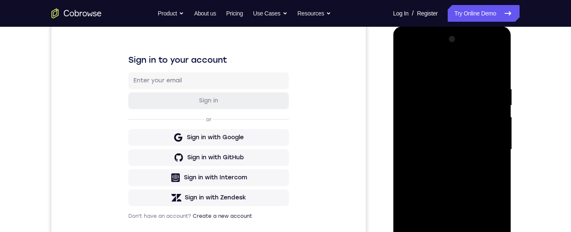
scroll to position [89, 0]
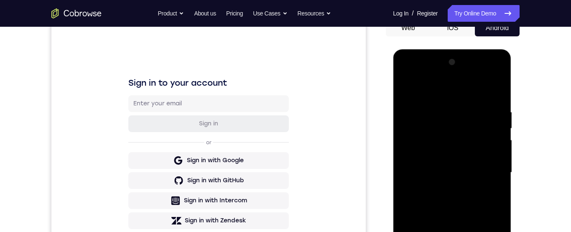
click at [407, 86] on div at bounding box center [451, 173] width 105 height 234
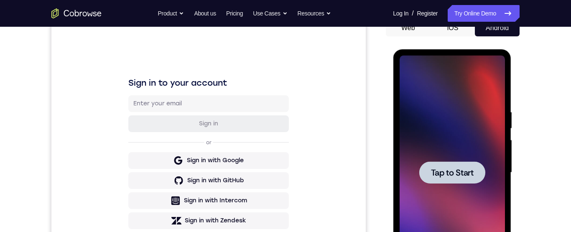
scroll to position [120, 0]
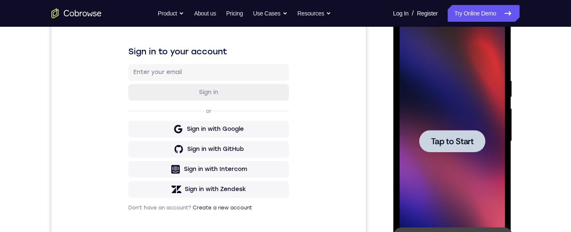
click at [482, 142] on div at bounding box center [452, 141] width 66 height 22
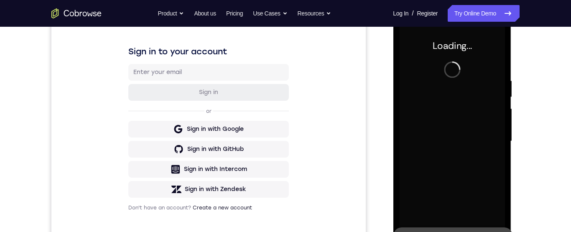
scroll to position [137, 0]
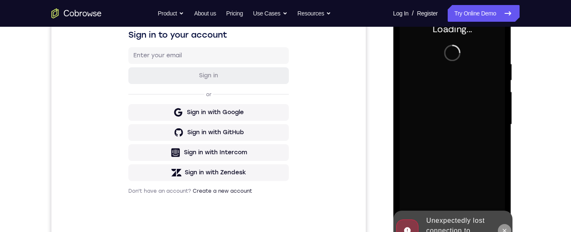
click at [506, 231] on icon at bounding box center [504, 230] width 7 height 7
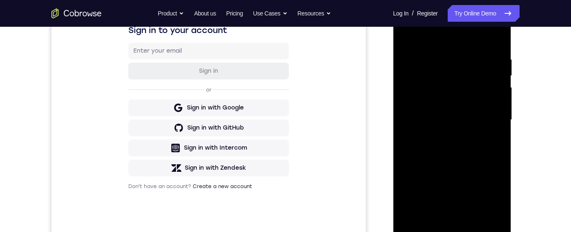
scroll to position [148, 0]
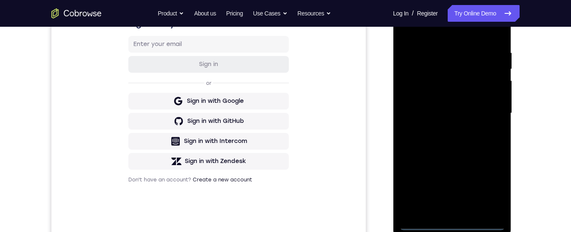
click at [453, 224] on div at bounding box center [451, 113] width 105 height 234
click at [493, 189] on div at bounding box center [451, 113] width 105 height 234
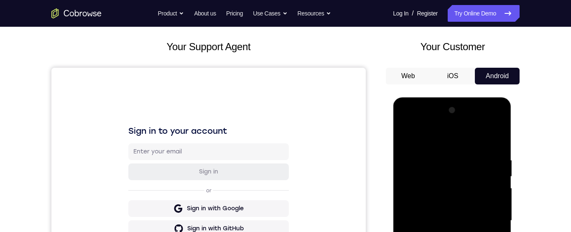
scroll to position [33, 0]
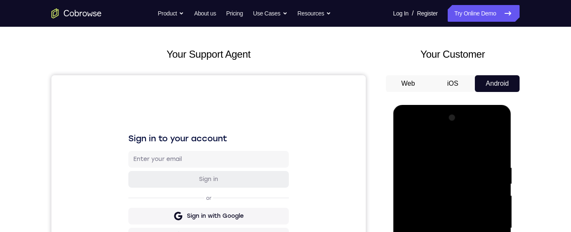
click at [445, 147] on div at bounding box center [451, 228] width 105 height 234
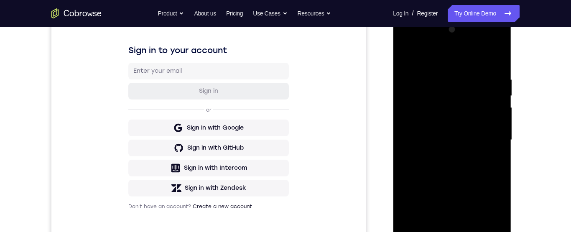
click at [485, 141] on div at bounding box center [451, 140] width 105 height 234
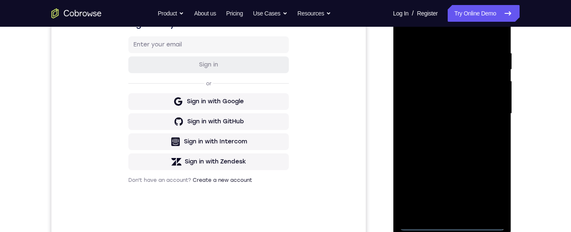
scroll to position [151, 0]
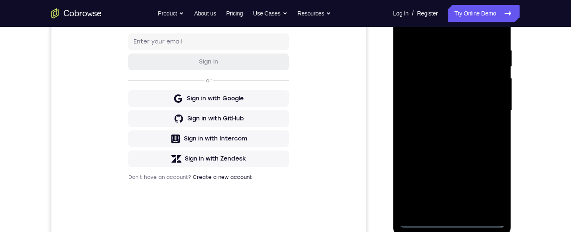
click at [440, 212] on div at bounding box center [451, 111] width 105 height 234
click at [474, 104] on div at bounding box center [451, 111] width 105 height 234
click at [451, 93] on div at bounding box center [451, 111] width 105 height 234
click at [484, 112] on div at bounding box center [451, 111] width 105 height 234
click at [484, 142] on div at bounding box center [451, 111] width 105 height 234
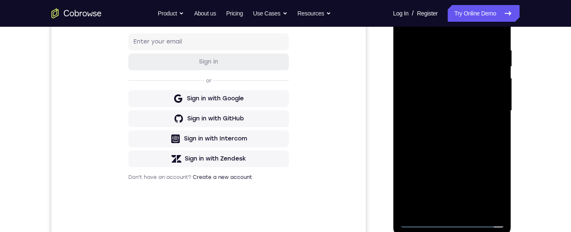
click at [482, 142] on div at bounding box center [451, 111] width 105 height 234
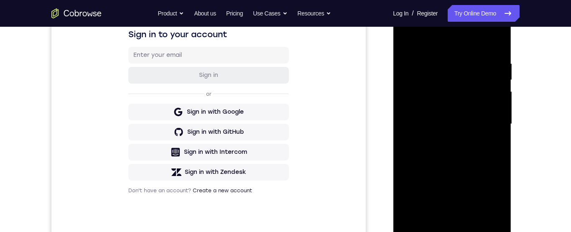
scroll to position [121, 0]
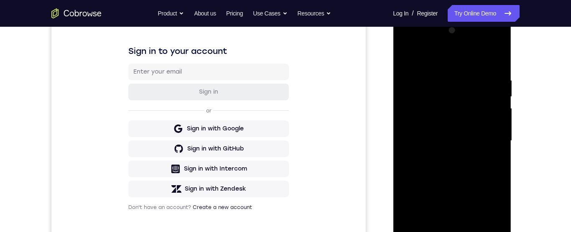
click at [479, 179] on div at bounding box center [451, 141] width 105 height 234
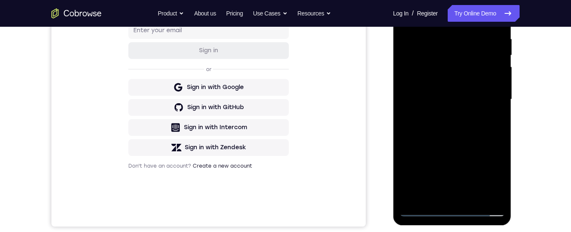
scroll to position [170, 0]
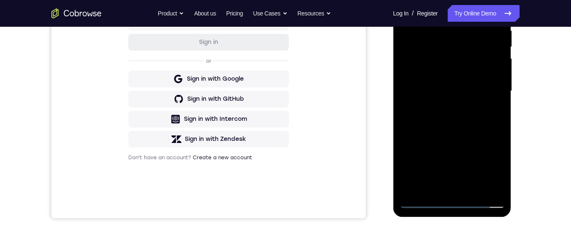
click at [536, 84] on div "Your Support Agent Your Customer Web iOS Android Next Steps We’d be happy to gi…" at bounding box center [285, 131] width 535 height 551
click at [496, 188] on div at bounding box center [451, 91] width 105 height 234
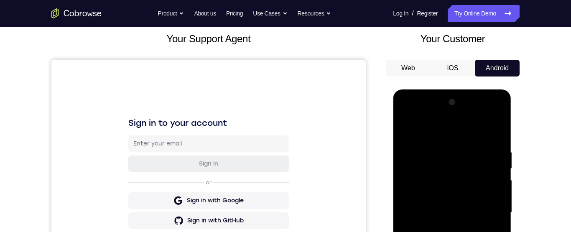
scroll to position [49, 0]
click at [437, 203] on div at bounding box center [451, 212] width 105 height 234
click at [511, 165] on div at bounding box center [452, 214] width 119 height 251
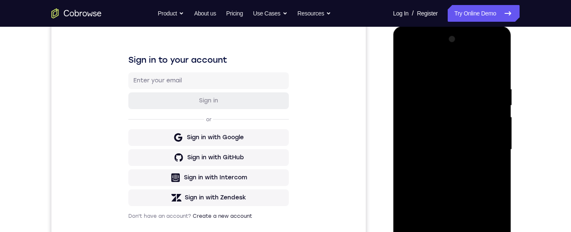
click at [459, 158] on div at bounding box center [451, 150] width 105 height 234
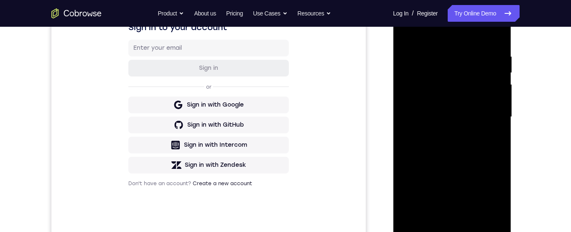
click at [494, 93] on div at bounding box center [451, 117] width 105 height 234
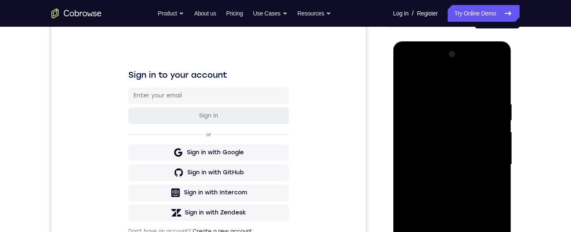
scroll to position [91, 0]
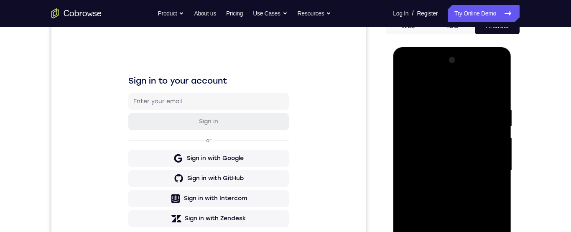
click at [502, 119] on div at bounding box center [451, 170] width 105 height 234
click at [501, 112] on div at bounding box center [451, 170] width 105 height 234
click at [403, 146] on div at bounding box center [451, 170] width 105 height 234
click at [498, 125] on div at bounding box center [451, 170] width 105 height 234
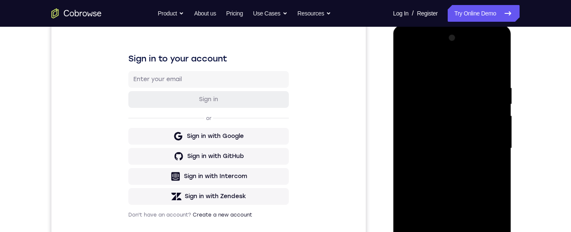
scroll to position [114, 0]
click at [491, 115] on div at bounding box center [451, 148] width 105 height 234
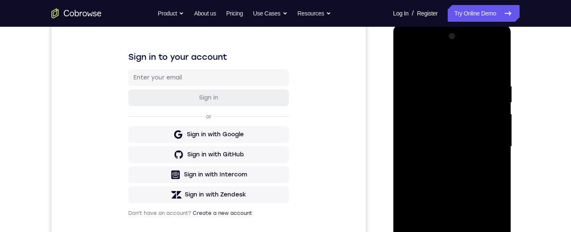
click at [497, 107] on div at bounding box center [451, 147] width 105 height 234
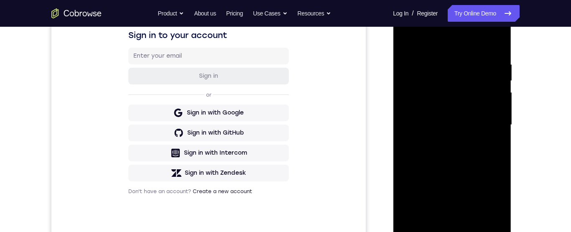
scroll to position [117, 0]
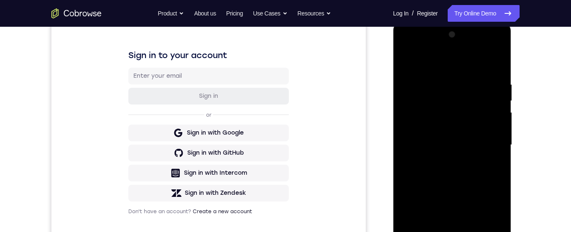
click at [492, 106] on div at bounding box center [451, 145] width 105 height 234
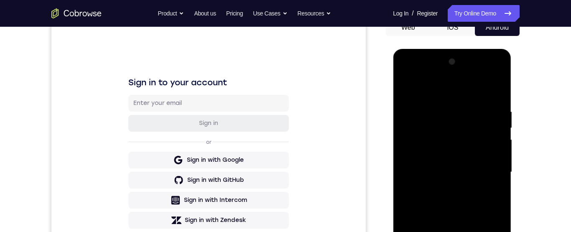
scroll to position [70, 0]
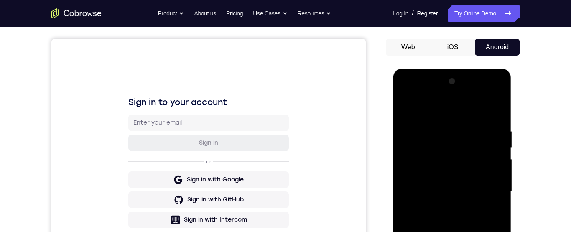
click at [498, 88] on div at bounding box center [451, 192] width 105 height 234
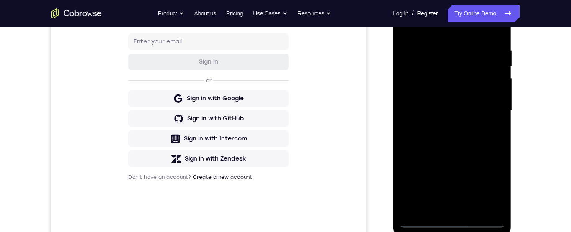
scroll to position [157, 0]
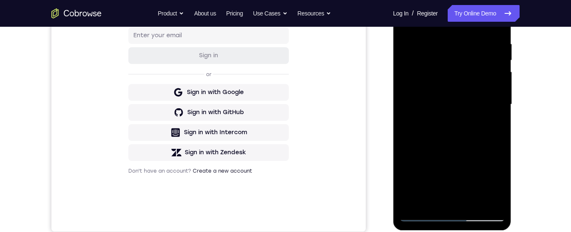
click at [412, 204] on div at bounding box center [451, 104] width 105 height 234
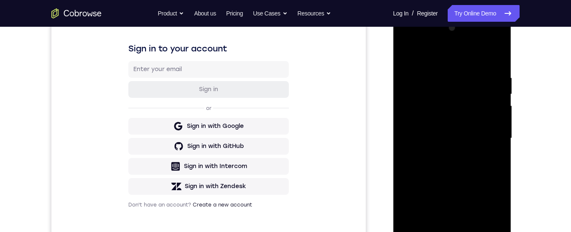
scroll to position [126, 0]
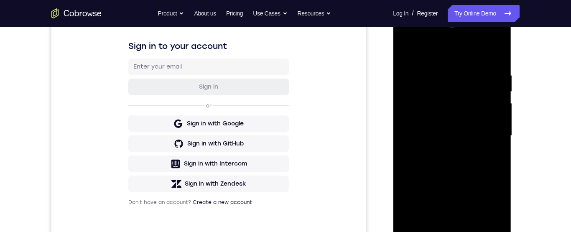
click at [440, 74] on div at bounding box center [451, 136] width 105 height 234
click at [499, 122] on div at bounding box center [451, 136] width 105 height 234
click at [496, 118] on div at bounding box center [451, 136] width 105 height 234
click at [500, 116] on div at bounding box center [451, 136] width 105 height 234
click at [501, 116] on div at bounding box center [451, 136] width 105 height 234
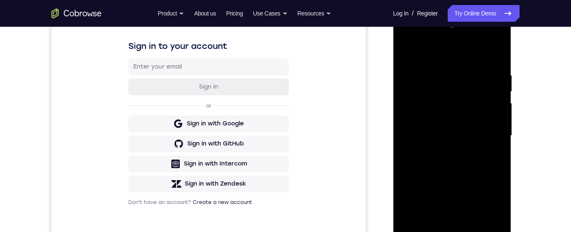
click at [496, 57] on div at bounding box center [451, 136] width 105 height 234
click at [469, 71] on div at bounding box center [451, 136] width 105 height 234
click at [498, 96] on div at bounding box center [451, 136] width 105 height 234
click at [496, 57] on div at bounding box center [451, 136] width 105 height 234
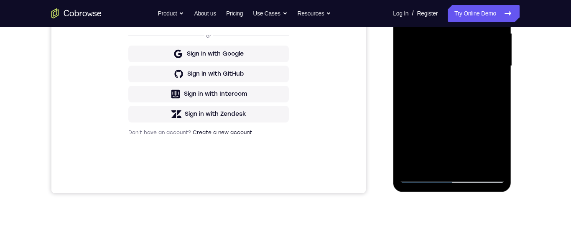
click at [433, 166] on div at bounding box center [451, 66] width 105 height 234
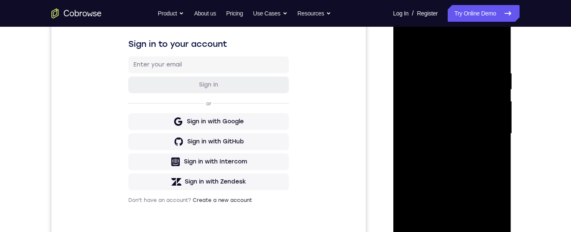
scroll to position [106, 0]
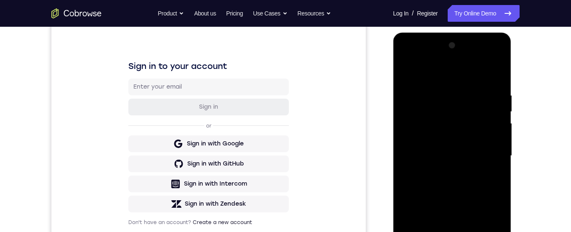
click at [456, 134] on div at bounding box center [451, 156] width 105 height 234
click at [409, 72] on div at bounding box center [451, 156] width 105 height 234
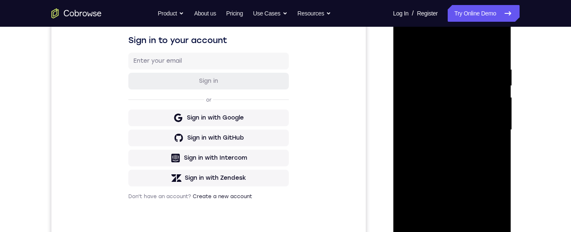
scroll to position [131, 0]
click at [453, 117] on div at bounding box center [451, 131] width 105 height 234
click at [503, 90] on div at bounding box center [451, 131] width 105 height 234
click at [503, 91] on div at bounding box center [451, 131] width 105 height 234
click at [504, 86] on div at bounding box center [452, 132] width 118 height 249
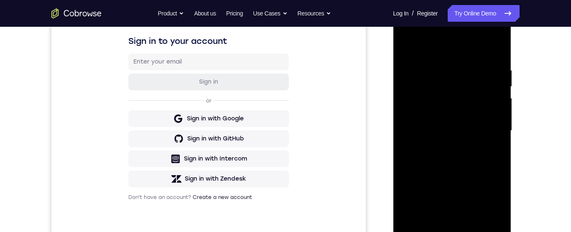
click at [509, 138] on div at bounding box center [452, 132] width 118 height 249
click at [504, 140] on div at bounding box center [452, 132] width 118 height 249
click at [409, 44] on div at bounding box center [451, 131] width 105 height 234
click at [454, 102] on div at bounding box center [451, 131] width 105 height 234
click at [410, 44] on div at bounding box center [451, 131] width 105 height 234
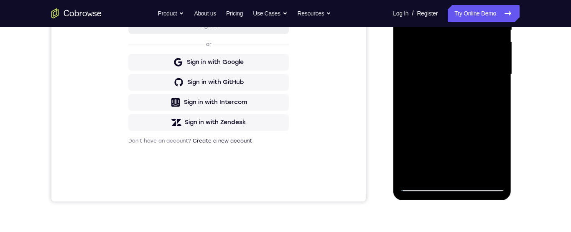
scroll to position [195, 0]
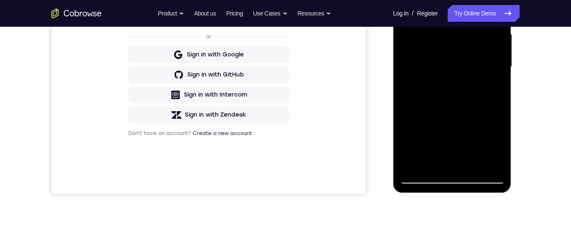
click at [456, 165] on div at bounding box center [451, 67] width 105 height 234
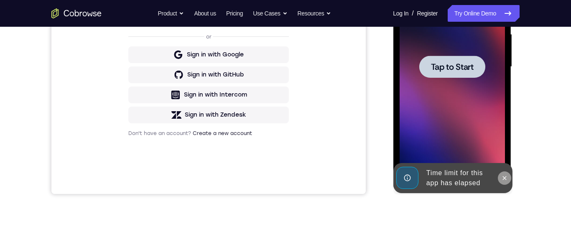
click at [504, 180] on icon at bounding box center [504, 178] width 7 height 7
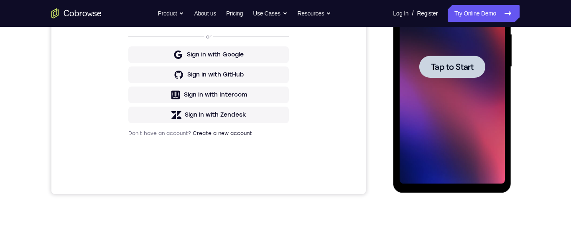
click at [465, 71] on span "Tap to Start" at bounding box center [451, 67] width 43 height 8
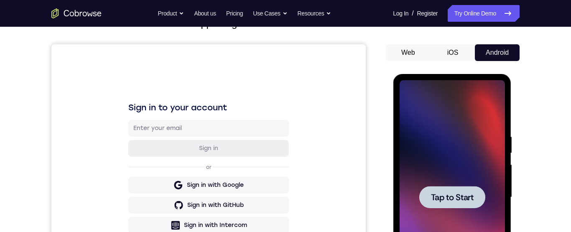
scroll to position [0, 0]
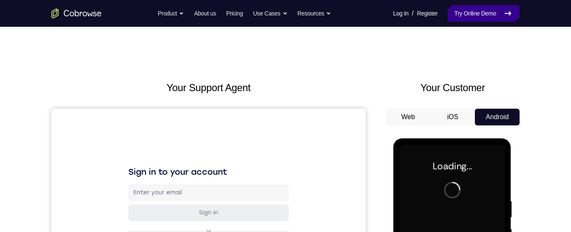
click at [498, 14] on link "Try Online Demo" at bounding box center [483, 13] width 72 height 17
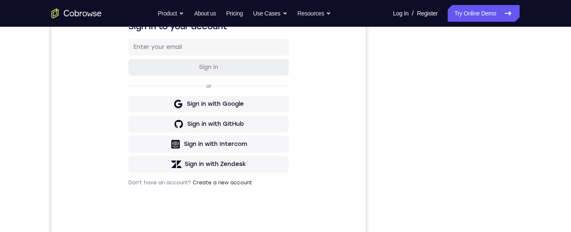
scroll to position [152, 0]
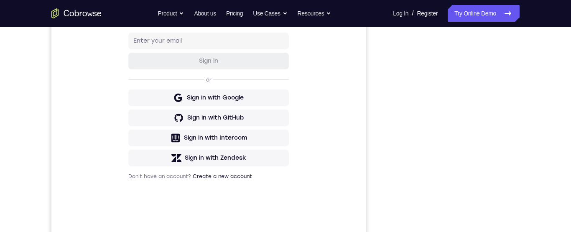
click at [561, 126] on div "Your Support Agent Your Customer Web iOS Android Next Steps We’d be happy to gi…" at bounding box center [285, 150] width 571 height 551
click at [561, 130] on div "Your Support Agent Your Customer Web iOS Android Next Steps We’d be happy to gi…" at bounding box center [285, 150] width 571 height 551
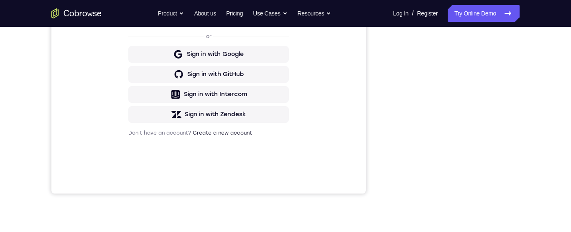
scroll to position [161, 0]
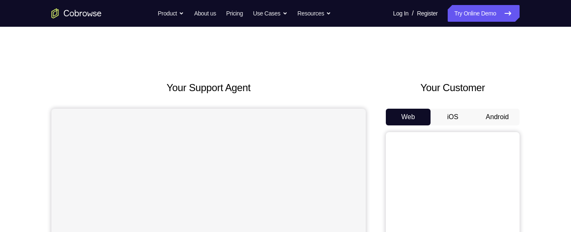
click at [502, 123] on button "Android" at bounding box center [497, 117] width 45 height 17
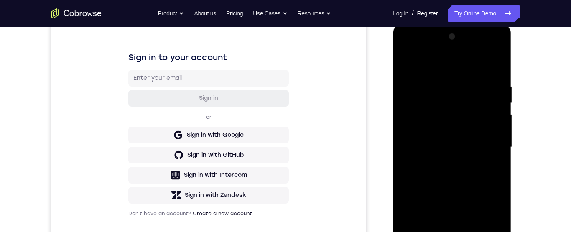
click at [452, 231] on div at bounding box center [451, 147] width 105 height 234
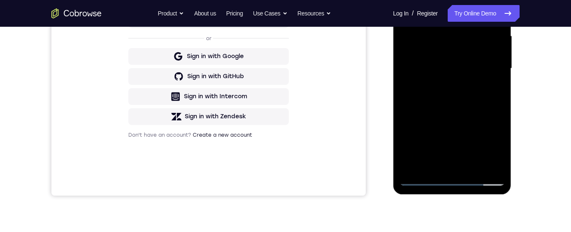
click at [489, 143] on div at bounding box center [451, 69] width 105 height 234
click at [445, 0] on div at bounding box center [451, 69] width 105 height 234
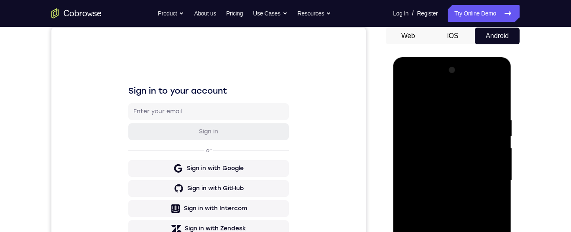
click at [488, 180] on div at bounding box center [451, 181] width 105 height 234
click at [444, 231] on div at bounding box center [451, 181] width 105 height 234
click at [445, 172] on div at bounding box center [451, 181] width 105 height 234
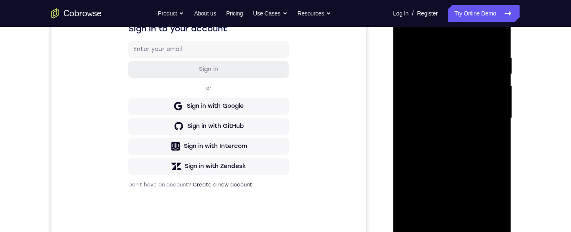
click at [473, 105] on div at bounding box center [451, 118] width 105 height 234
click at [474, 120] on div at bounding box center [451, 118] width 105 height 234
click at [472, 147] on div at bounding box center [451, 118] width 105 height 234
click at [474, 143] on div at bounding box center [451, 118] width 105 height 234
click at [476, 155] on div at bounding box center [451, 118] width 105 height 234
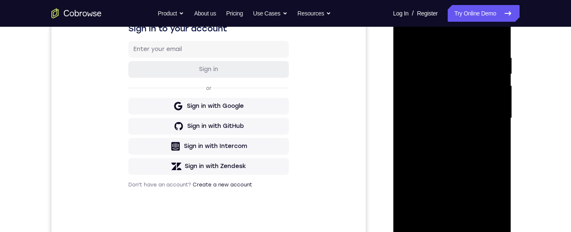
click at [442, 50] on div at bounding box center [451, 118] width 105 height 234
click at [408, 35] on div at bounding box center [451, 118] width 105 height 234
click at [449, 130] on div at bounding box center [451, 118] width 105 height 234
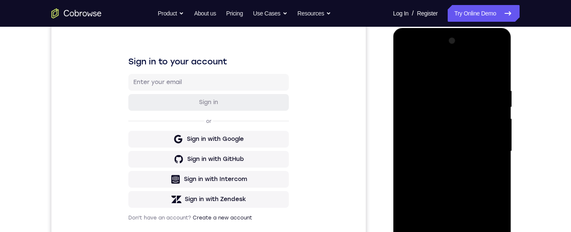
scroll to position [142, 0]
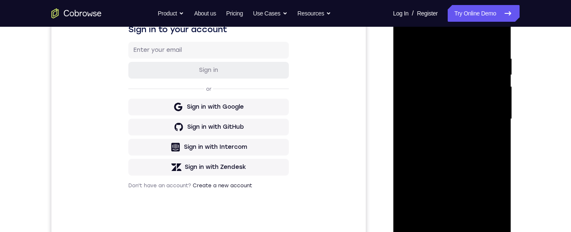
click at [488, 196] on div at bounding box center [451, 119] width 105 height 234
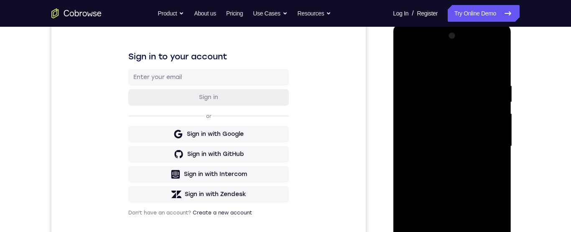
scroll to position [148, 0]
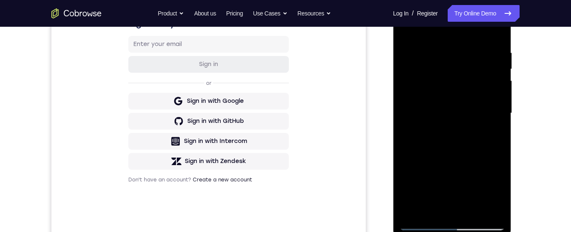
click at [490, 192] on div at bounding box center [451, 113] width 105 height 234
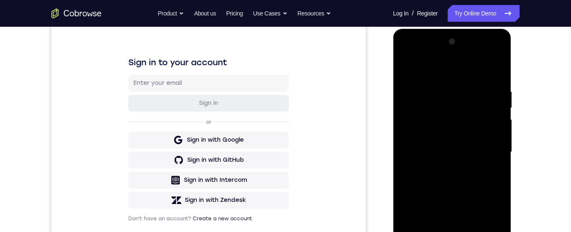
scroll to position [92, 0]
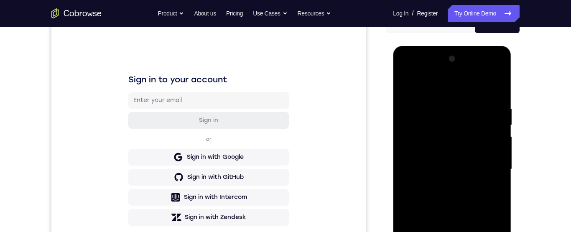
click at [496, 94] on div at bounding box center [451, 169] width 105 height 234
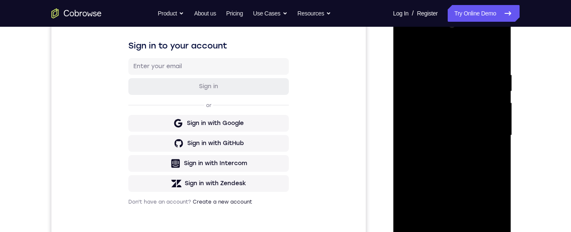
click at [427, 145] on div at bounding box center [451, 135] width 105 height 234
click at [570, 95] on div "Your Support Agent Your Customer Web iOS Android Next Steps We’d be happy to gi…" at bounding box center [285, 175] width 571 height 551
click at [502, 140] on div at bounding box center [451, 135] width 105 height 234
click at [500, 145] on div at bounding box center [451, 135] width 105 height 234
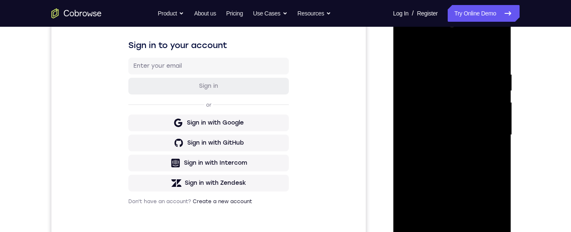
click at [496, 149] on div at bounding box center [451, 135] width 105 height 234
click at [500, 144] on div at bounding box center [451, 135] width 105 height 234
click at [503, 142] on div at bounding box center [451, 135] width 105 height 234
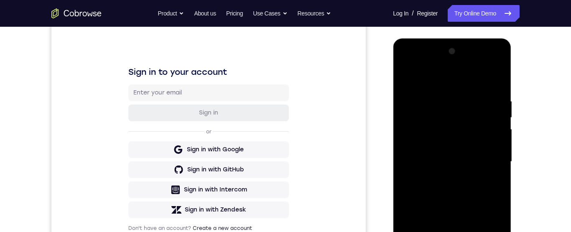
scroll to position [82, 0]
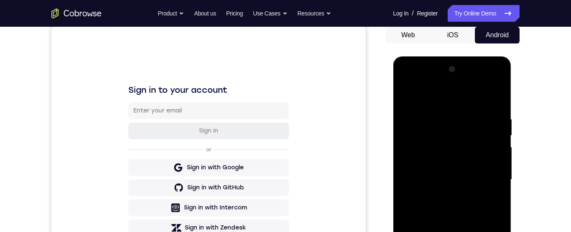
click at [498, 72] on div at bounding box center [451, 180] width 105 height 234
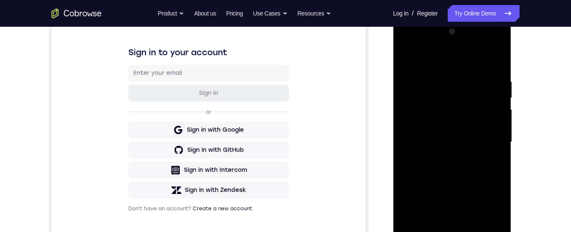
click at [408, 154] on div at bounding box center [451, 142] width 105 height 234
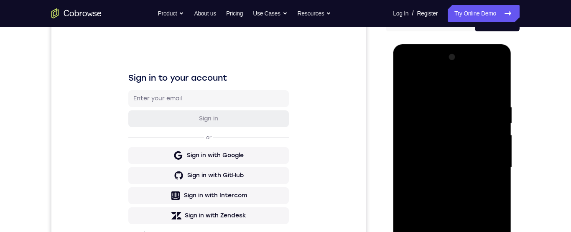
scroll to position [93, 0]
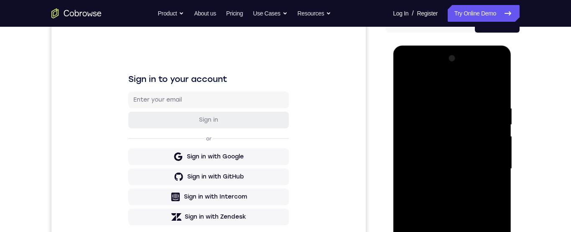
click at [500, 151] on div at bounding box center [451, 169] width 105 height 234
click at [494, 146] on div at bounding box center [451, 169] width 105 height 234
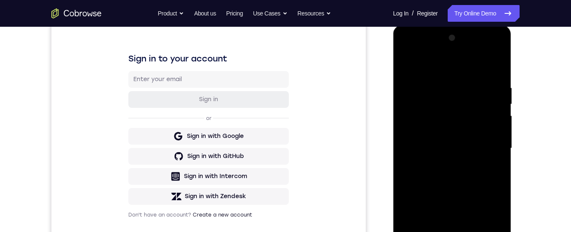
scroll to position [99, 0]
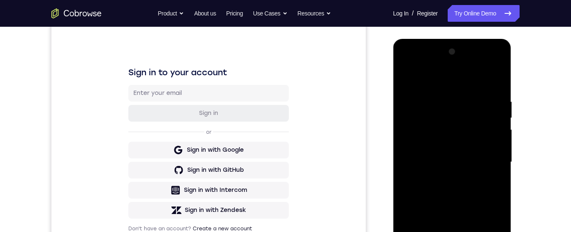
click at [492, 150] on div at bounding box center [451, 162] width 105 height 234
click at [498, 150] on div at bounding box center [451, 162] width 105 height 234
click at [497, 152] on div at bounding box center [451, 162] width 105 height 234
click at [497, 153] on div at bounding box center [451, 162] width 105 height 234
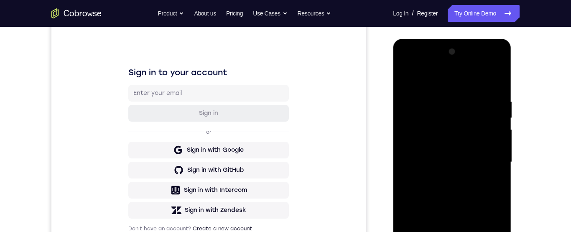
click at [497, 145] on div at bounding box center [451, 162] width 105 height 234
click at [494, 150] on div at bounding box center [451, 162] width 105 height 234
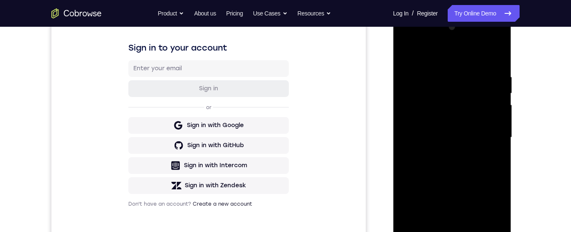
scroll to position [94, 0]
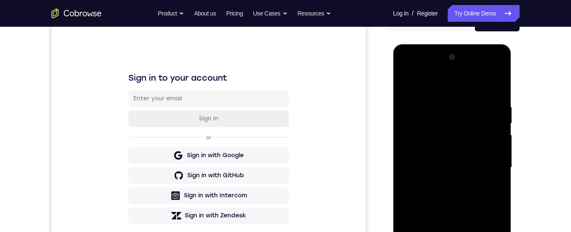
click at [498, 61] on div at bounding box center [451, 168] width 105 height 234
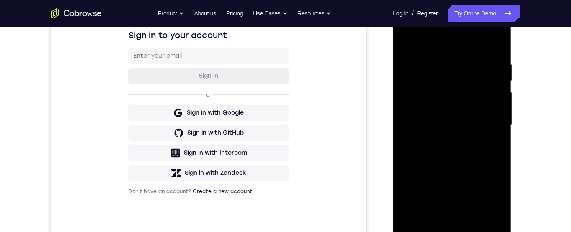
scroll to position [137, 0]
click at [422, 111] on div at bounding box center [451, 125] width 105 height 234
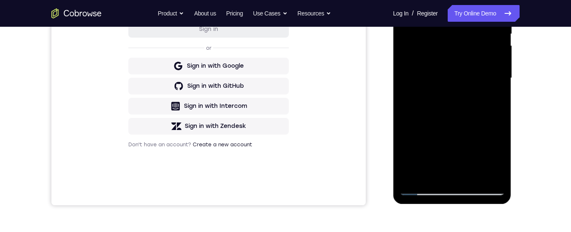
scroll to position [176, 0]
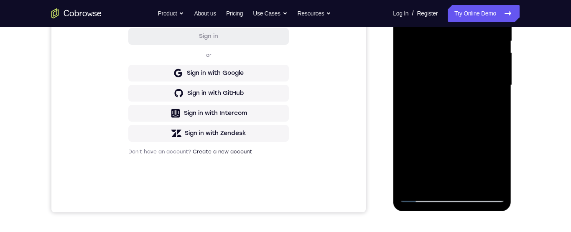
click at [488, 124] on div at bounding box center [451, 85] width 105 height 234
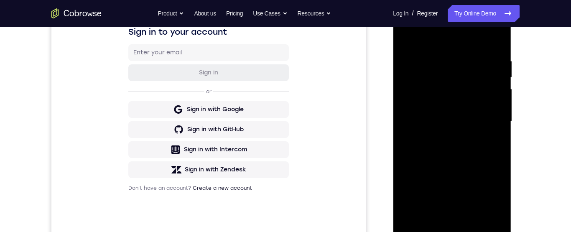
scroll to position [132, 0]
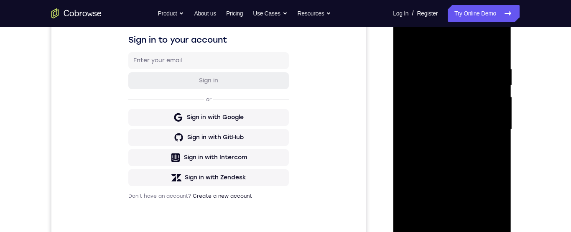
click at [424, 68] on div at bounding box center [451, 130] width 105 height 234
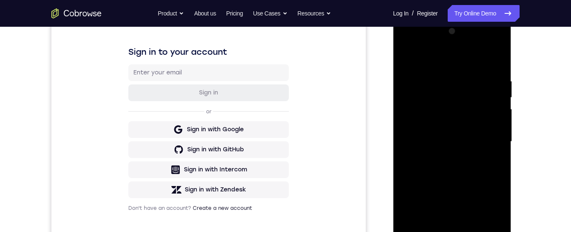
scroll to position [98, 0]
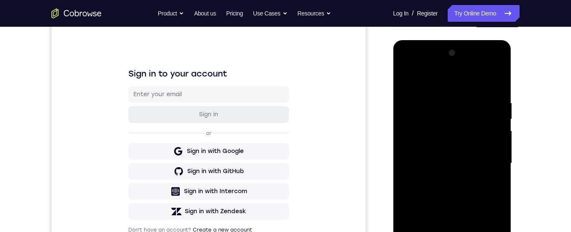
click at [514, 127] on div at bounding box center [453, 162] width 134 height 257
click at [404, 79] on div at bounding box center [451, 163] width 105 height 234
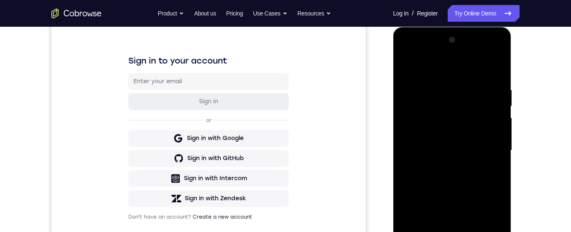
scroll to position [142, 0]
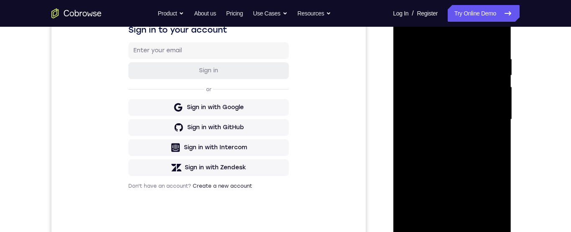
click at [462, 60] on div at bounding box center [451, 120] width 105 height 234
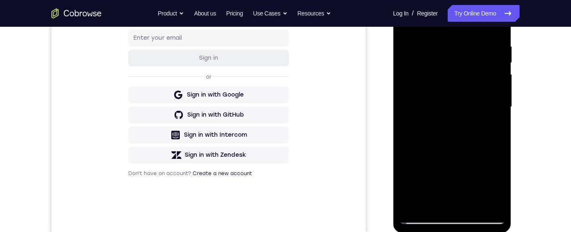
scroll to position [132, 0]
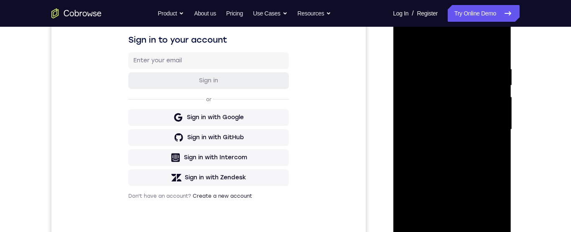
click at [493, 48] on div at bounding box center [451, 130] width 105 height 234
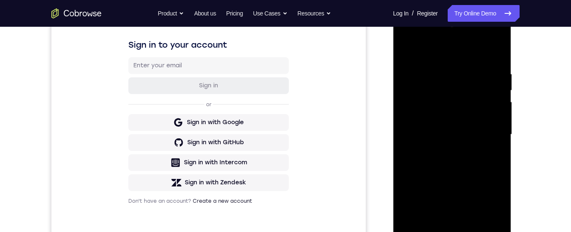
click at [465, 69] on div at bounding box center [451, 135] width 105 height 234
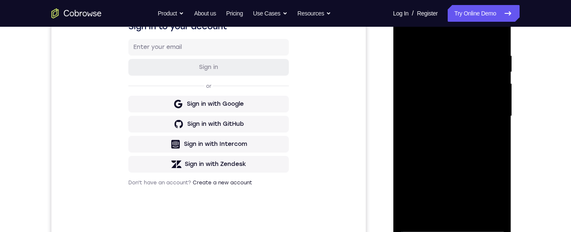
scroll to position [150, 0]
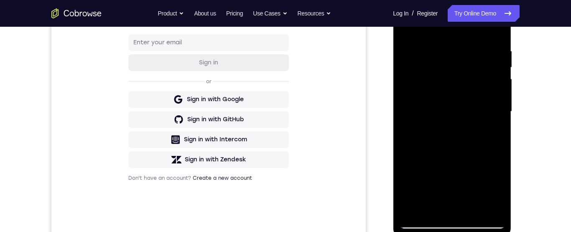
click at [497, 128] on div at bounding box center [451, 112] width 105 height 234
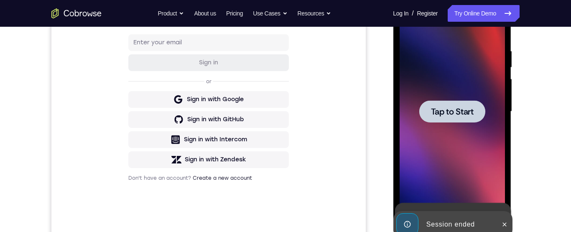
click at [468, 114] on span "Tap to Start" at bounding box center [451, 111] width 43 height 8
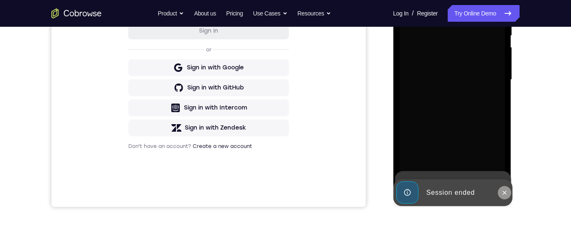
click at [506, 195] on icon at bounding box center [504, 192] width 7 height 7
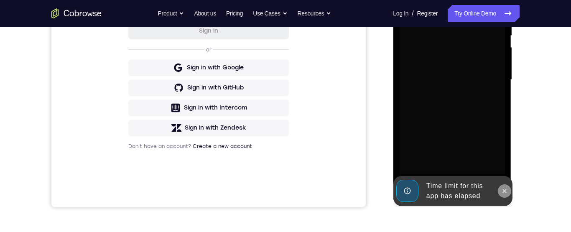
click at [507, 194] on button at bounding box center [503, 190] width 13 height 13
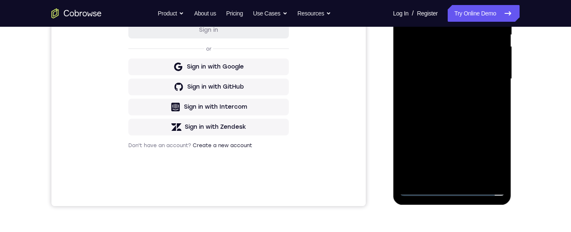
click at [451, 190] on div at bounding box center [451, 79] width 105 height 234
click at [480, 159] on div at bounding box center [451, 79] width 105 height 234
click at [486, 155] on div at bounding box center [451, 79] width 105 height 234
click at [433, 0] on div at bounding box center [451, 79] width 105 height 234
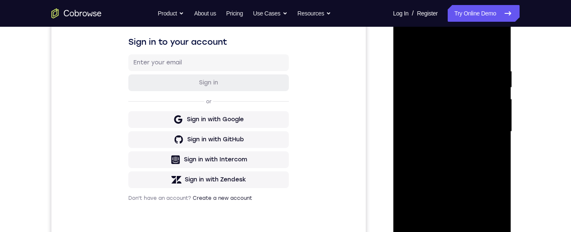
click at [488, 128] on div at bounding box center [451, 132] width 105 height 234
click at [441, 147] on div at bounding box center [451, 132] width 105 height 234
click at [438, 121] on div at bounding box center [451, 132] width 105 height 234
click at [443, 117] on div at bounding box center [451, 132] width 105 height 234
click at [472, 132] on div at bounding box center [451, 132] width 105 height 234
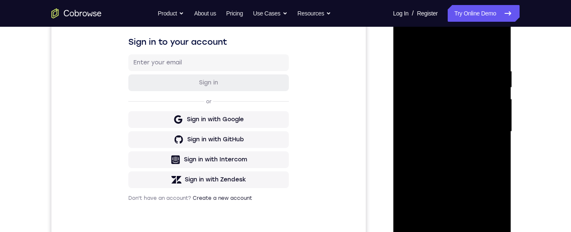
click at [474, 160] on div at bounding box center [451, 132] width 105 height 234
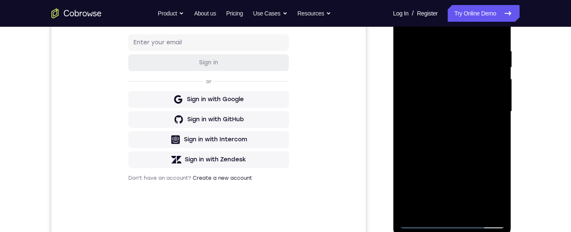
click at [477, 141] on div at bounding box center [451, 112] width 105 height 234
click at [484, 142] on div at bounding box center [451, 112] width 105 height 234
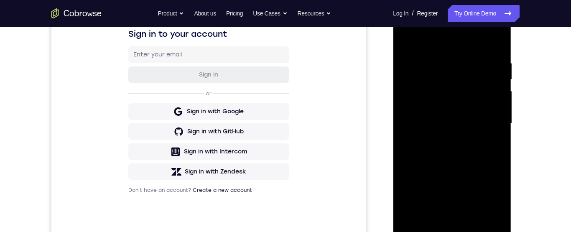
click at [476, 162] on div at bounding box center [451, 124] width 105 height 234
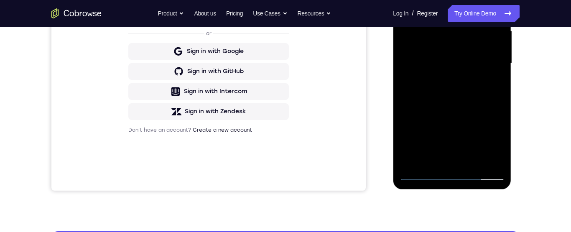
scroll to position [135, 0]
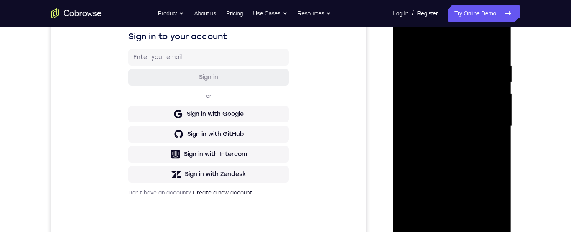
click at [437, 66] on div at bounding box center [451, 126] width 105 height 234
click at [496, 74] on div at bounding box center [451, 126] width 105 height 234
click at [493, 76] on div at bounding box center [451, 126] width 105 height 234
click at [492, 78] on div at bounding box center [451, 126] width 105 height 234
click at [495, 69] on div at bounding box center [451, 126] width 105 height 234
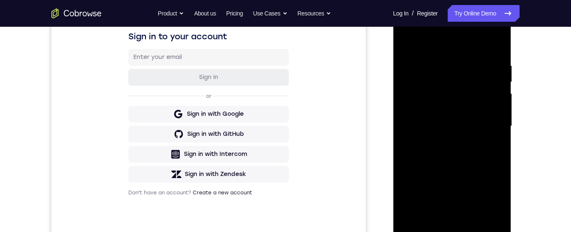
click at [493, 66] on div at bounding box center [451, 126] width 105 height 234
click at [496, 46] on div at bounding box center [451, 126] width 105 height 234
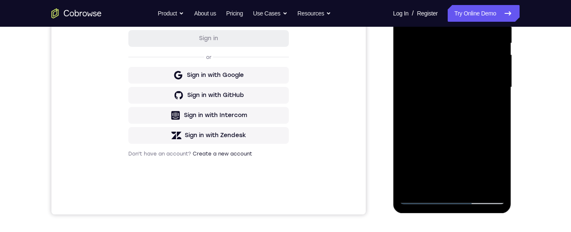
click at [435, 182] on div at bounding box center [451, 87] width 105 height 234
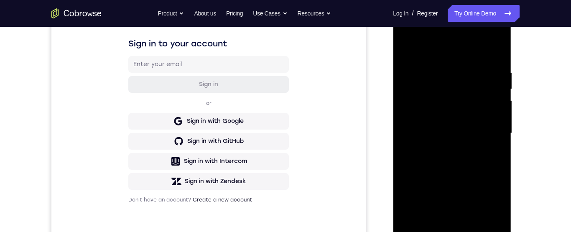
click at [456, 51] on div at bounding box center [451, 133] width 105 height 234
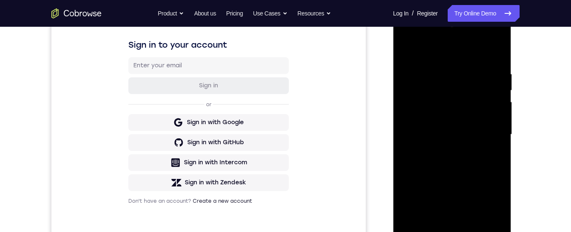
click at [443, 64] on div at bounding box center [451, 135] width 105 height 234
click at [414, 76] on div at bounding box center [451, 135] width 105 height 234
click at [503, 110] on div at bounding box center [451, 135] width 105 height 234
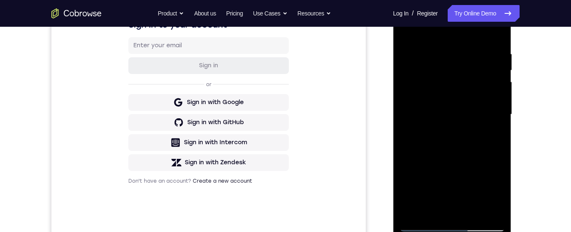
scroll to position [151, 0]
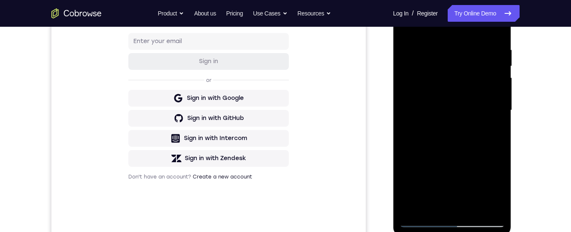
click at [407, 62] on div at bounding box center [451, 110] width 105 height 234
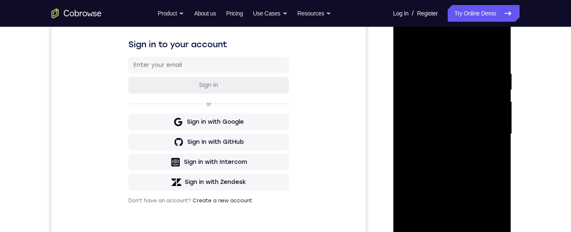
scroll to position [120, 0]
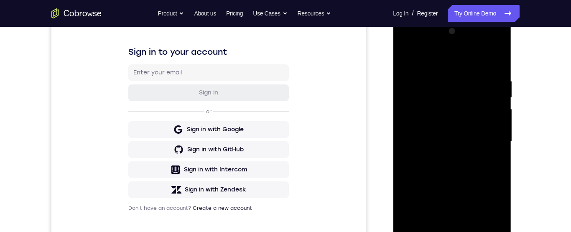
click at [492, 108] on div at bounding box center [451, 142] width 105 height 234
click at [493, 109] on div at bounding box center [451, 142] width 105 height 234
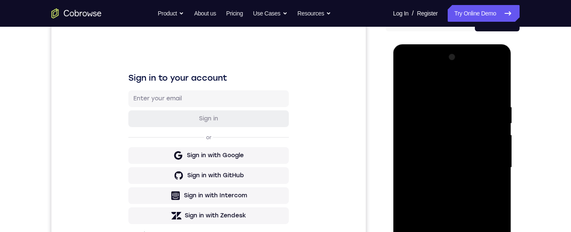
click at [498, 64] on div at bounding box center [451, 168] width 105 height 234
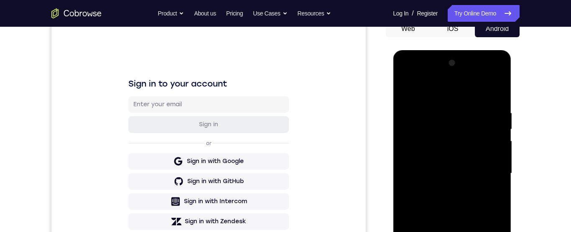
click at [498, 68] on div at bounding box center [451, 173] width 105 height 234
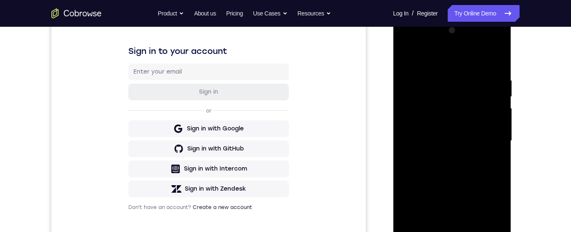
click at [429, 145] on div at bounding box center [451, 141] width 105 height 234
click at [502, 92] on div at bounding box center [451, 141] width 105 height 234
click at [493, 105] on div at bounding box center [451, 141] width 105 height 234
click at [494, 96] on div at bounding box center [451, 141] width 105 height 234
click at [502, 93] on div at bounding box center [451, 141] width 105 height 234
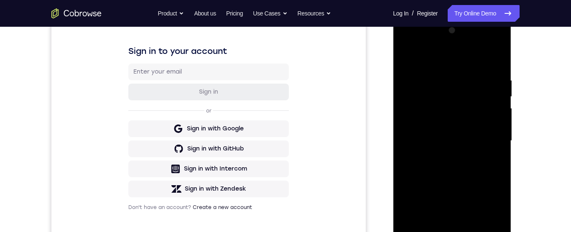
click at [503, 76] on div at bounding box center [451, 141] width 105 height 234
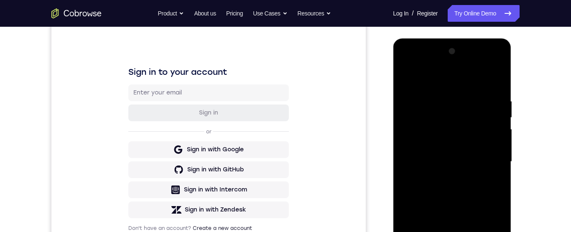
click at [498, 55] on div at bounding box center [451, 162] width 105 height 234
click at [496, 58] on div at bounding box center [451, 163] width 105 height 234
click at [498, 56] on div at bounding box center [451, 163] width 105 height 234
click at [497, 55] on div at bounding box center [451, 163] width 105 height 234
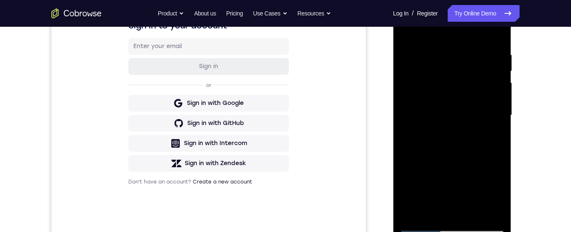
click at [488, 142] on div at bounding box center [451, 115] width 105 height 234
click at [521, 92] on div "Your Support Agent Your Customer Web iOS Android Next Steps We’d be happy to gi…" at bounding box center [285, 155] width 535 height 551
click at [421, 38] on div at bounding box center [451, 115] width 105 height 234
click at [496, 38] on div at bounding box center [451, 115] width 105 height 234
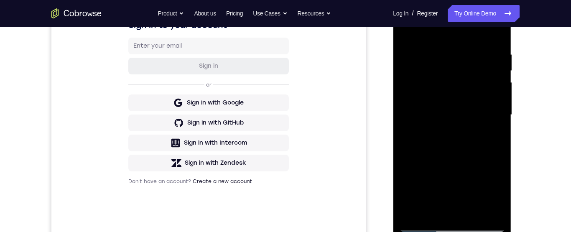
click at [490, 72] on div at bounding box center [451, 115] width 105 height 234
click at [501, 15] on div at bounding box center [451, 115] width 105 height 234
click at [495, 66] on div at bounding box center [451, 115] width 105 height 234
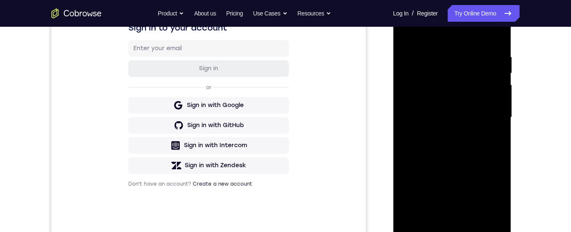
scroll to position [122, 0]
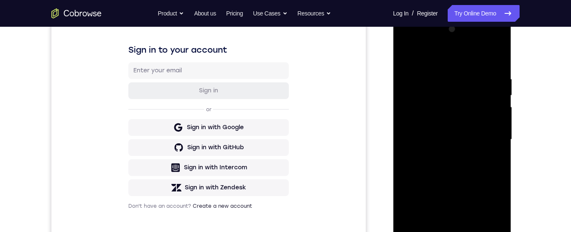
click at [488, 168] on div at bounding box center [451, 140] width 105 height 234
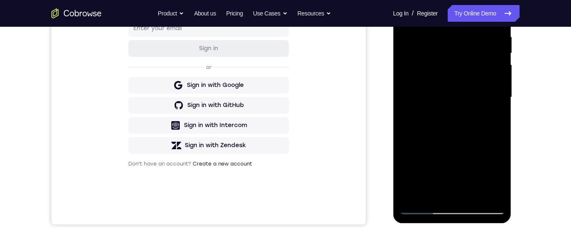
scroll to position [170, 0]
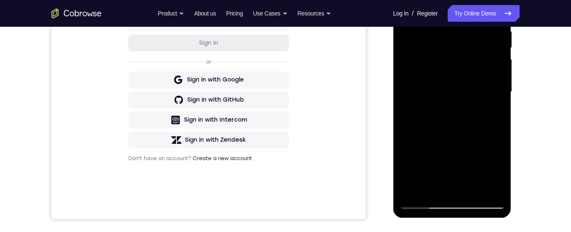
click at [427, 109] on div at bounding box center [451, 92] width 105 height 234
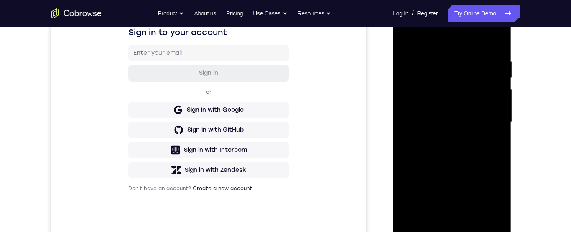
click at [408, 62] on div at bounding box center [451, 122] width 105 height 234
click at [492, 142] on div at bounding box center [451, 123] width 105 height 234
click at [493, 43] on div at bounding box center [451, 123] width 105 height 234
click at [409, 144] on div at bounding box center [451, 123] width 105 height 234
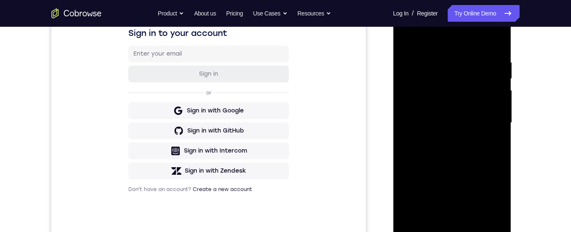
scroll to position [123, 0]
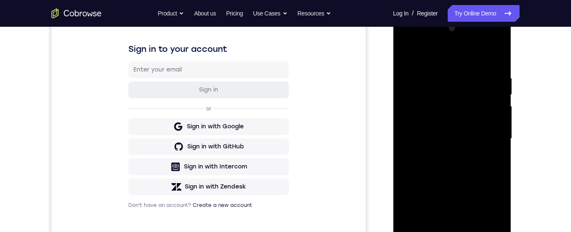
click at [497, 84] on div at bounding box center [451, 139] width 105 height 234
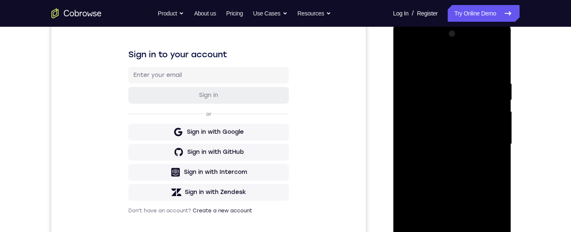
click at [499, 89] on div at bounding box center [451, 144] width 105 height 234
click at [495, 81] on div at bounding box center [451, 144] width 105 height 234
click at [495, 104] on div at bounding box center [451, 144] width 105 height 234
click at [422, 125] on div at bounding box center [451, 144] width 105 height 234
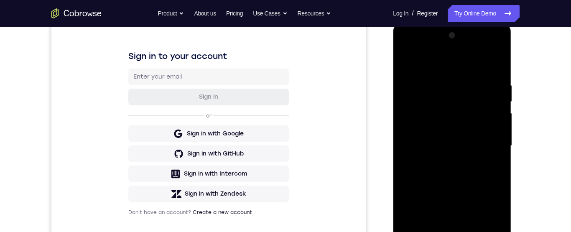
click at [405, 61] on div at bounding box center [451, 146] width 105 height 234
click at [465, 148] on div at bounding box center [451, 146] width 105 height 234
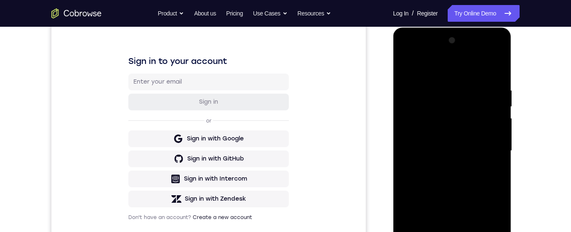
scroll to position [109, 0]
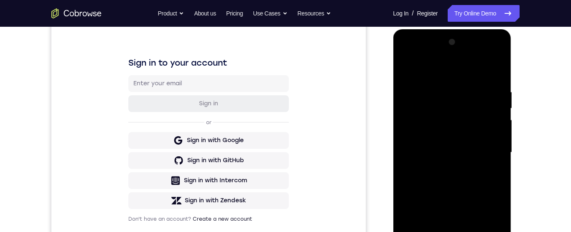
click at [409, 97] on div at bounding box center [451, 153] width 105 height 234
click at [492, 88] on div at bounding box center [451, 153] width 105 height 234
click at [453, 144] on div at bounding box center [451, 153] width 105 height 234
click at [404, 65] on div at bounding box center [451, 153] width 105 height 234
click at [456, 143] on div at bounding box center [451, 153] width 105 height 234
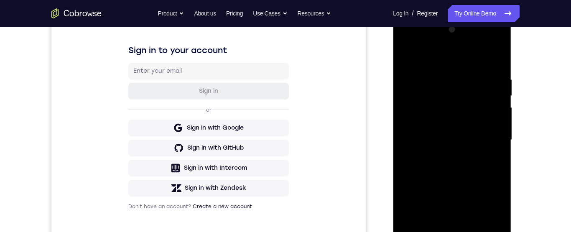
scroll to position [122, 0]
click at [425, 140] on div at bounding box center [451, 139] width 105 height 234
click at [420, 164] on div at bounding box center [451, 140] width 105 height 234
click at [497, 119] on div at bounding box center [451, 140] width 105 height 234
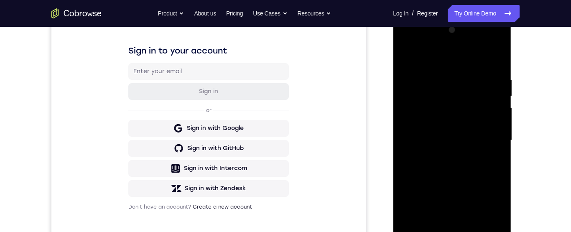
click at [495, 120] on div at bounding box center [451, 140] width 105 height 234
click at [495, 121] on div at bounding box center [451, 140] width 105 height 234
click at [403, 53] on div at bounding box center [451, 140] width 105 height 234
click at [404, 56] on div at bounding box center [451, 140] width 105 height 234
click at [408, 97] on div at bounding box center [451, 140] width 105 height 234
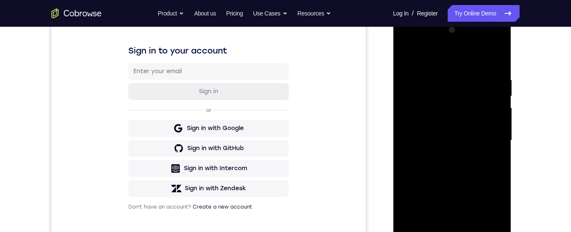
click at [498, 84] on div at bounding box center [451, 140] width 105 height 234
click at [498, 86] on div at bounding box center [451, 140] width 105 height 234
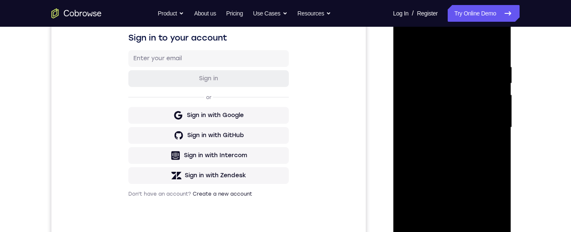
scroll to position [121, 0]
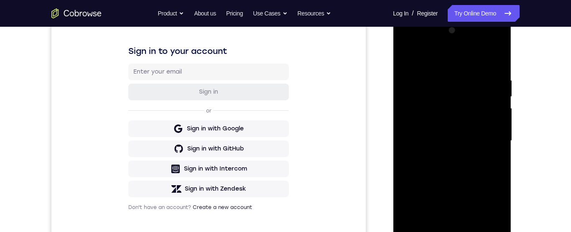
click at [499, 74] on div at bounding box center [451, 141] width 105 height 234
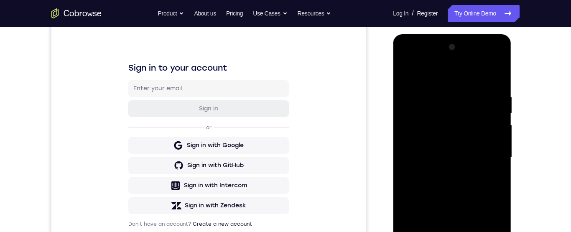
click at [499, 73] on div at bounding box center [451, 158] width 105 height 234
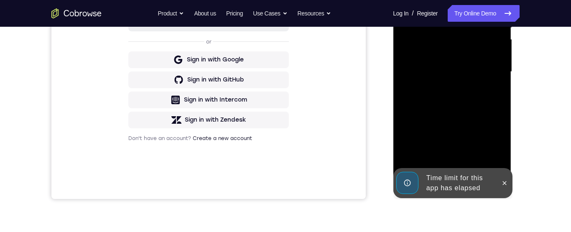
scroll to position [242, 0]
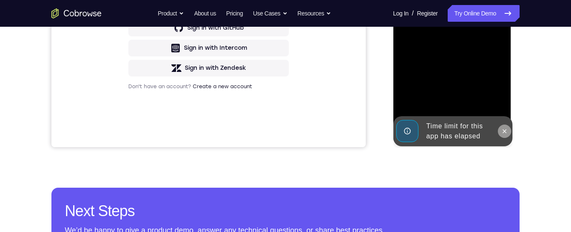
click at [505, 129] on icon at bounding box center [504, 131] width 7 height 7
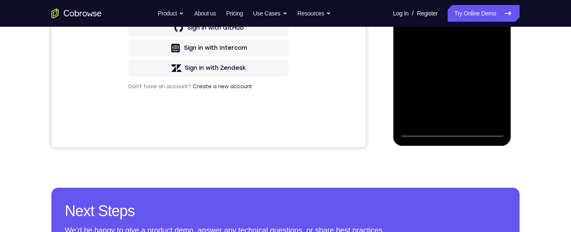
click at [455, 130] on div at bounding box center [451, 20] width 105 height 234
click at [486, 98] on div at bounding box center [451, 20] width 105 height 234
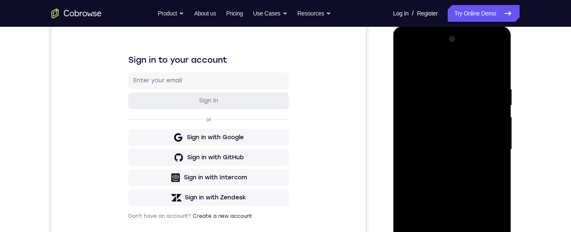
click at [445, 65] on div at bounding box center [451, 150] width 105 height 234
click at [484, 149] on div at bounding box center [451, 150] width 105 height 234
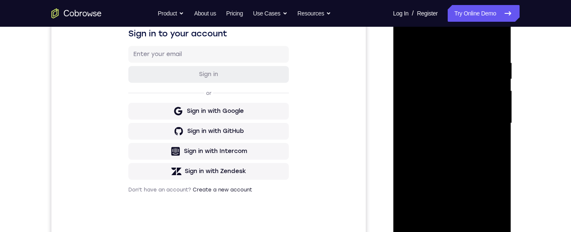
scroll to position [167, 0]
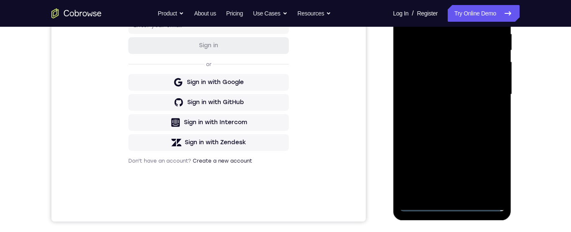
click at [440, 108] on div at bounding box center [451, 94] width 105 height 234
click at [482, 85] on div at bounding box center [451, 94] width 105 height 234
click at [452, 57] on div at bounding box center [451, 94] width 105 height 234
click at [478, 78] on div at bounding box center [451, 94] width 105 height 234
click at [491, 96] on div at bounding box center [451, 94] width 105 height 234
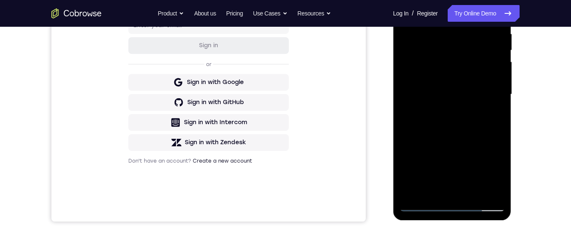
click at [485, 131] on div at bounding box center [451, 94] width 105 height 234
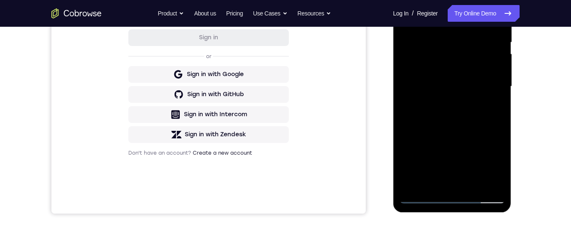
scroll to position [143, 0]
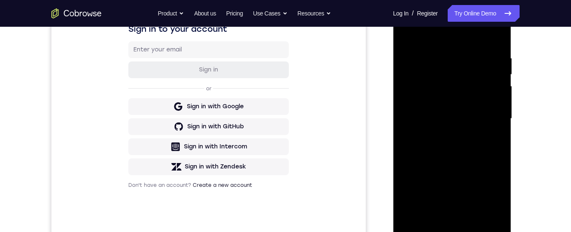
click at [439, 54] on div at bounding box center [451, 119] width 105 height 234
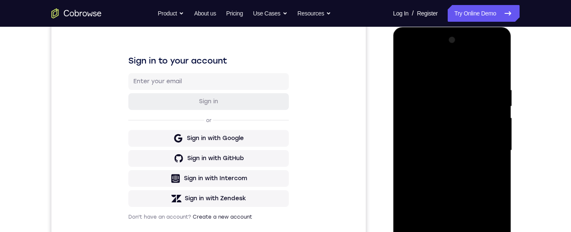
scroll to position [111, 0]
click at [495, 68] on div at bounding box center [451, 151] width 105 height 234
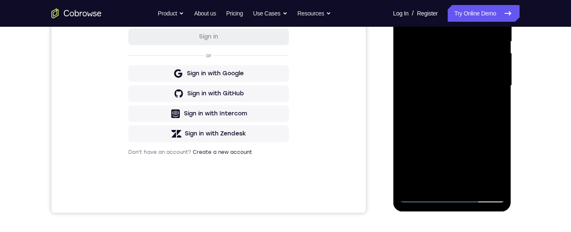
scroll to position [197, 0]
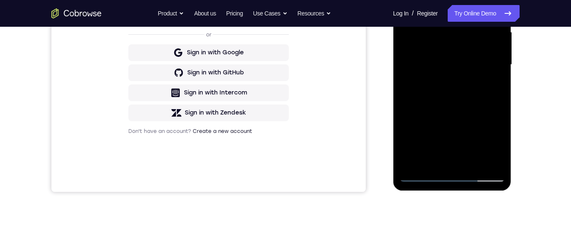
click at [432, 165] on div at bounding box center [451, 65] width 105 height 234
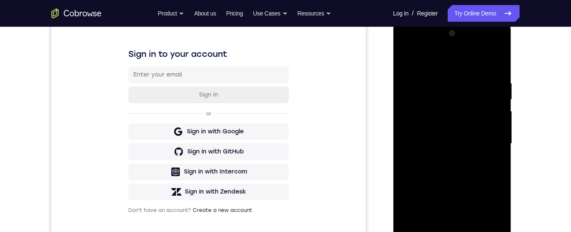
scroll to position [152, 0]
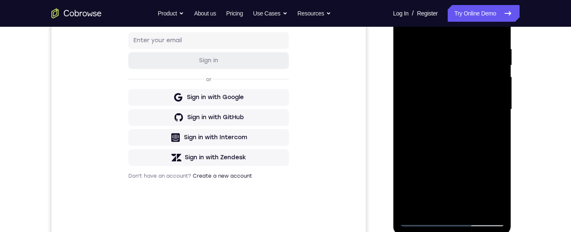
click at [487, 108] on div at bounding box center [451, 109] width 105 height 234
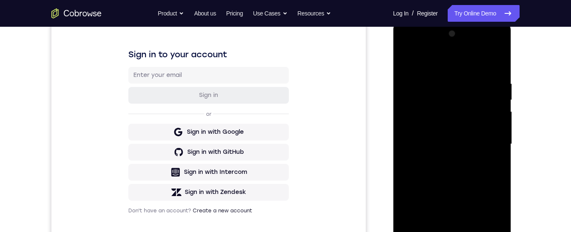
scroll to position [113, 0]
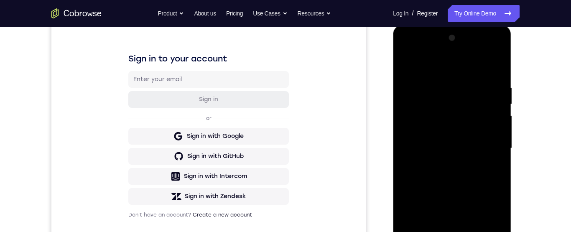
click at [409, 61] on div at bounding box center [451, 148] width 105 height 234
click at [405, 63] on div at bounding box center [451, 148] width 105 height 234
click at [418, 105] on div at bounding box center [451, 148] width 105 height 234
click at [495, 69] on div at bounding box center [451, 148] width 105 height 234
click at [415, 67] on div at bounding box center [451, 148] width 105 height 234
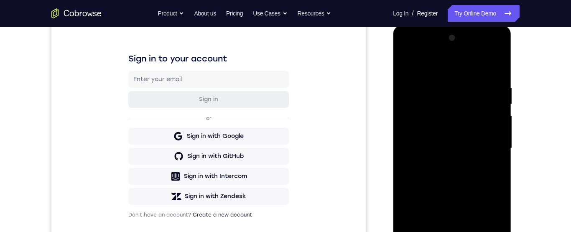
click at [483, 62] on div at bounding box center [451, 148] width 105 height 234
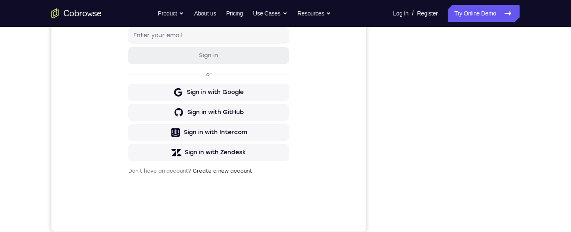
scroll to position [144, 0]
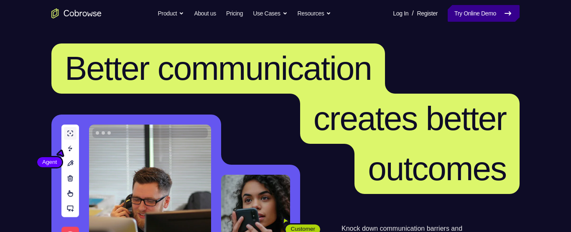
click at [483, 10] on link "Try Online Demo" at bounding box center [483, 13] width 72 height 17
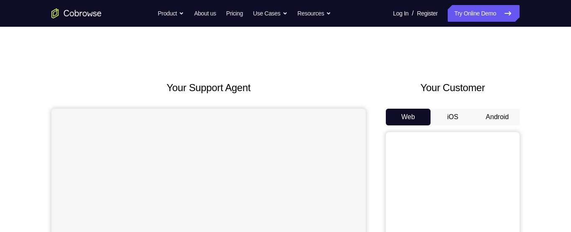
click at [508, 113] on button "Android" at bounding box center [497, 117] width 45 height 17
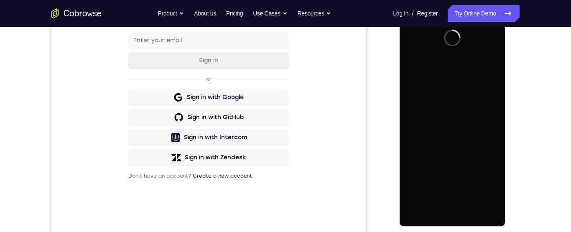
scroll to position [139, 0]
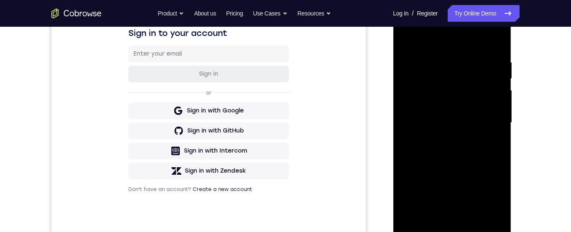
click at [452, 231] on div at bounding box center [451, 123] width 105 height 234
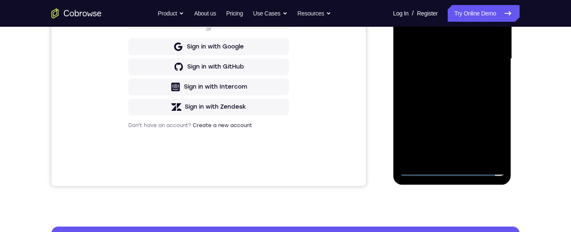
click at [493, 130] on div at bounding box center [451, 59] width 105 height 234
click at [434, 0] on div at bounding box center [451, 59] width 105 height 234
click at [486, 52] on div at bounding box center [451, 59] width 105 height 234
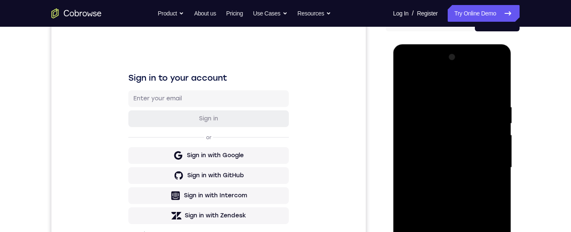
scroll to position [183, 0]
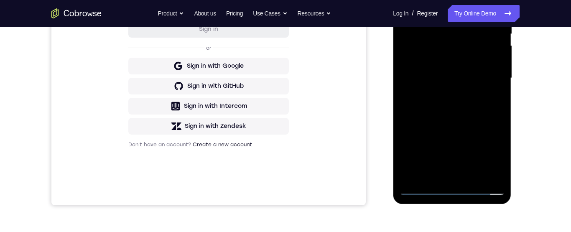
click at [441, 176] on div at bounding box center [451, 78] width 105 height 234
click at [420, 68] on div at bounding box center [451, 78] width 105 height 234
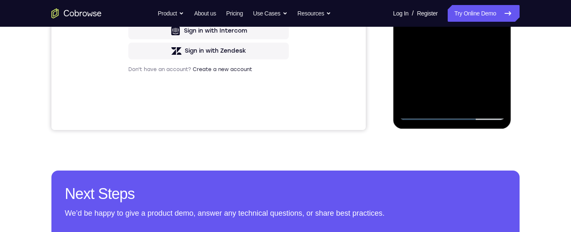
scroll to position [164, 0]
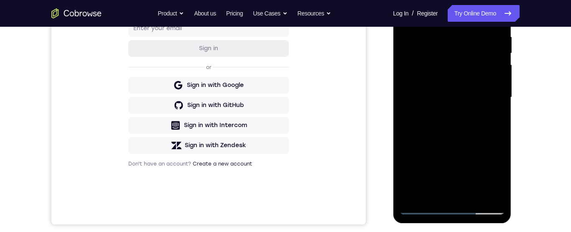
click at [441, 79] on div at bounding box center [451, 97] width 105 height 234
click at [443, 60] on div at bounding box center [451, 97] width 105 height 234
click at [483, 101] on div at bounding box center [451, 97] width 105 height 234
click at [484, 131] on div at bounding box center [451, 97] width 105 height 234
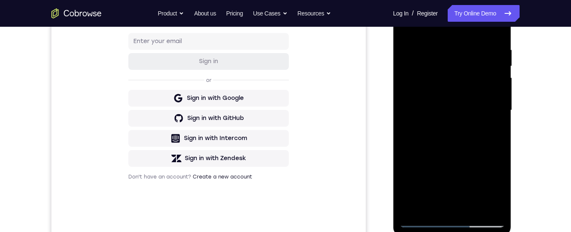
click at [480, 136] on div at bounding box center [451, 110] width 105 height 234
click at [478, 140] on div at bounding box center [451, 110] width 105 height 234
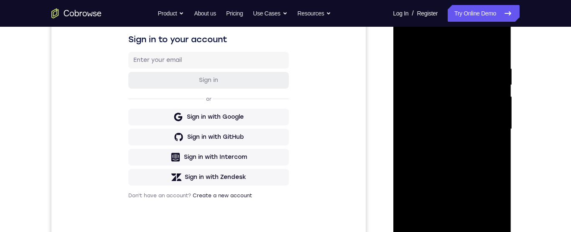
scroll to position [131, 0]
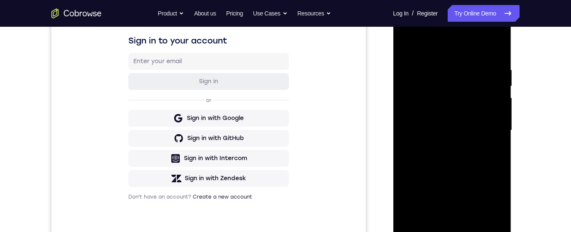
click at [488, 163] on div at bounding box center [451, 130] width 105 height 234
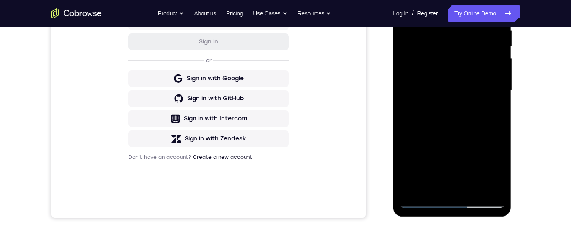
scroll to position [155, 0]
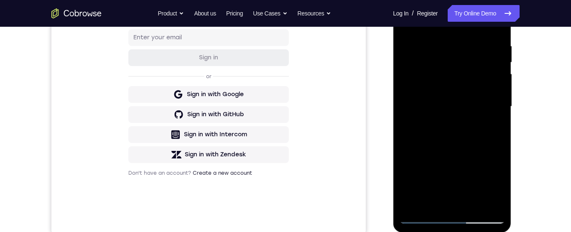
click at [476, 142] on div at bounding box center [451, 107] width 105 height 234
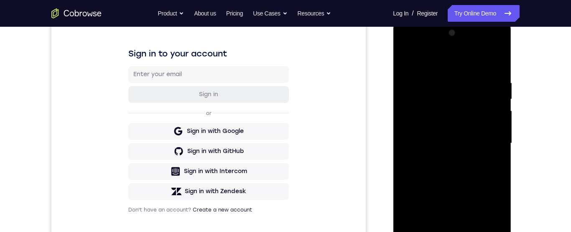
click at [441, 85] on div at bounding box center [451, 143] width 105 height 234
click at [495, 92] on div at bounding box center [451, 144] width 105 height 234
click at [500, 101] on div at bounding box center [451, 144] width 105 height 234
click at [503, 105] on div at bounding box center [451, 144] width 105 height 234
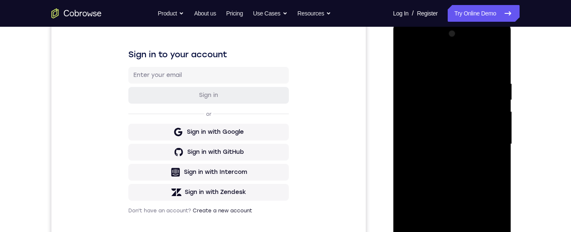
click at [503, 106] on div at bounding box center [451, 144] width 105 height 234
click at [501, 108] on div at bounding box center [451, 144] width 105 height 234
click at [502, 102] on div at bounding box center [451, 144] width 105 height 234
click at [501, 101] on div at bounding box center [451, 144] width 105 height 234
click at [501, 103] on div at bounding box center [451, 144] width 105 height 234
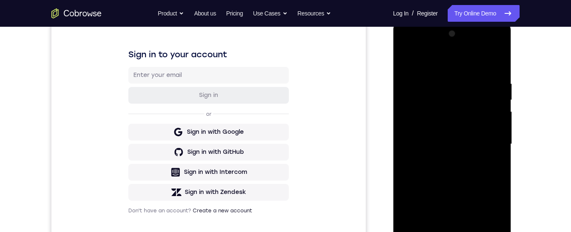
click at [504, 100] on div at bounding box center [452, 145] width 118 height 249
click at [501, 113] on div at bounding box center [451, 144] width 105 height 234
click at [502, 105] on div at bounding box center [451, 144] width 105 height 234
click at [501, 112] on div at bounding box center [451, 144] width 105 height 234
click at [501, 109] on div at bounding box center [451, 144] width 105 height 234
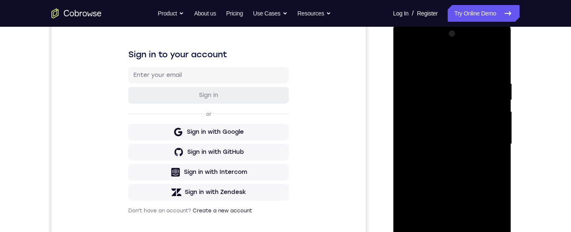
click at [503, 107] on div at bounding box center [451, 144] width 105 height 234
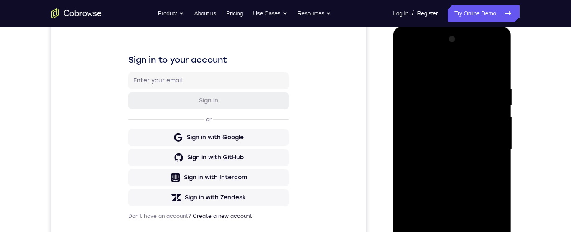
scroll to position [99, 0]
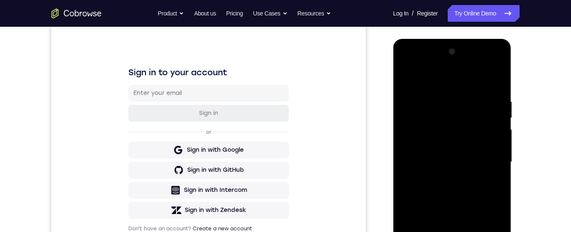
click at [495, 130] on div at bounding box center [451, 162] width 105 height 234
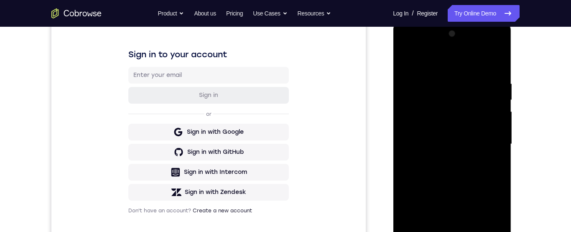
scroll to position [147, 0]
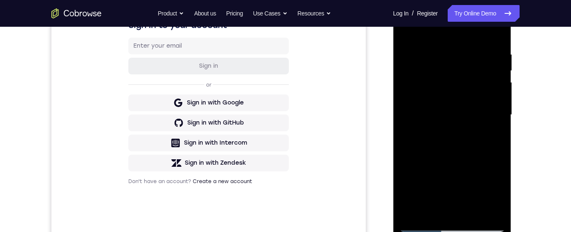
click at [404, 125] on div at bounding box center [451, 115] width 105 height 234
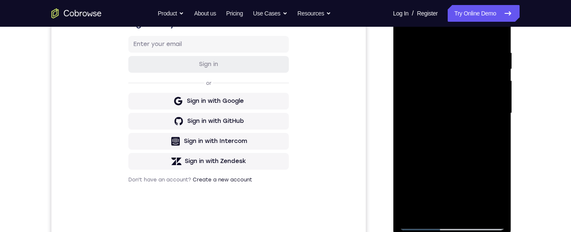
click at [405, 122] on div at bounding box center [451, 113] width 105 height 234
click at [501, 92] on div at bounding box center [451, 113] width 105 height 234
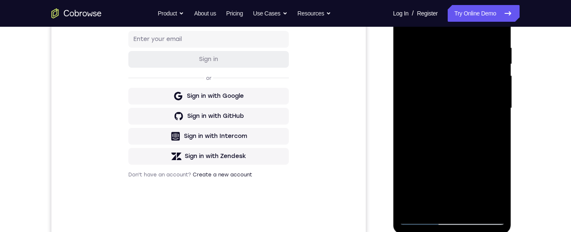
scroll to position [127, 0]
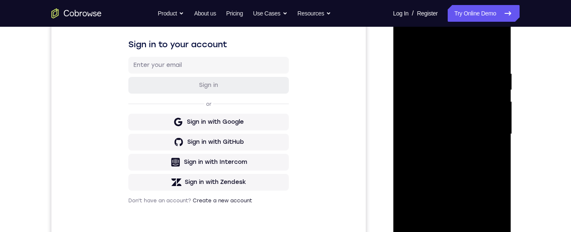
click at [495, 52] on div at bounding box center [451, 134] width 105 height 234
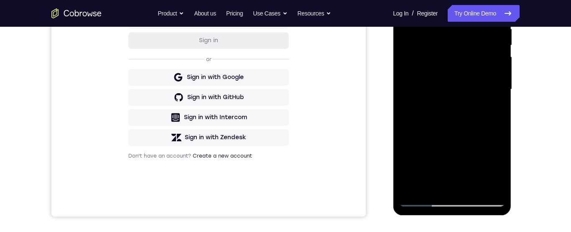
click at [474, 188] on div at bounding box center [451, 89] width 105 height 234
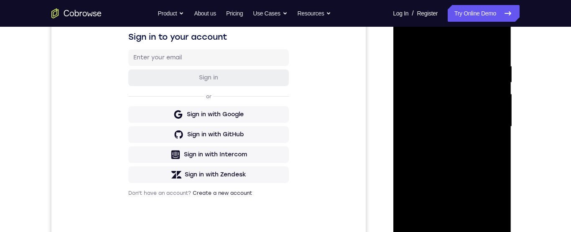
click at [456, 161] on div at bounding box center [451, 127] width 105 height 234
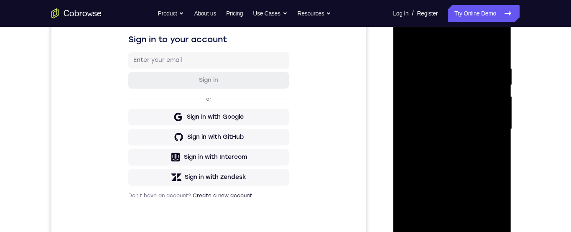
click at [491, 150] on div at bounding box center [451, 129] width 105 height 234
click at [435, 119] on div at bounding box center [451, 129] width 105 height 234
click at [410, 193] on div at bounding box center [451, 129] width 105 height 234
click at [403, 43] on div at bounding box center [451, 129] width 105 height 234
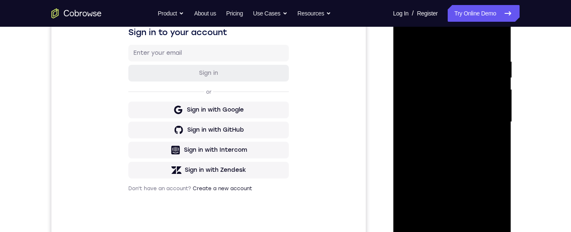
scroll to position [110, 0]
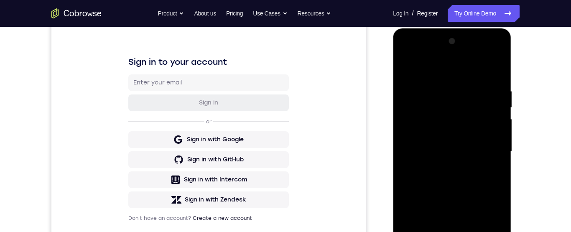
click at [403, 65] on div at bounding box center [451, 152] width 105 height 234
click at [406, 66] on div at bounding box center [451, 152] width 105 height 234
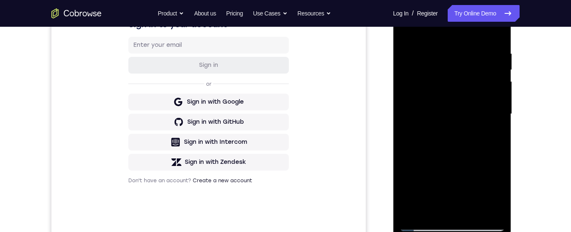
scroll to position [160, 0]
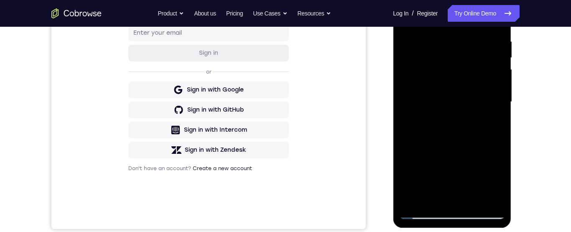
click at [428, 201] on div at bounding box center [451, 102] width 105 height 234
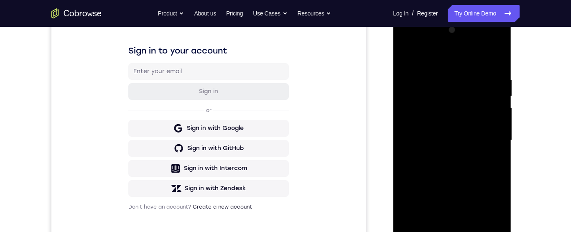
scroll to position [113, 0]
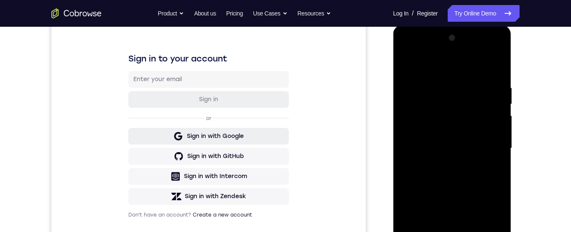
click at [175, 142] on button "Sign in with Google" at bounding box center [208, 136] width 160 height 17
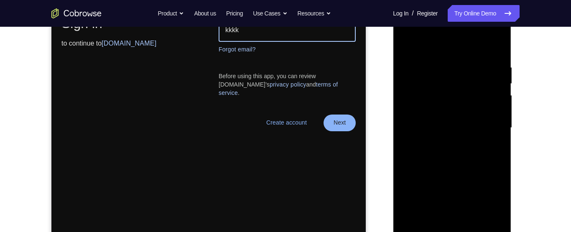
scroll to position [172, 0]
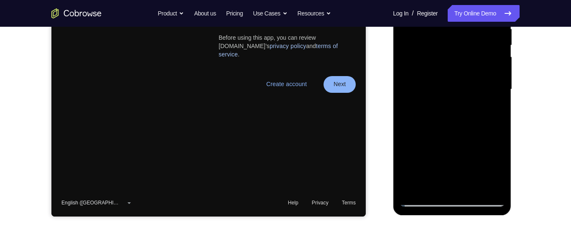
type input "kkkk"
click at [491, 183] on div at bounding box center [451, 89] width 105 height 234
click at [417, 133] on div at bounding box center [451, 89] width 105 height 234
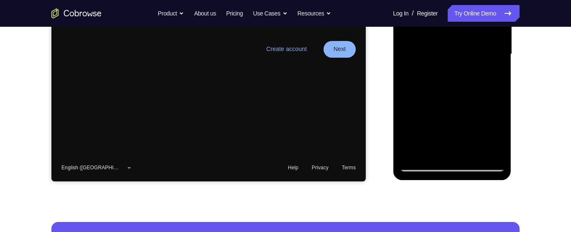
click at [433, 119] on div at bounding box center [451, 54] width 105 height 234
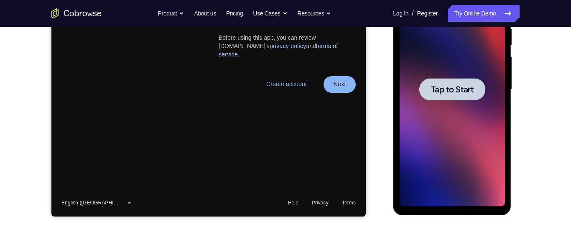
click at [465, 94] on span "Tap to Start" at bounding box center [451, 89] width 43 height 8
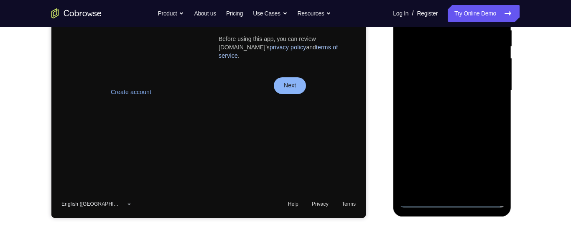
scroll to position [0, 0]
